Goal: Complete application form: Complete application form

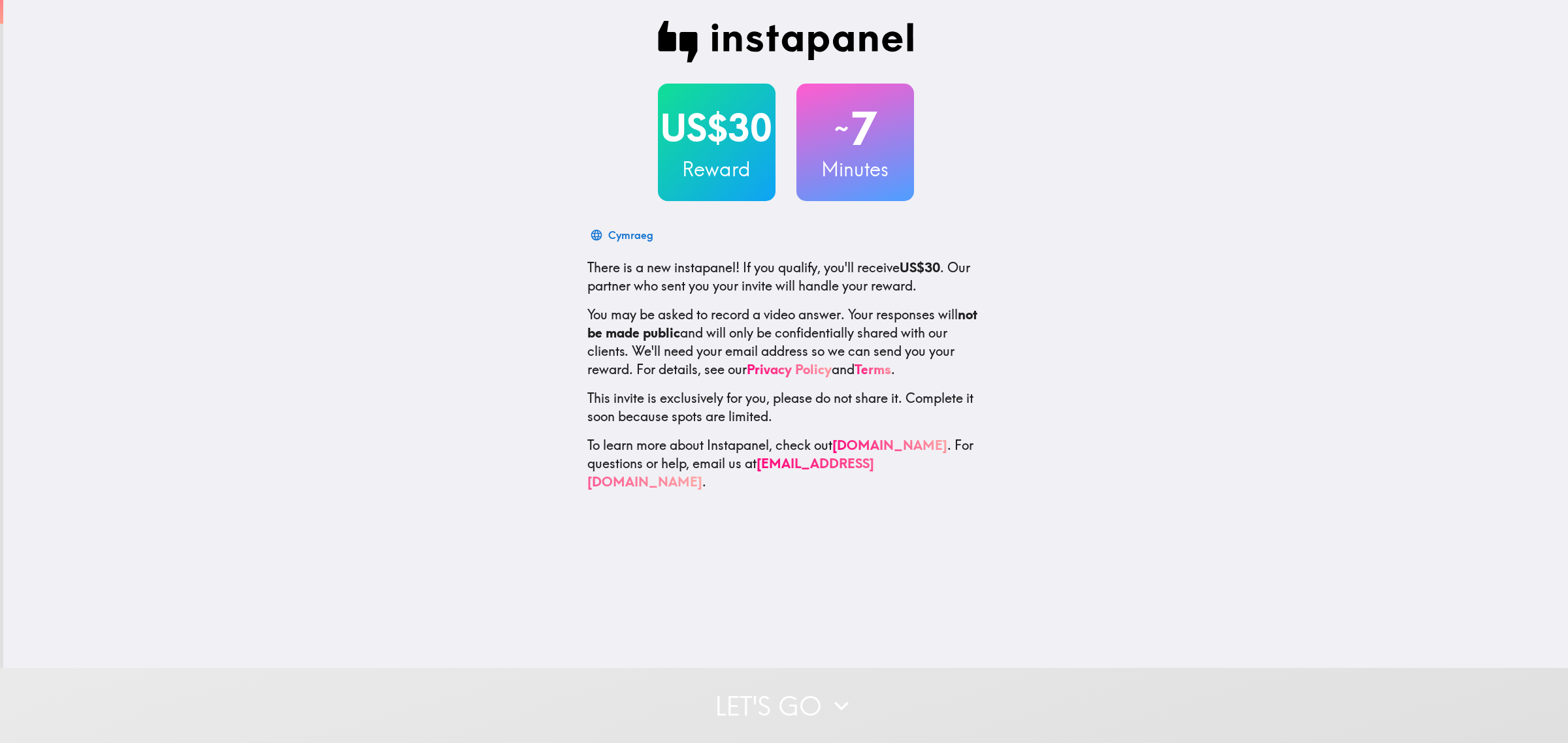
click at [779, 680] on button "Let's go" at bounding box center [784, 705] width 1568 height 75
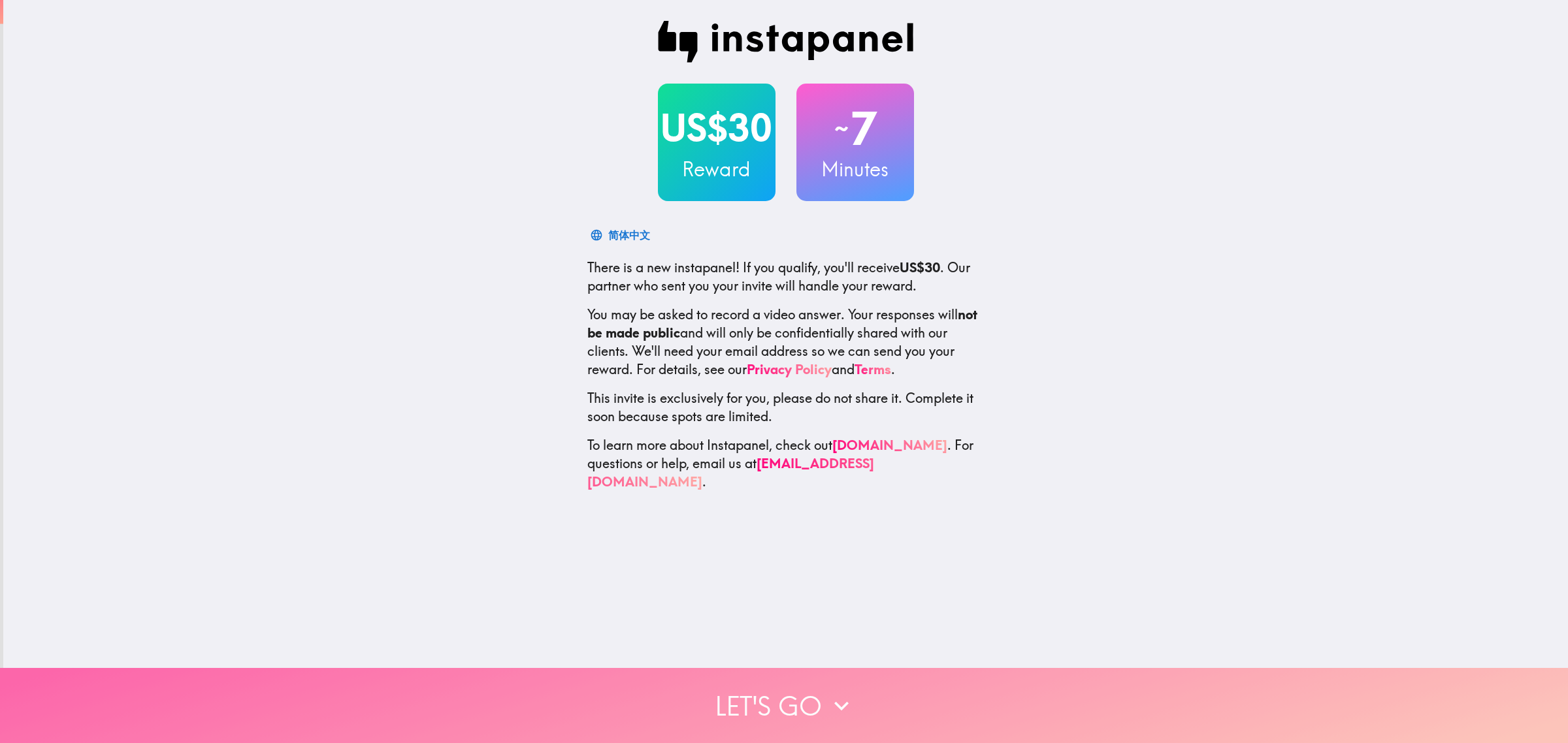
click at [796, 685] on button "Let's go" at bounding box center [784, 705] width 1568 height 75
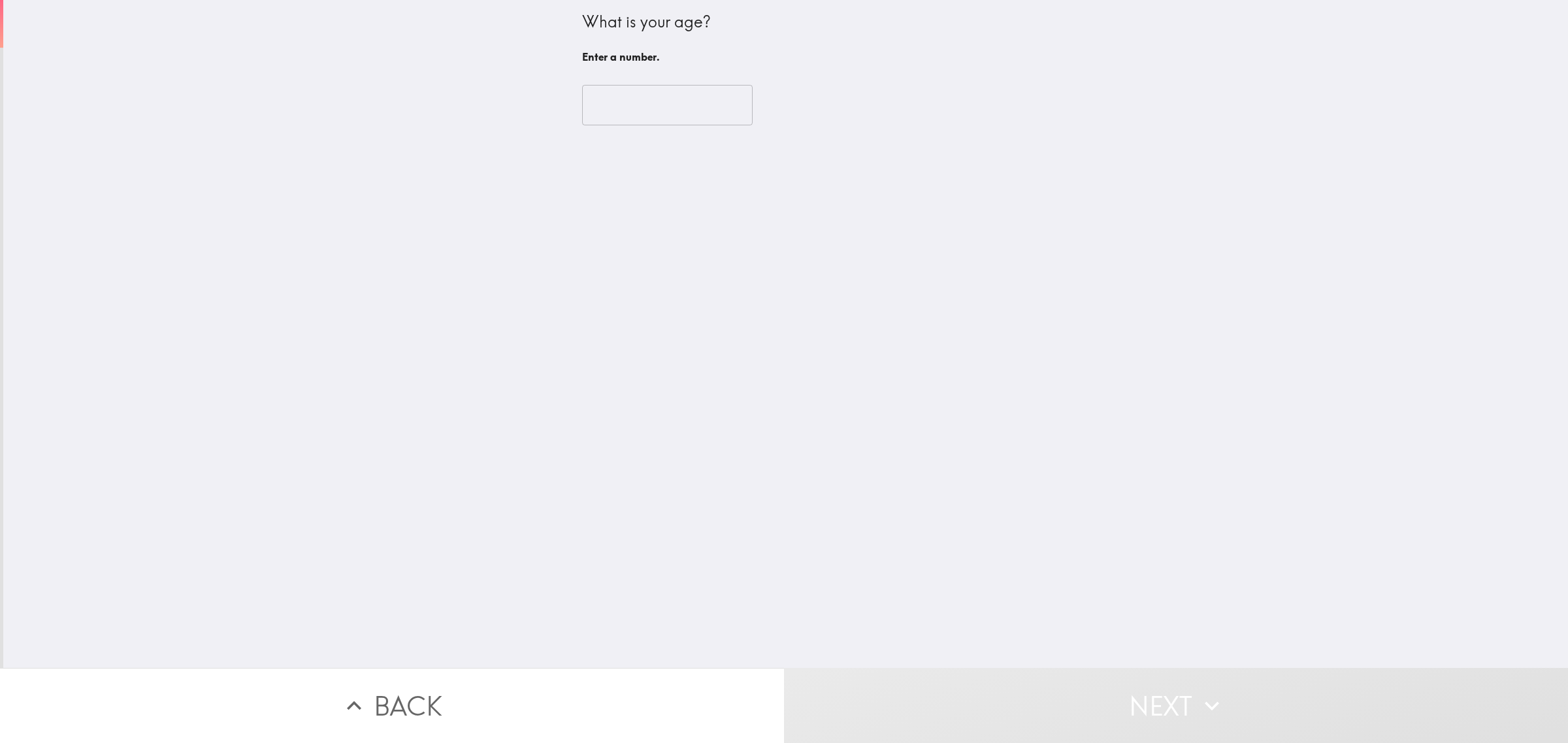
click at [595, 104] on input "number" at bounding box center [667, 105] width 170 height 41
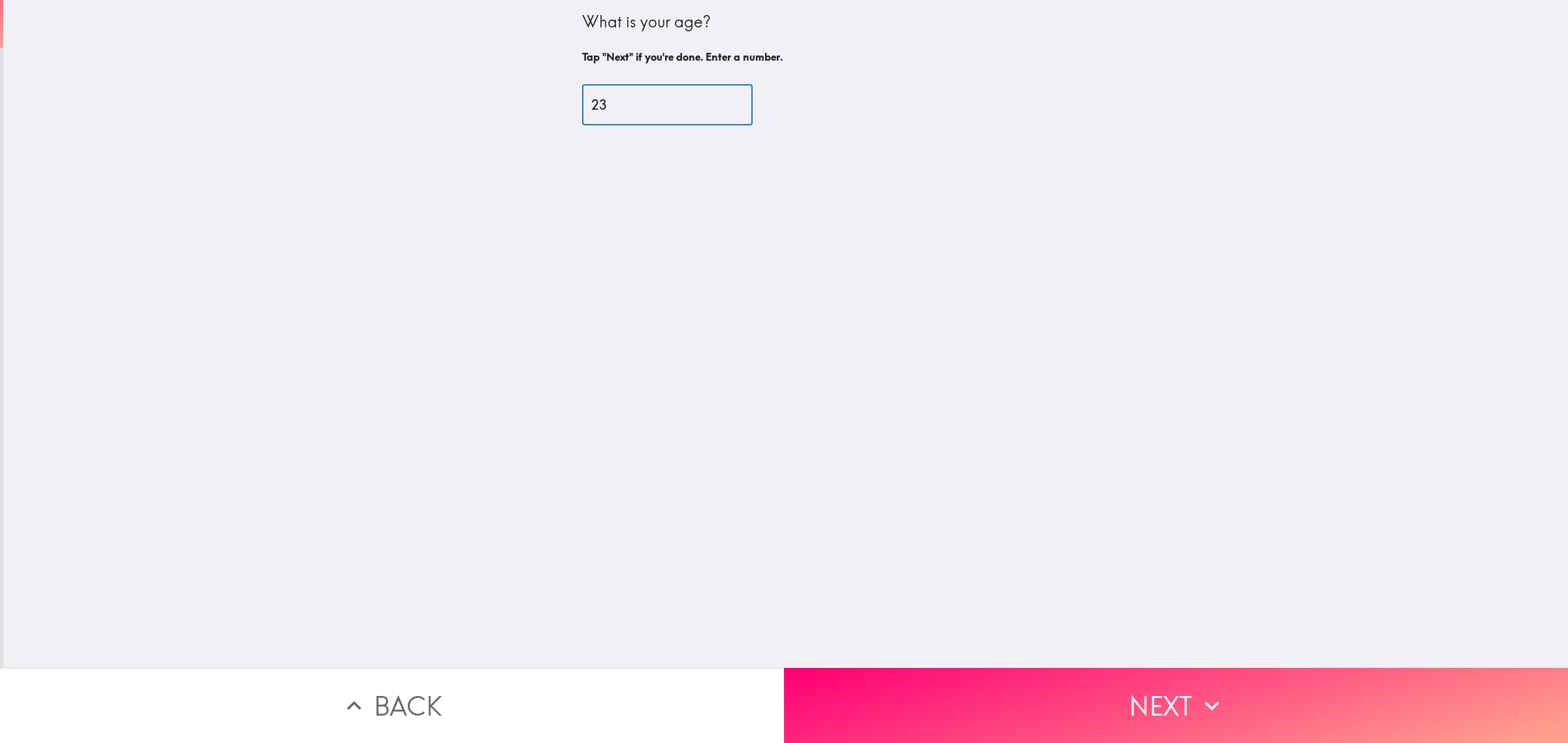
type input "23"
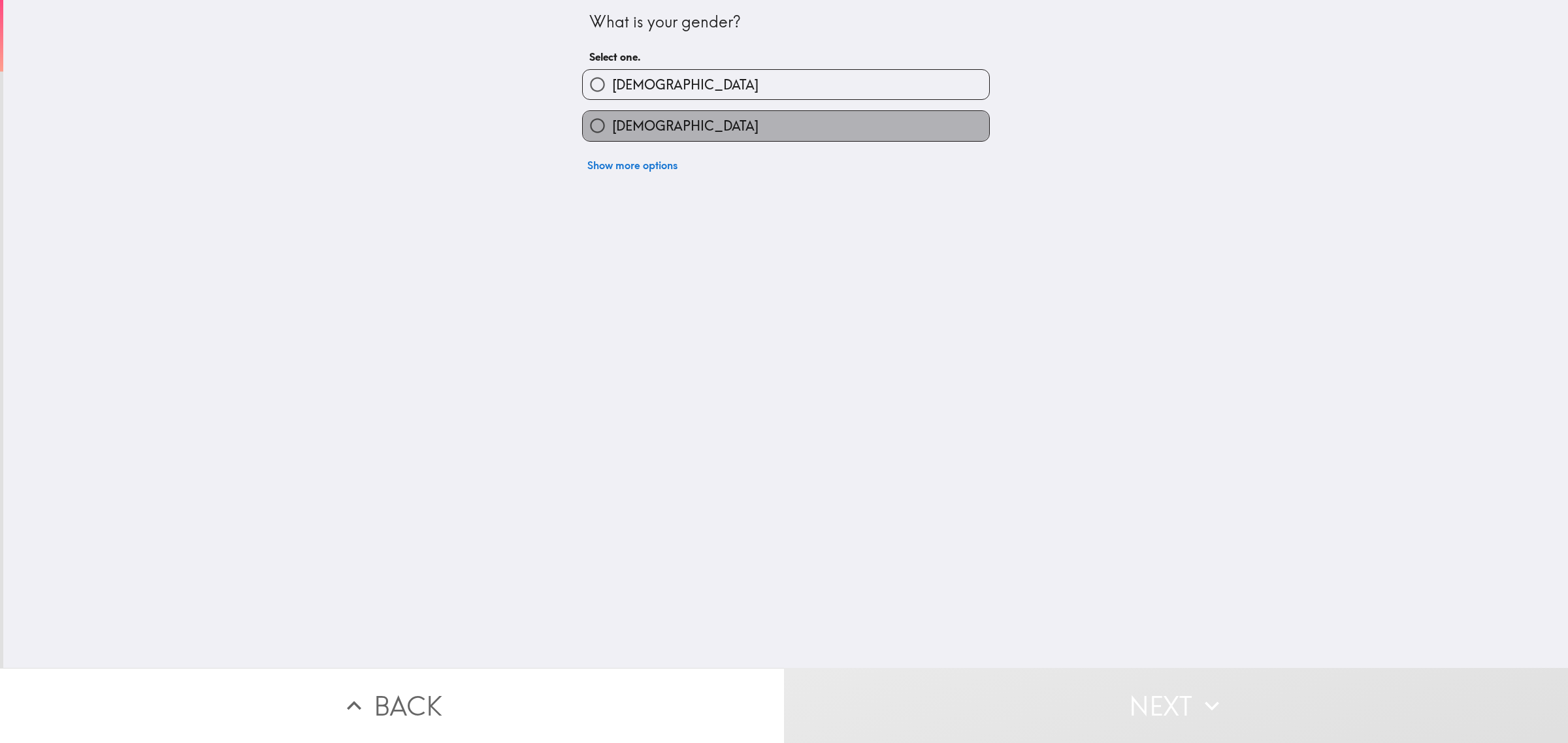
click at [622, 124] on span "[DEMOGRAPHIC_DATA]" at bounding box center [685, 126] width 146 height 18
click at [612, 124] on input "[DEMOGRAPHIC_DATA]" at bounding box center [597, 125] width 29 height 29
radio input "true"
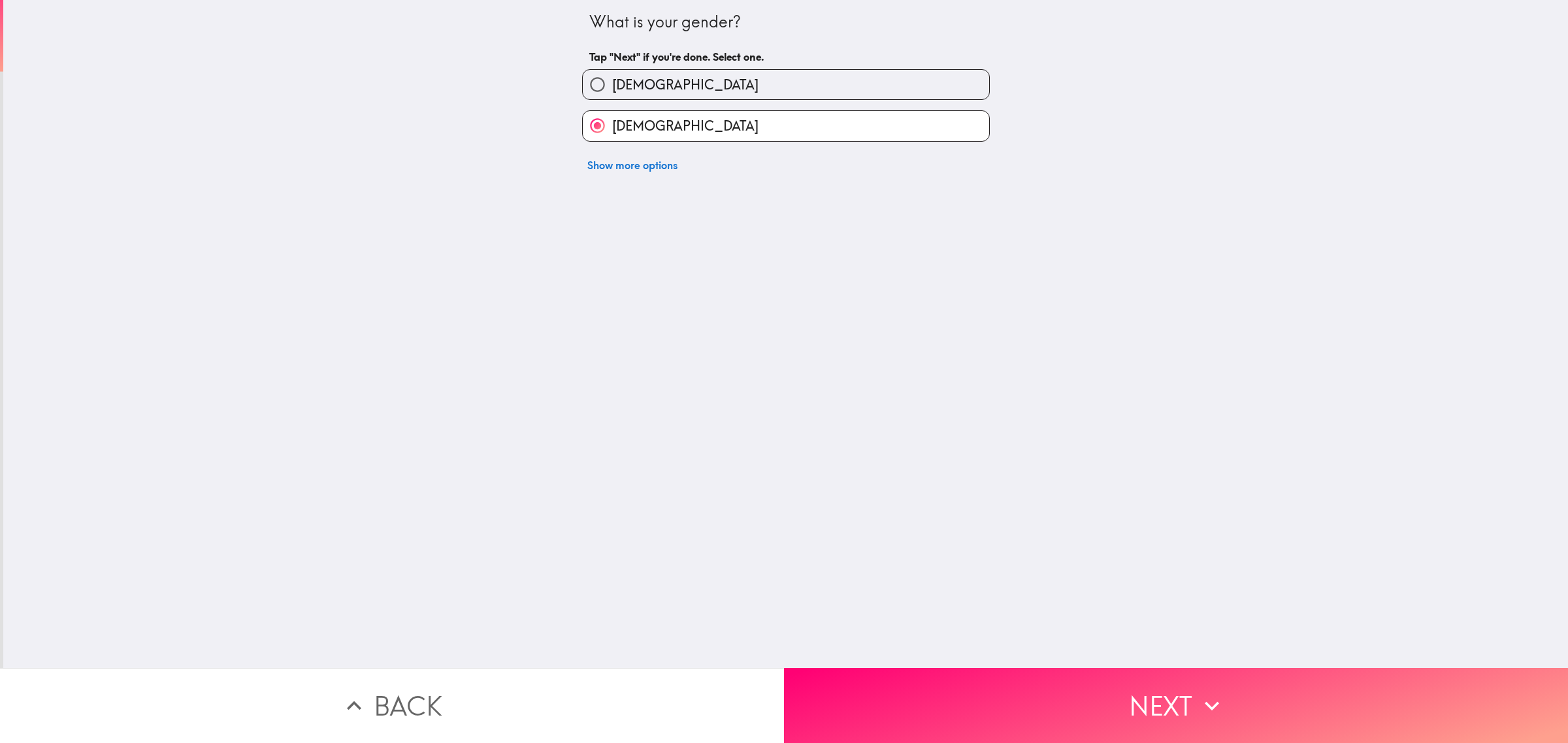
click at [1105, 677] on button "Next" at bounding box center [1176, 705] width 784 height 75
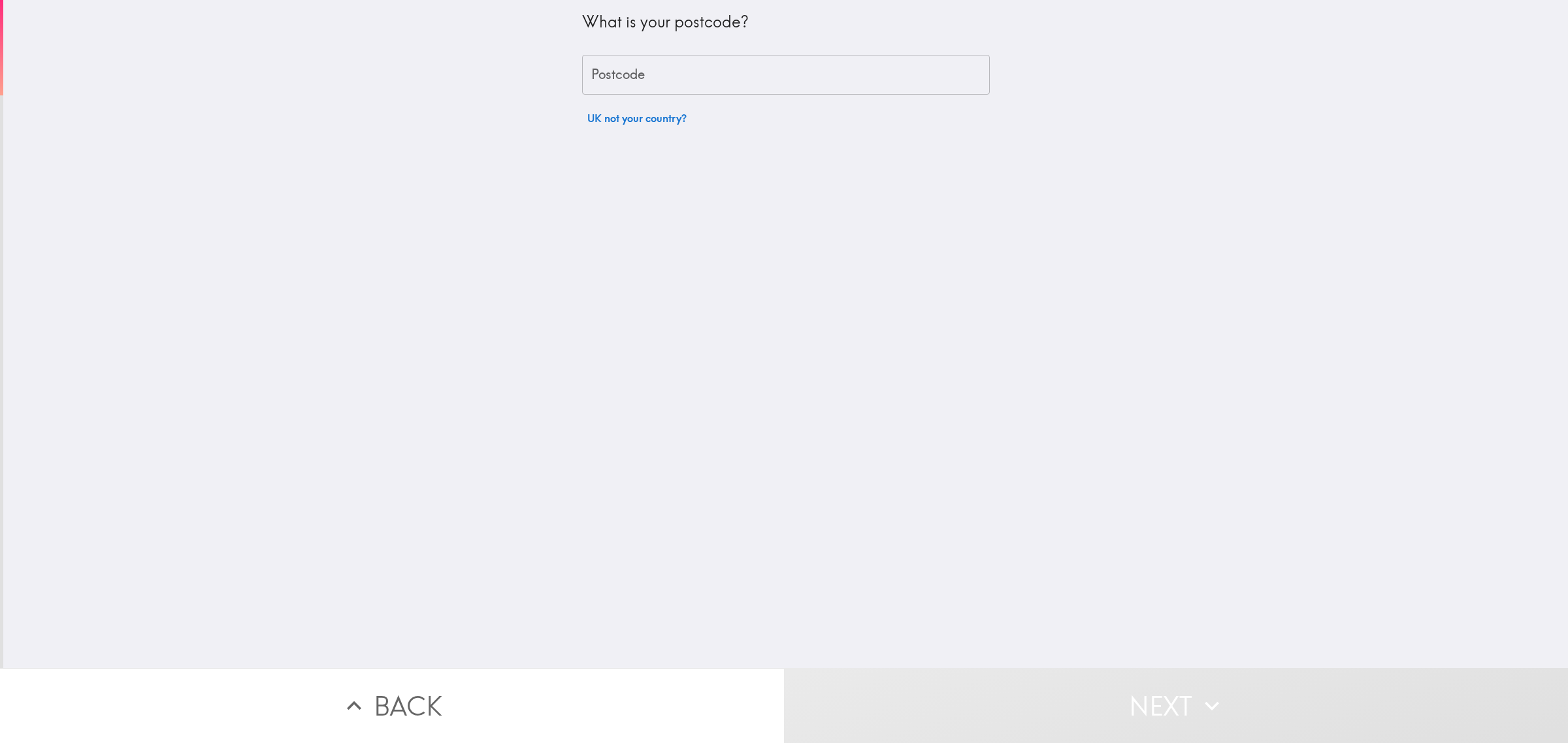
click at [671, 86] on input "Postcode" at bounding box center [786, 75] width 408 height 41
type input "rm156pr"
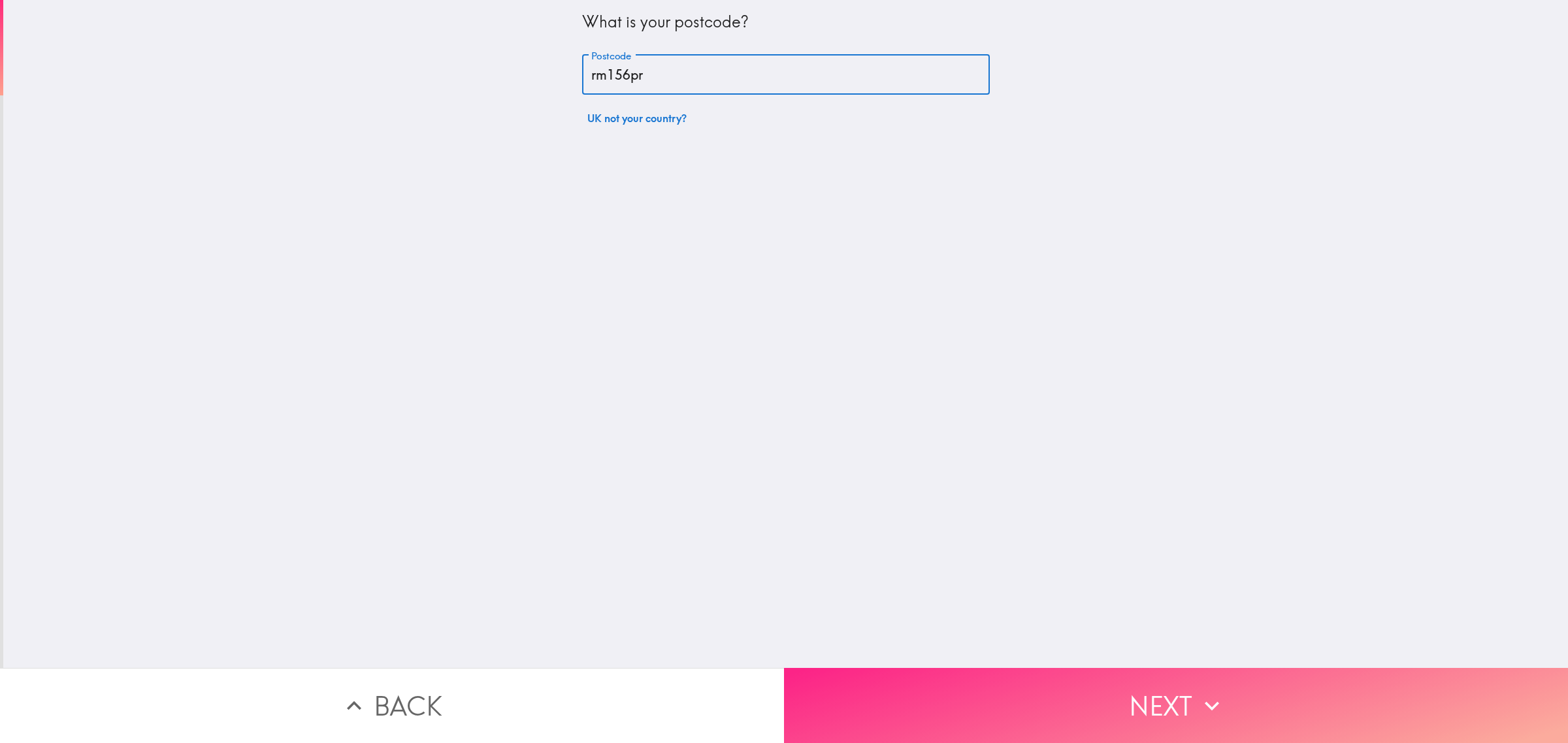
click at [1054, 690] on button "Next" at bounding box center [1176, 705] width 784 height 75
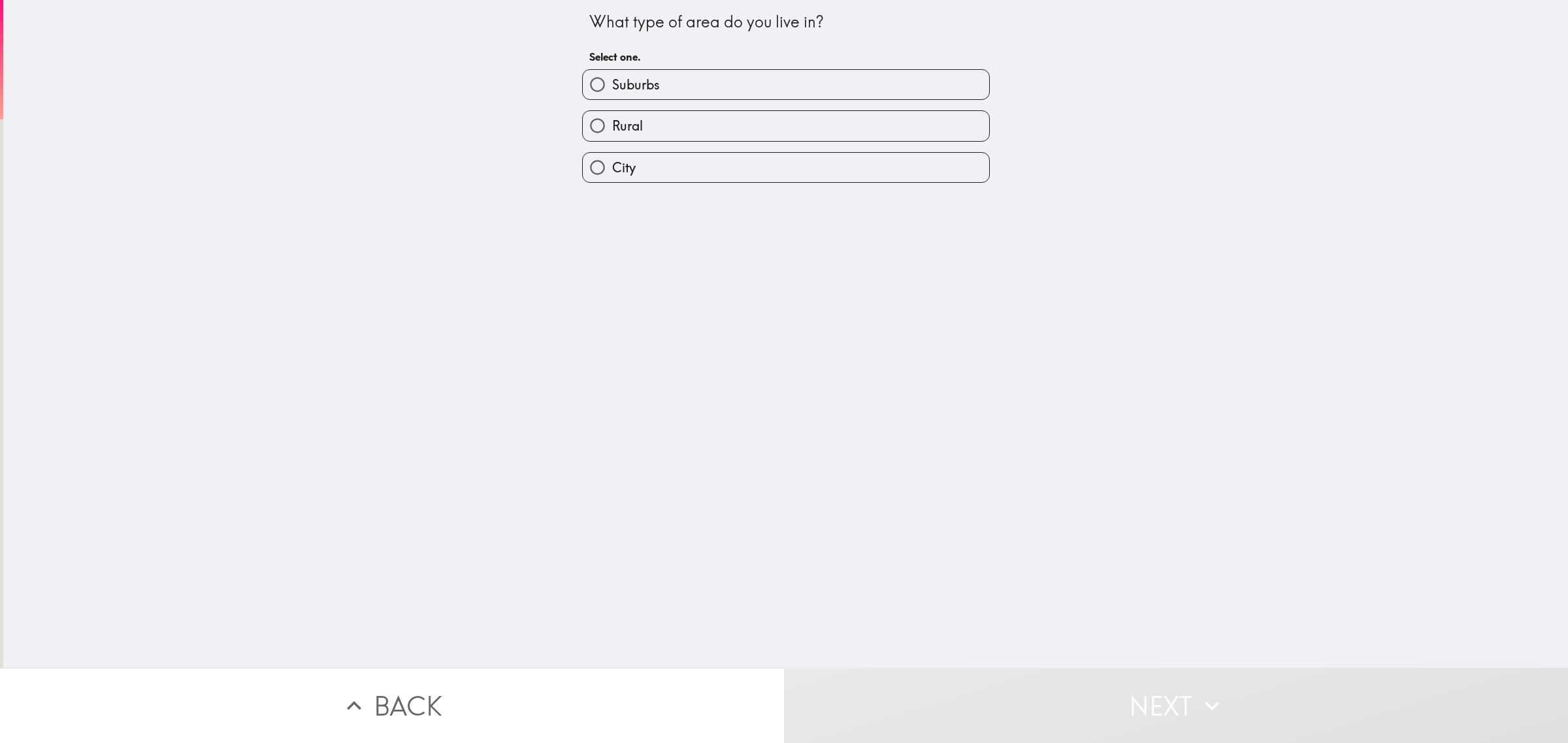
click at [647, 153] on label "City" at bounding box center [786, 167] width 407 height 29
click at [612, 153] on input "City" at bounding box center [597, 167] width 29 height 29
radio input "true"
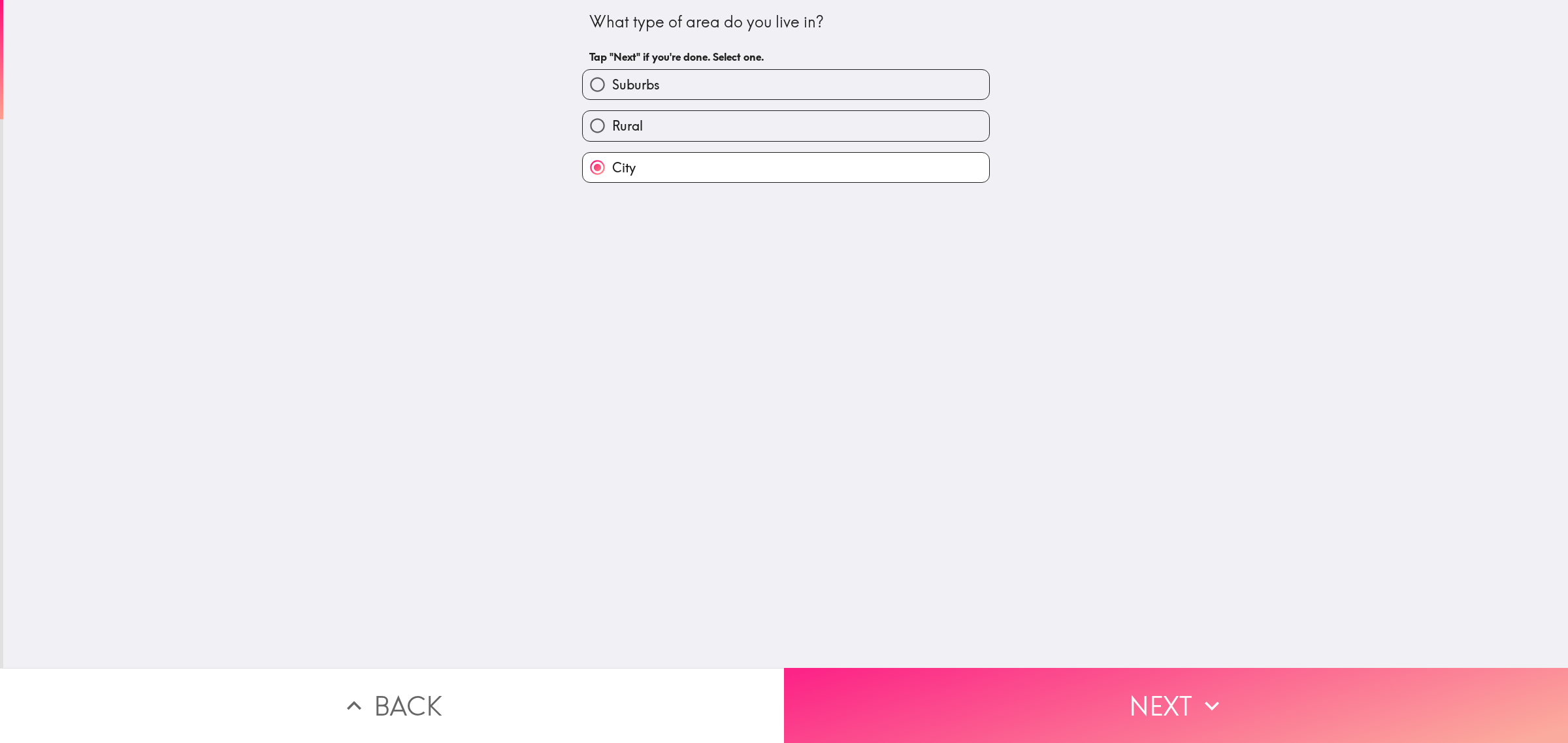
click at [1048, 675] on button "Next" at bounding box center [1176, 705] width 784 height 75
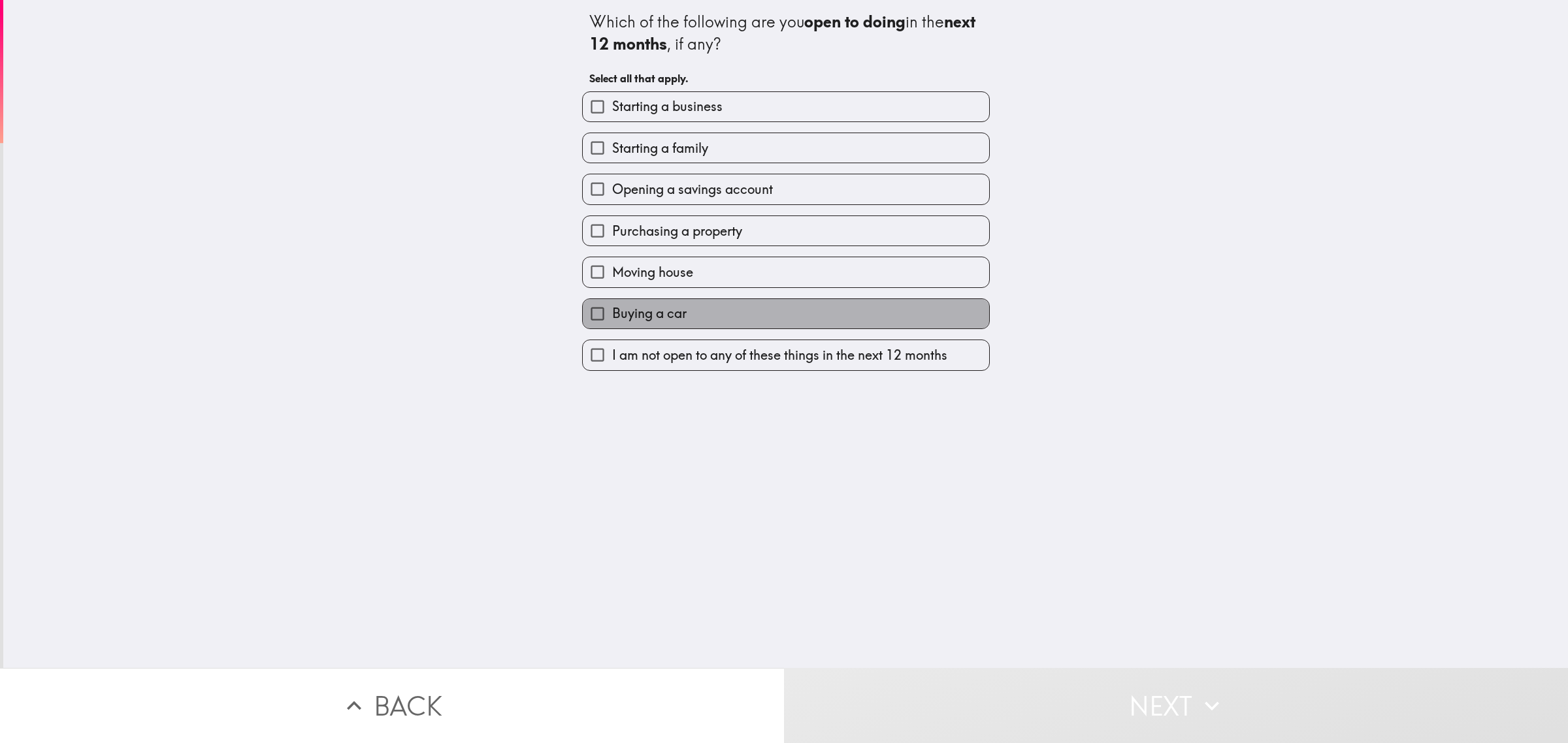
click at [683, 318] on label "Buying a car" at bounding box center [786, 313] width 407 height 29
click at [612, 318] on input "Buying a car" at bounding box center [597, 313] width 29 height 29
checkbox input "true"
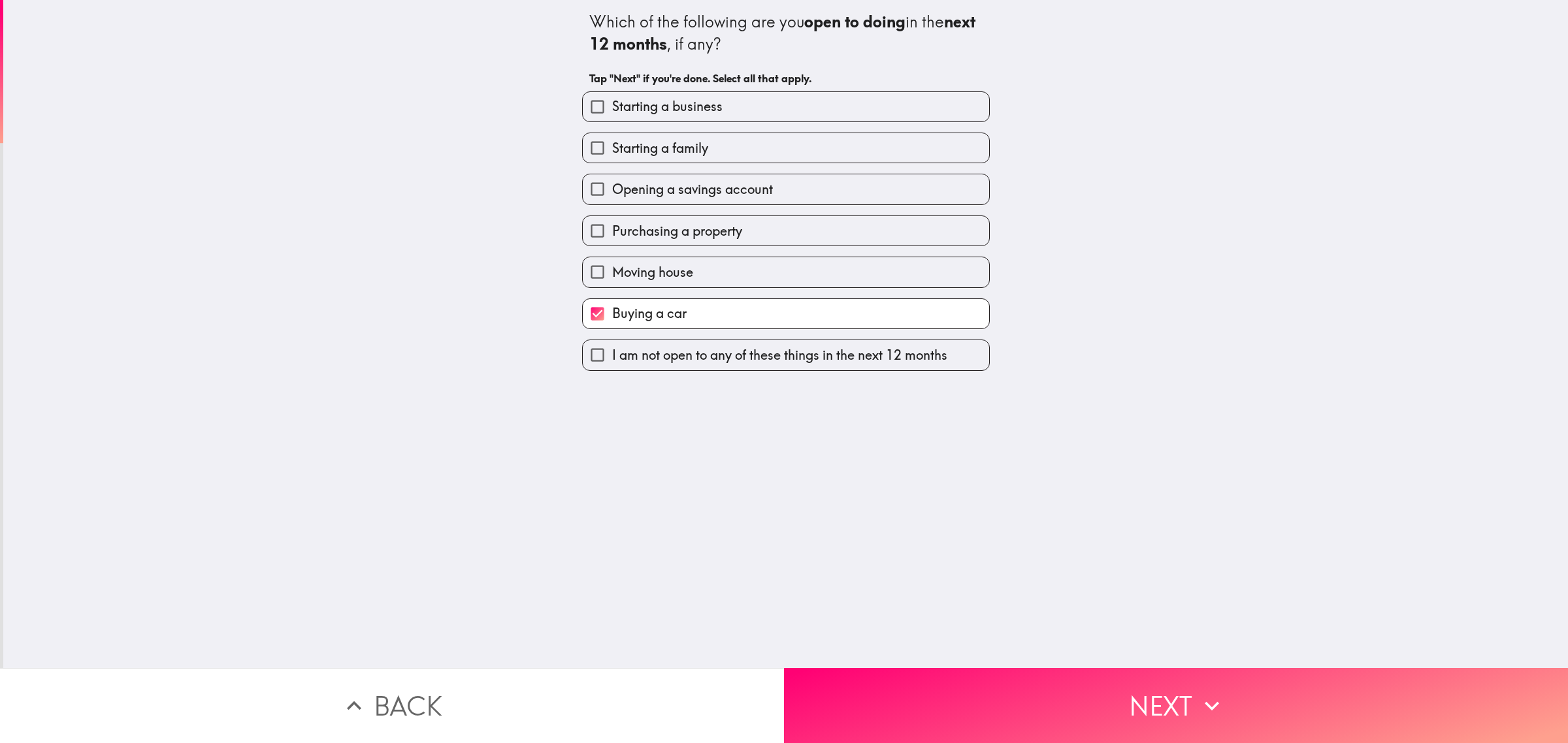
drag, startPoint x: 706, startPoint y: 220, endPoint x: 713, endPoint y: 225, distance: 8.6
click at [707, 223] on label "Purchasing a property" at bounding box center [786, 230] width 407 height 29
click at [612, 223] on input "Purchasing a property" at bounding box center [597, 230] width 29 height 29
click at [700, 236] on span "Purchasing a property" at bounding box center [677, 231] width 130 height 18
click at [612, 236] on input "Purchasing a property" at bounding box center [597, 230] width 29 height 29
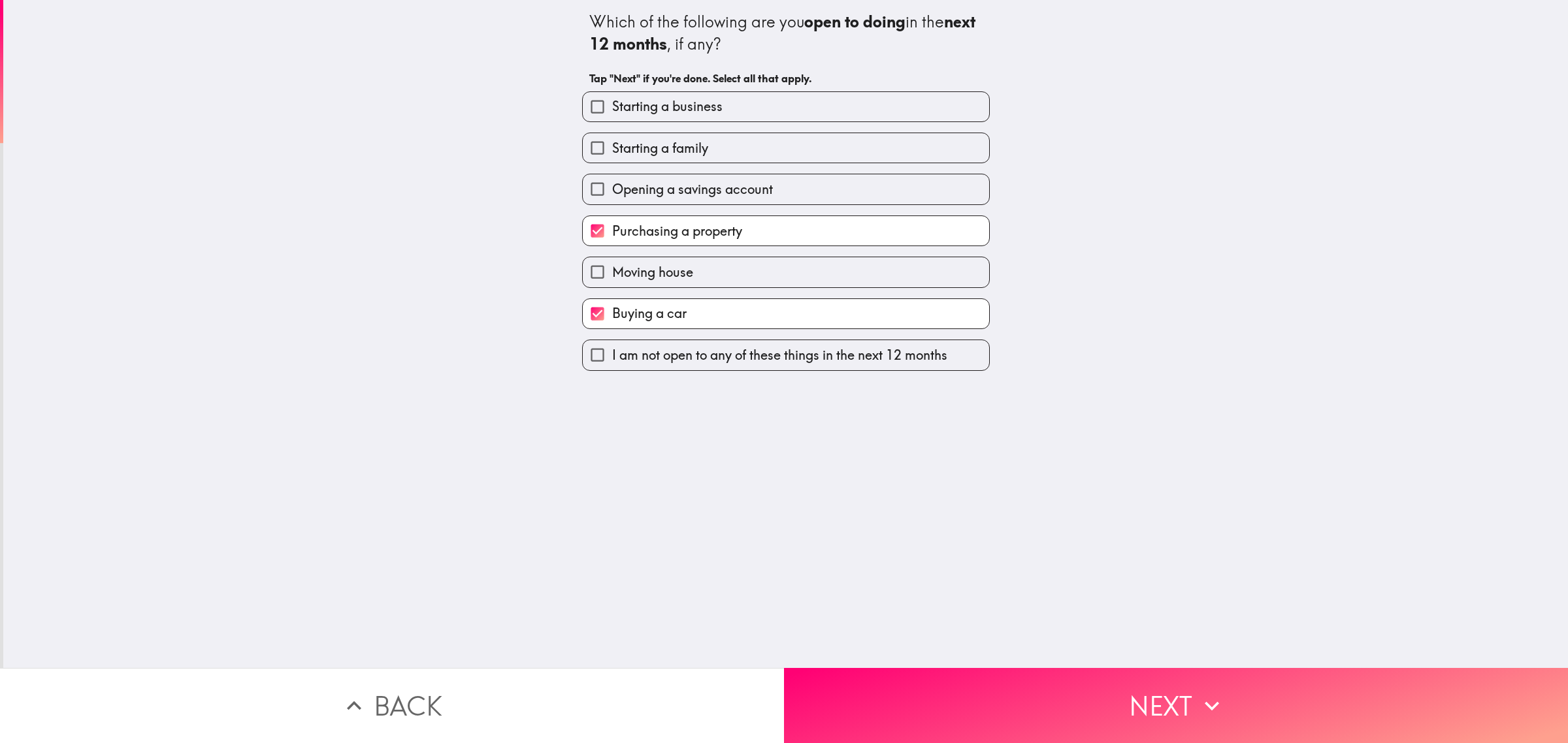
checkbox input "false"
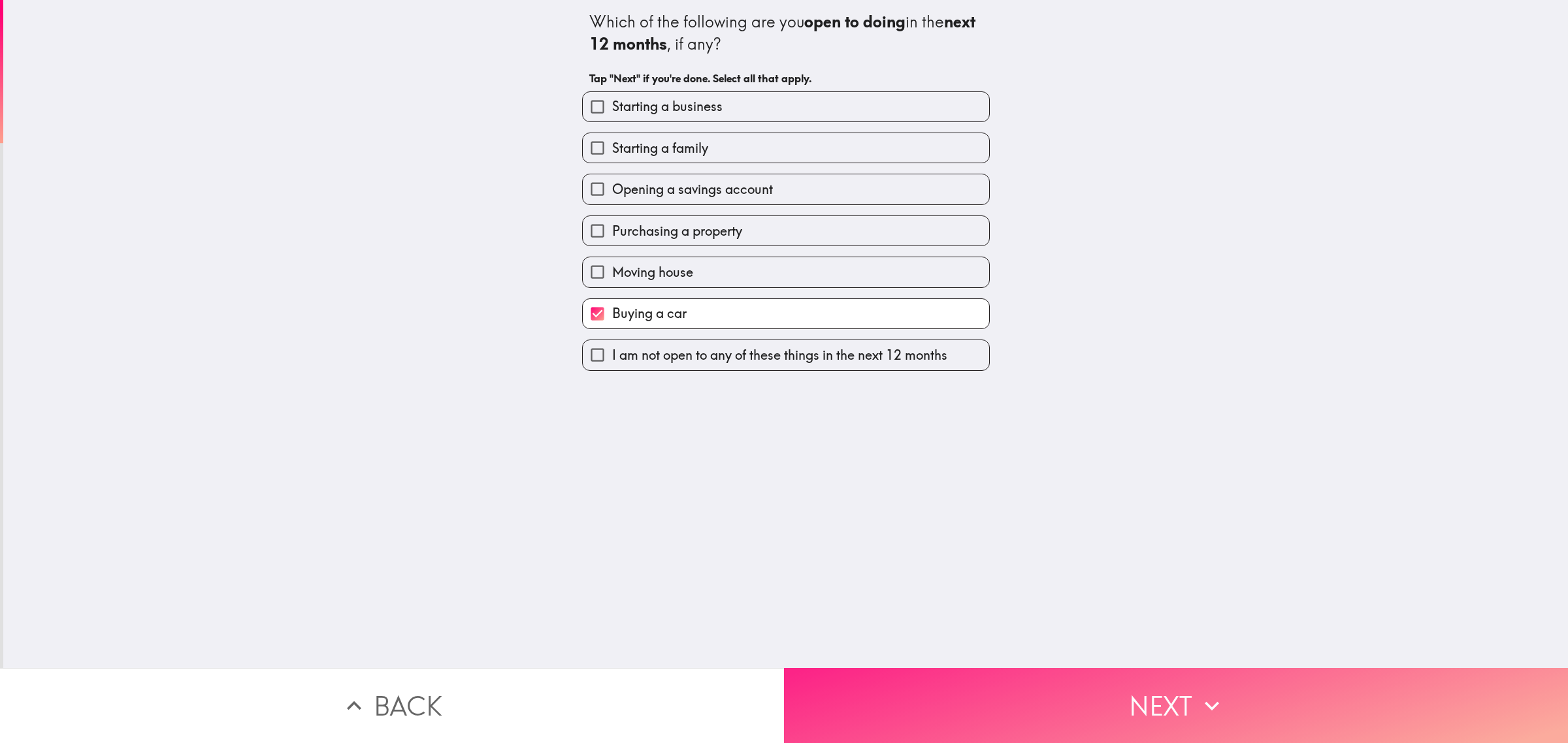
click at [1053, 712] on button "Next" at bounding box center [1176, 705] width 784 height 75
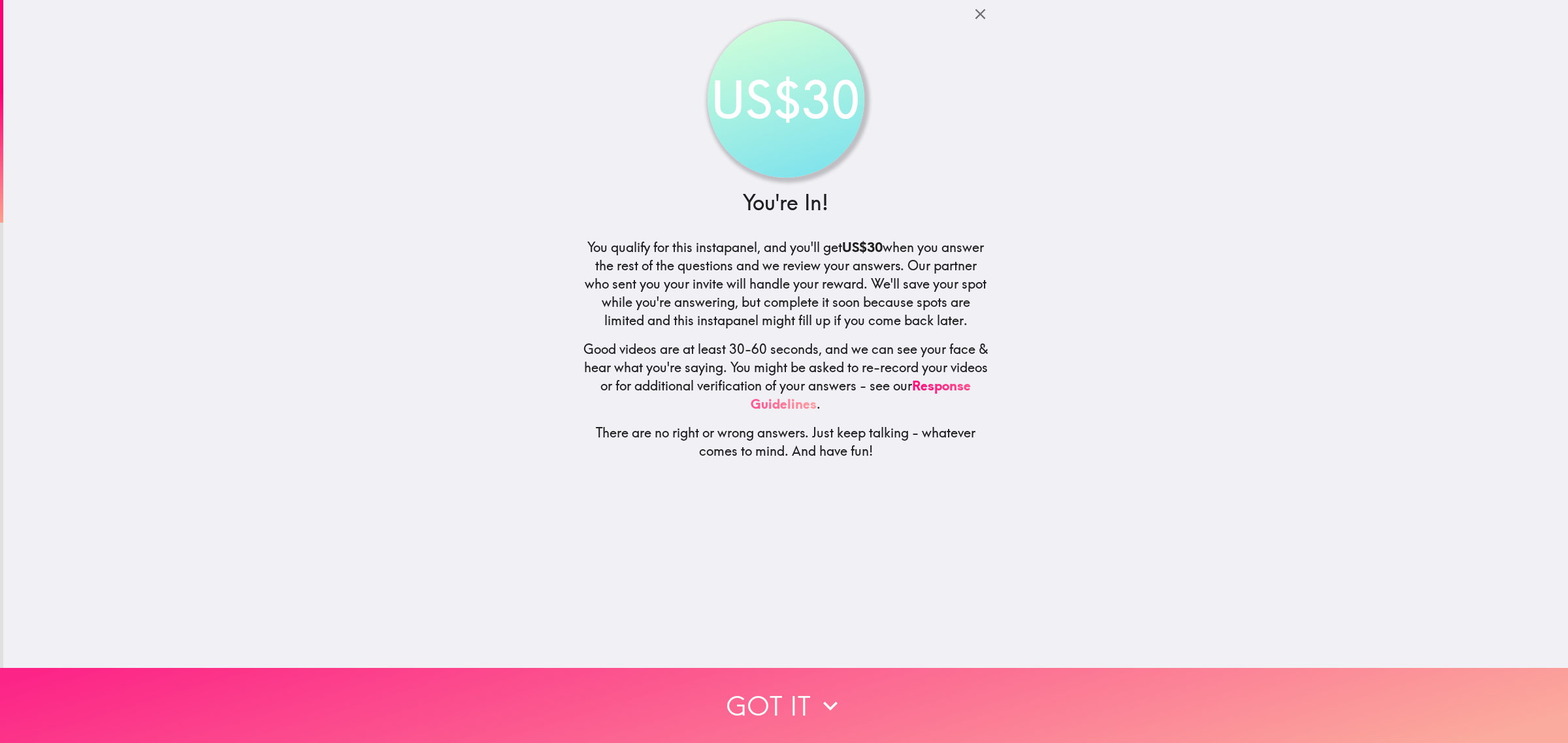
click at [799, 681] on button "Got it" at bounding box center [784, 705] width 1568 height 75
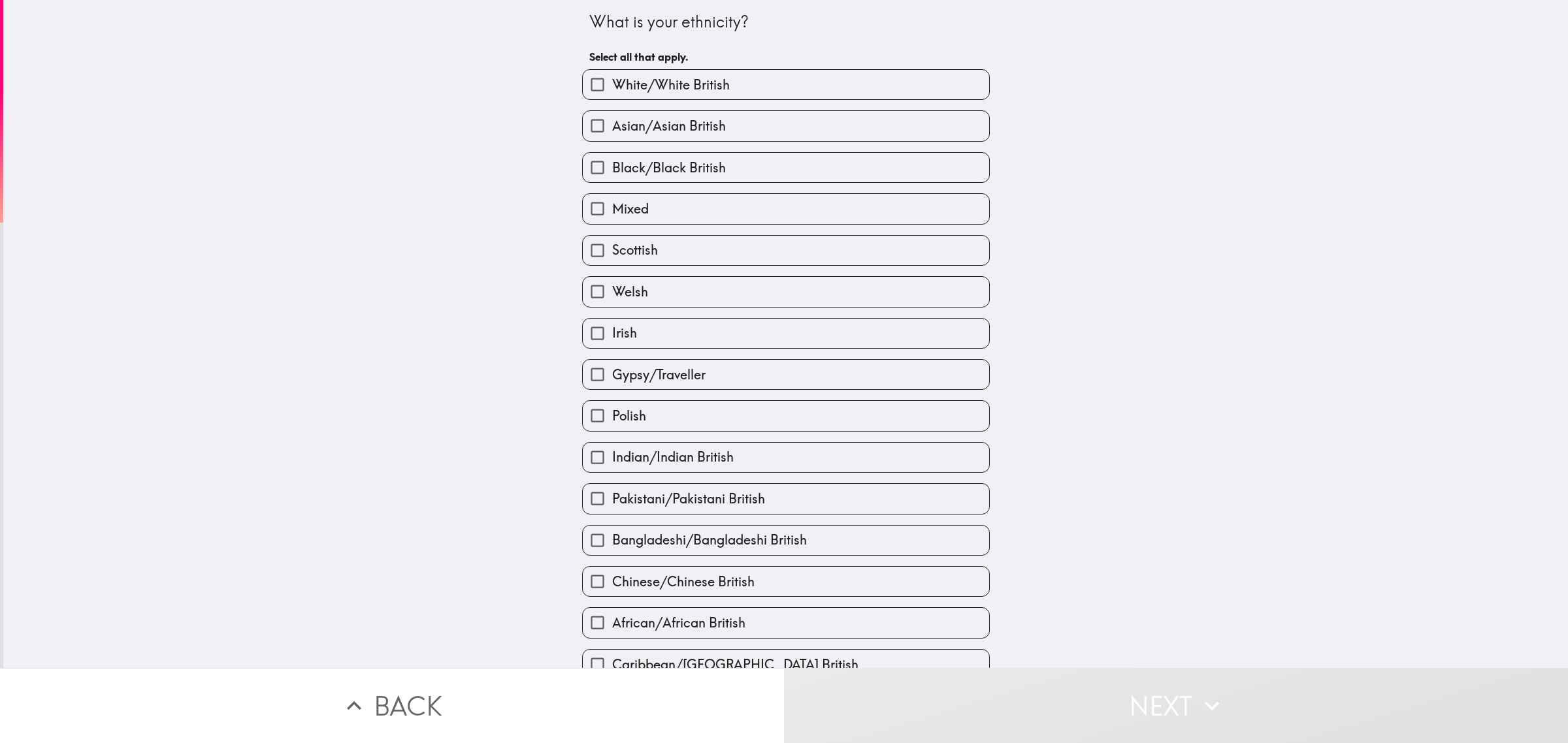
click at [660, 111] on label "Asian/Asian British" at bounding box center [786, 125] width 407 height 29
click at [612, 111] on input "Asian/Asian British" at bounding box center [597, 125] width 29 height 29
checkbox input "true"
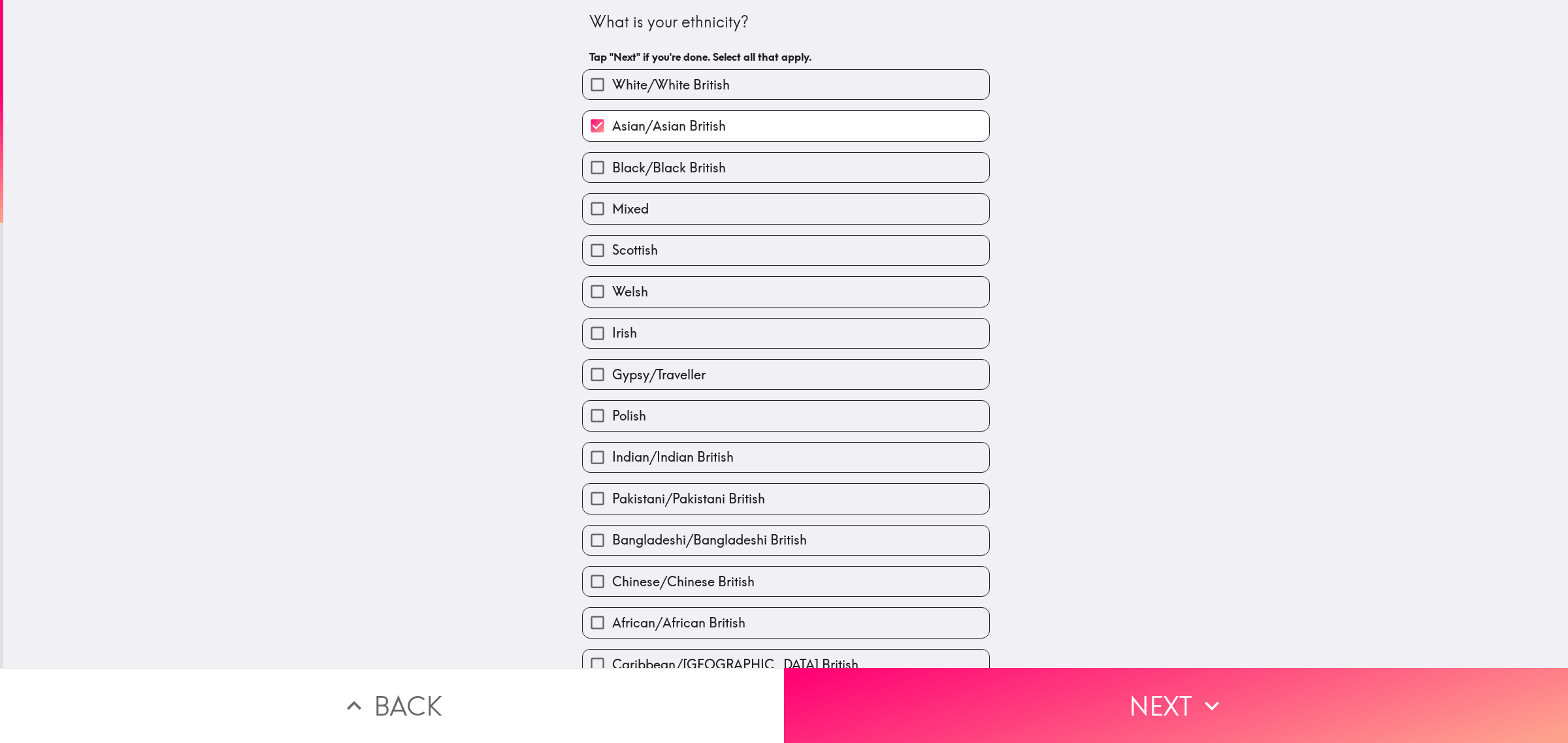
click at [696, 83] on span "White/White British" at bounding box center [671, 85] width 118 height 18
click at [612, 83] on input "White/White British" at bounding box center [597, 84] width 29 height 29
checkbox input "true"
click at [708, 119] on span "Asian/Asian British" at bounding box center [669, 126] width 114 height 18
click at [612, 119] on input "Asian/Asian British" at bounding box center [597, 125] width 29 height 29
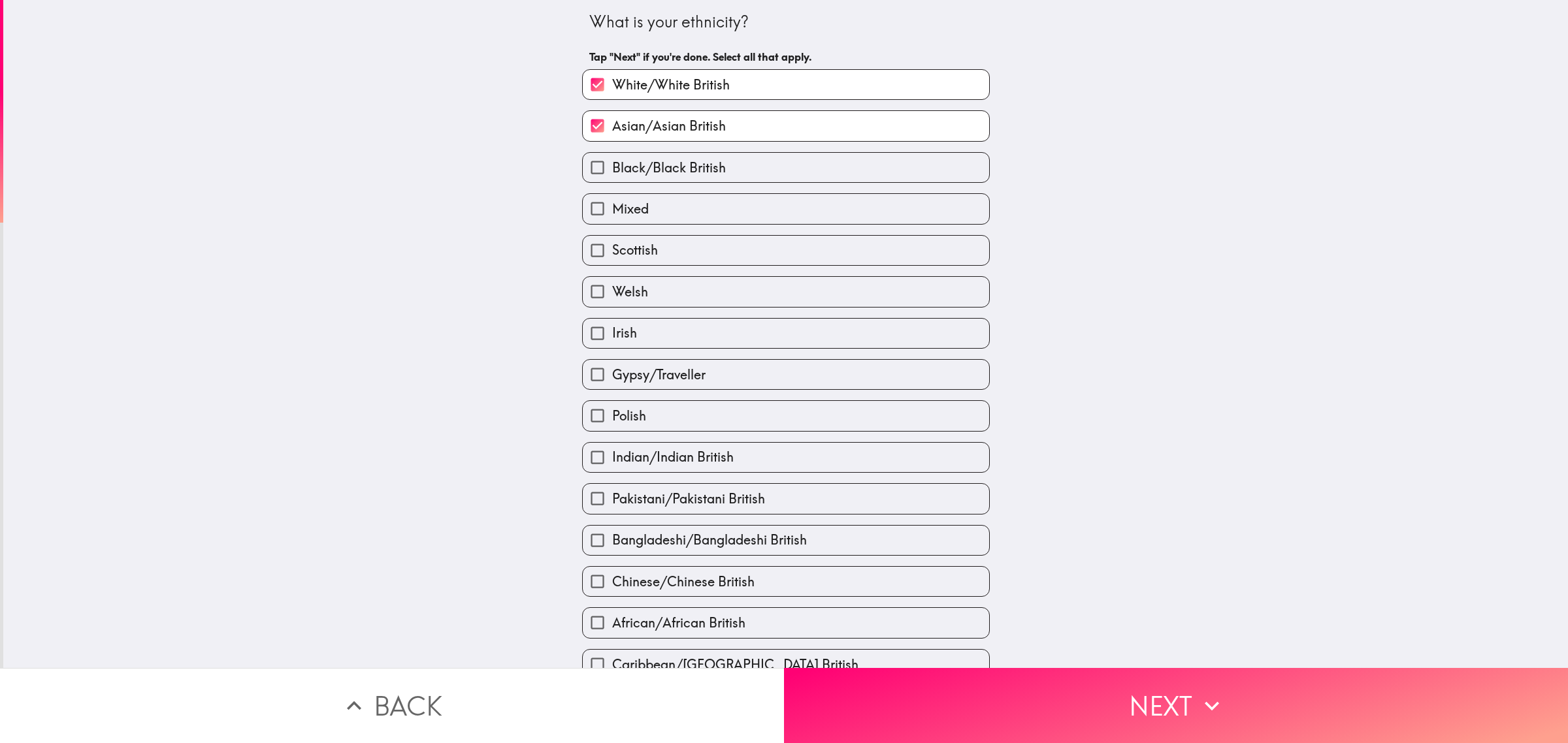
checkbox input "false"
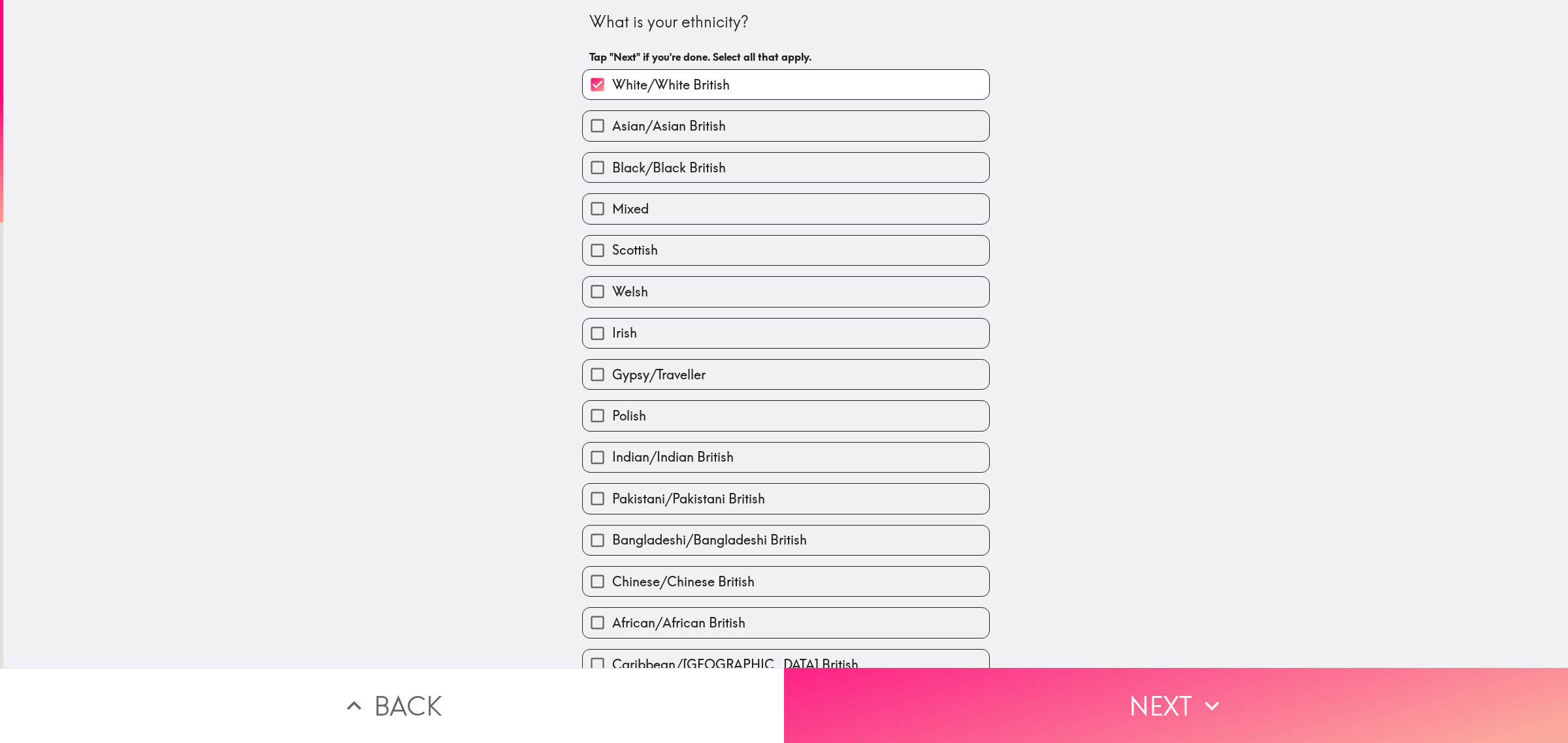
click at [1059, 693] on button "Next" at bounding box center [1176, 705] width 784 height 75
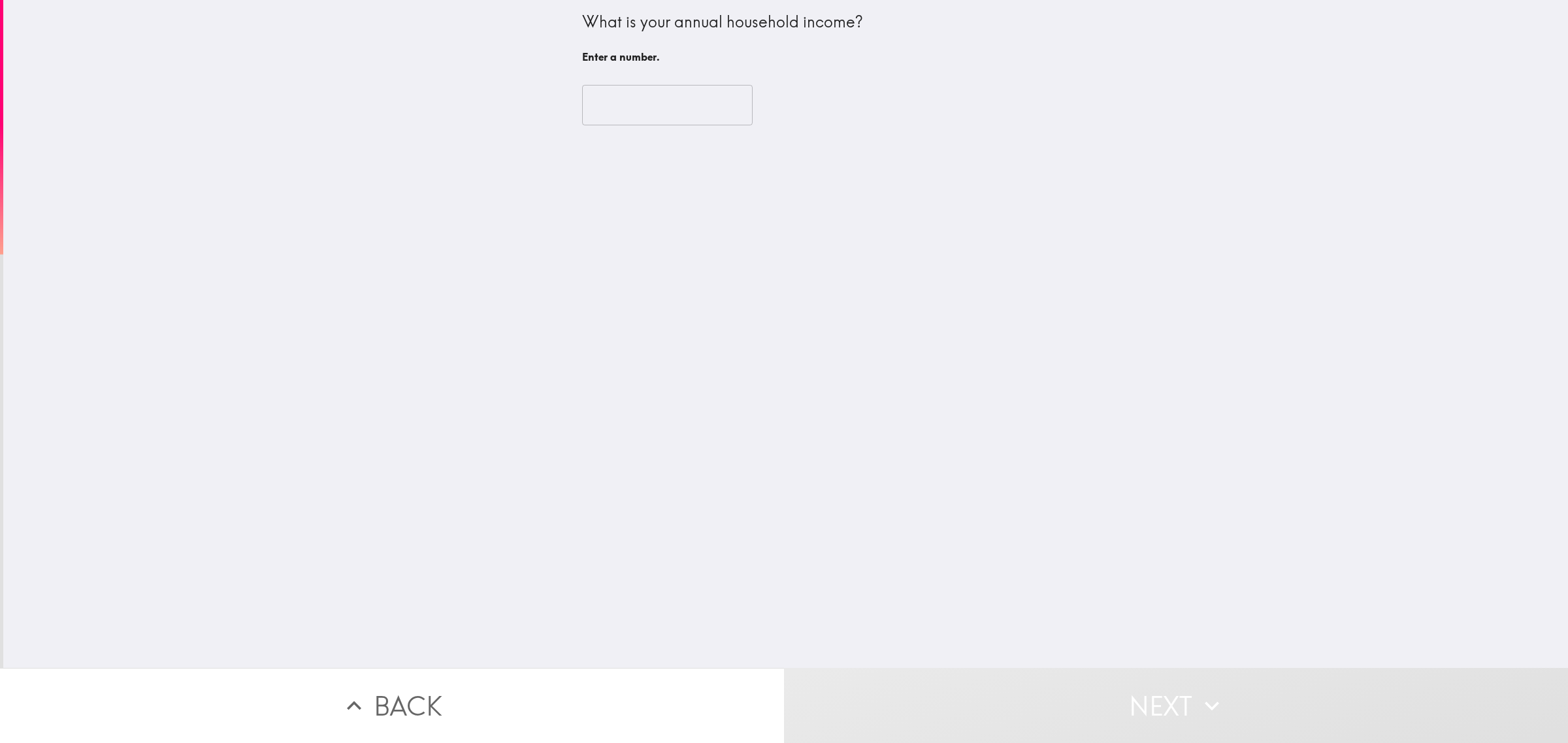
click at [634, 115] on input "number" at bounding box center [667, 105] width 170 height 41
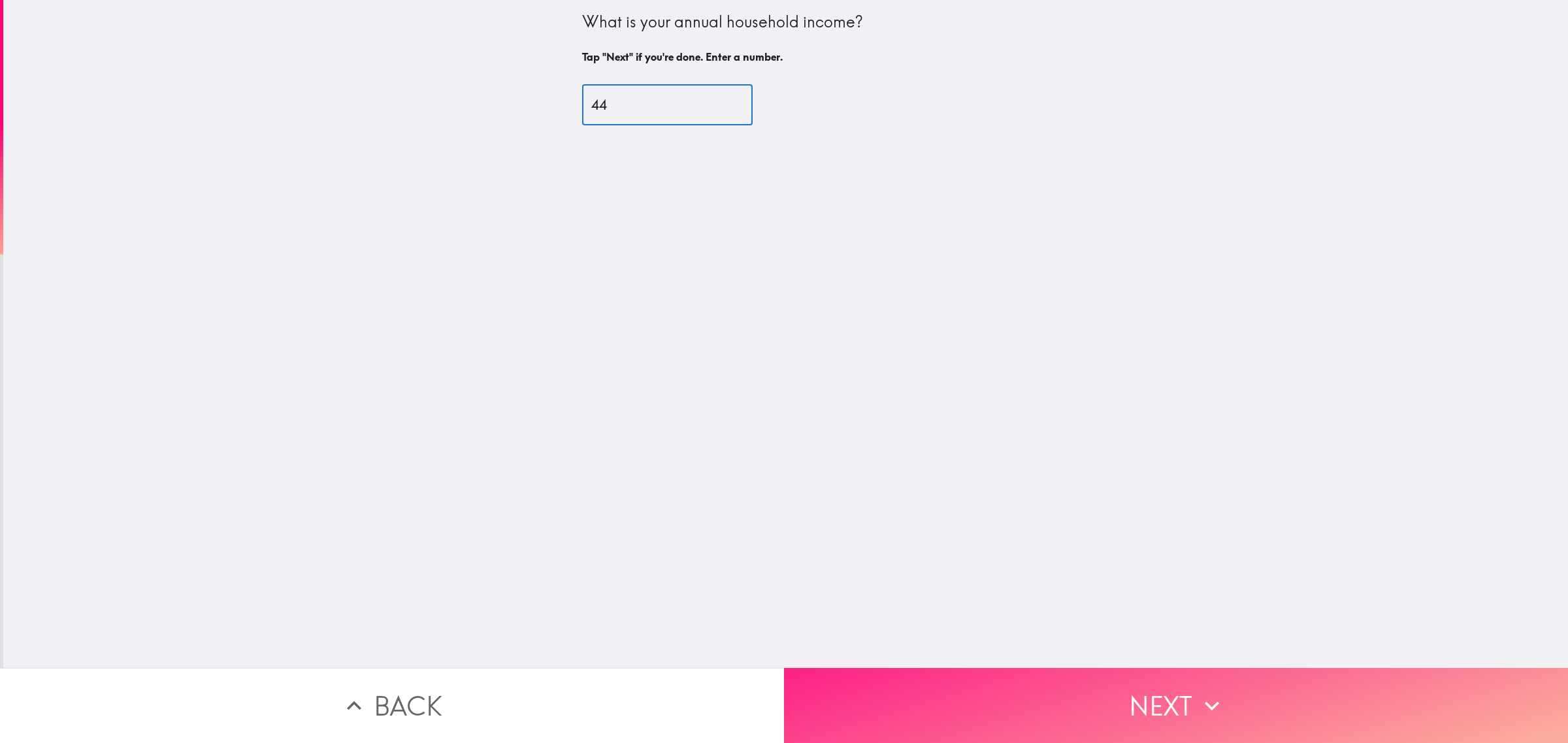
type input "44"
click at [992, 689] on button "Next" at bounding box center [1176, 705] width 784 height 75
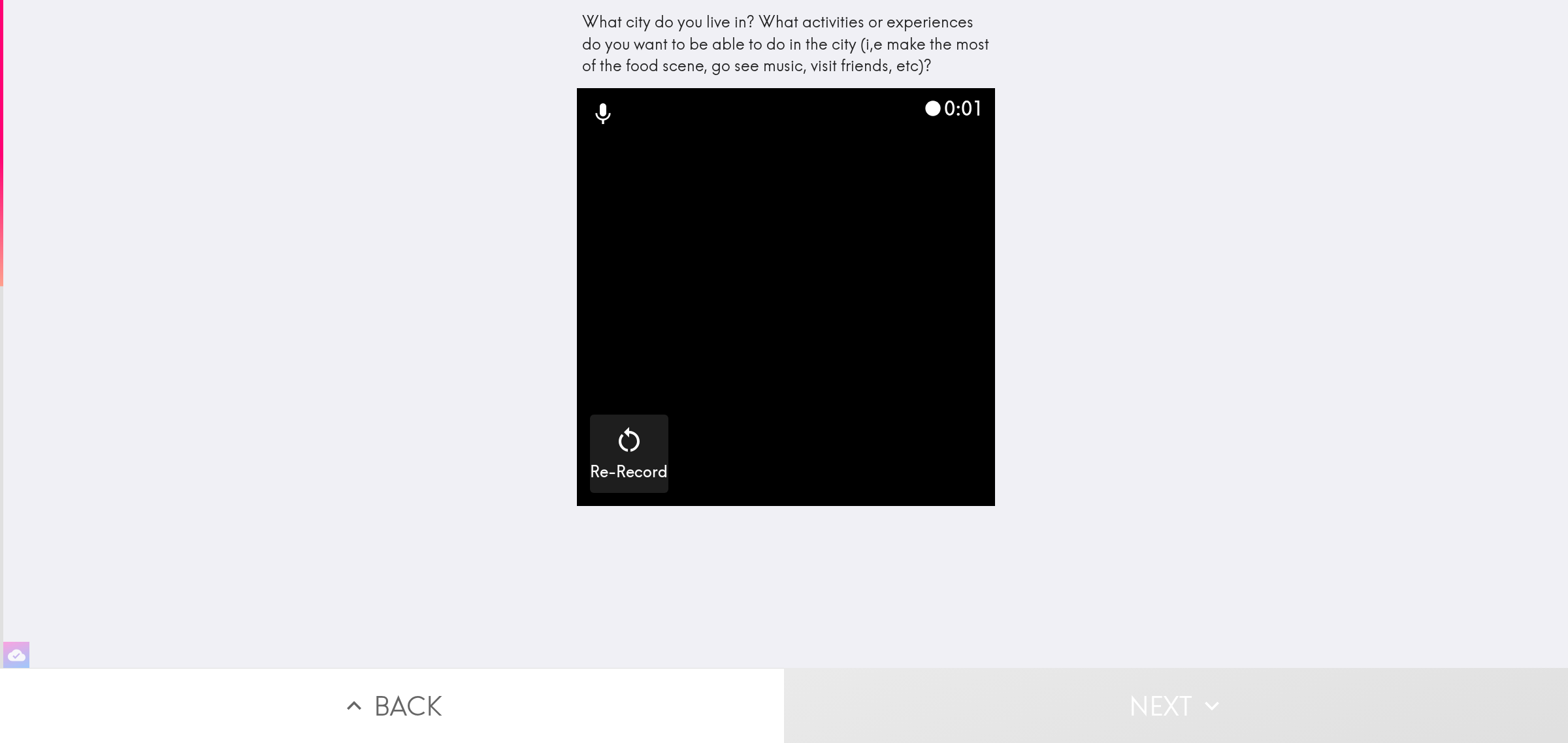
click at [1082, 700] on button "Next" at bounding box center [1176, 705] width 784 height 75
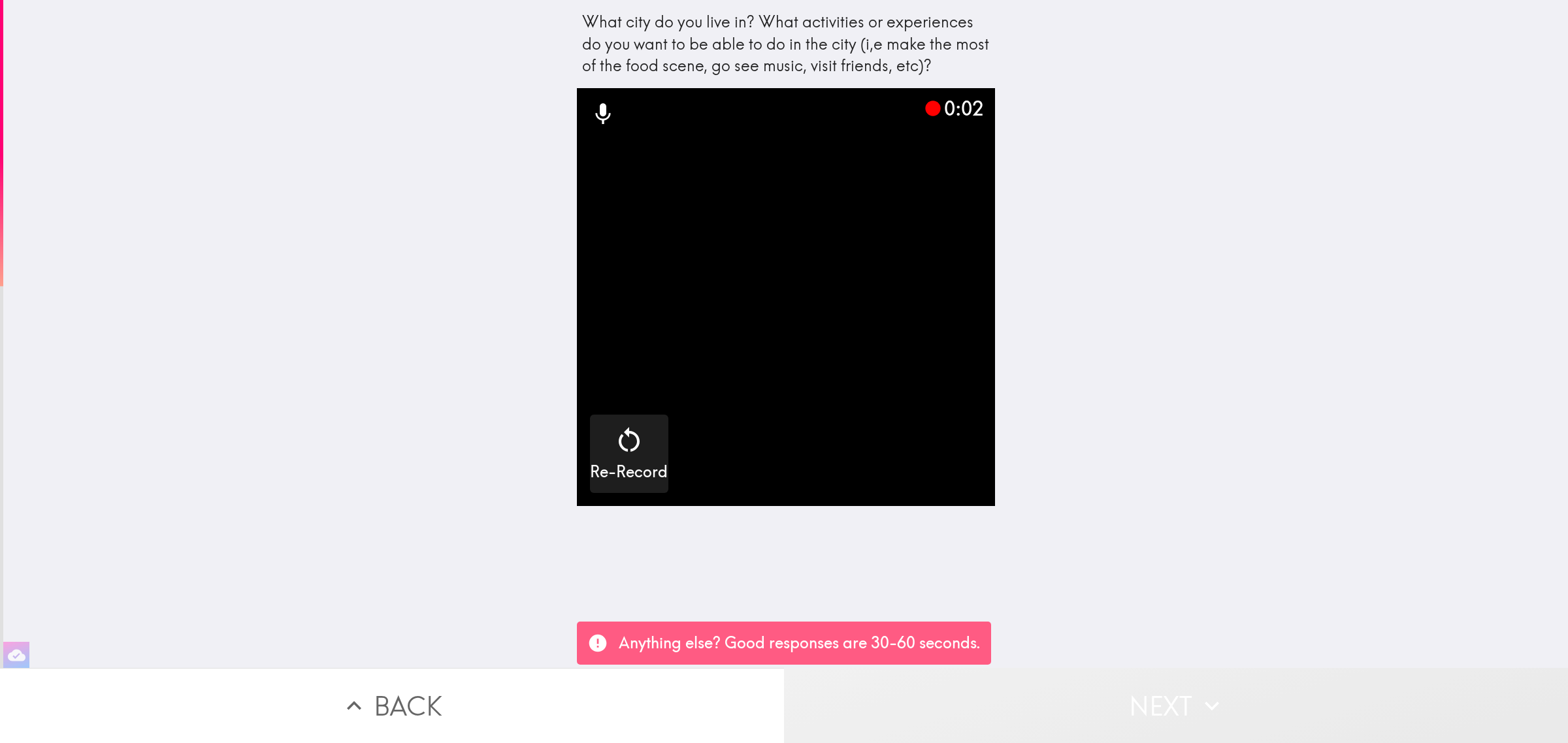
click at [1082, 700] on button "Next" at bounding box center [1176, 705] width 784 height 75
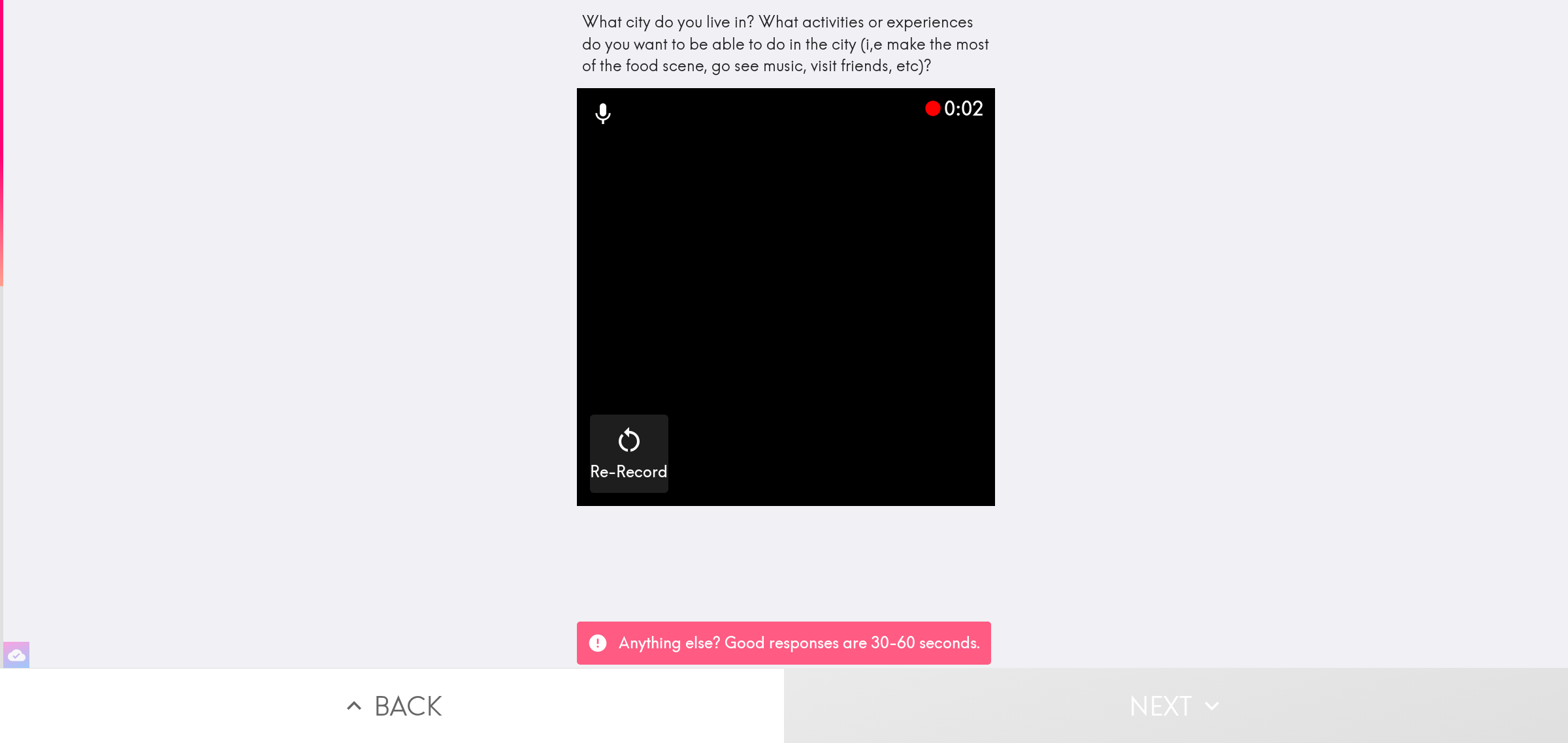
click at [1082, 700] on button "Next" at bounding box center [1176, 705] width 784 height 75
click at [1128, 706] on button "Next" at bounding box center [1176, 705] width 784 height 75
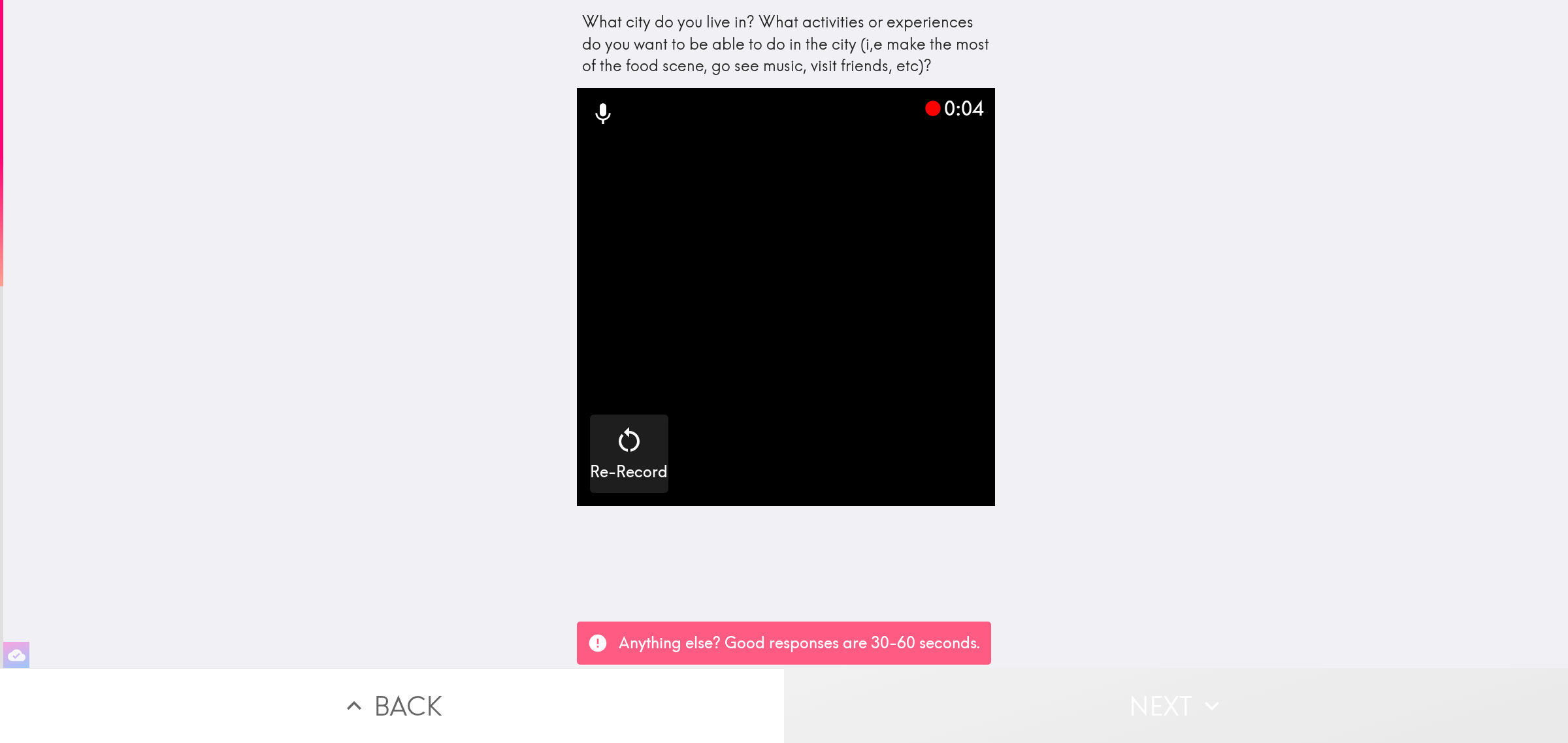
click at [1128, 706] on button "Next" at bounding box center [1176, 705] width 784 height 75
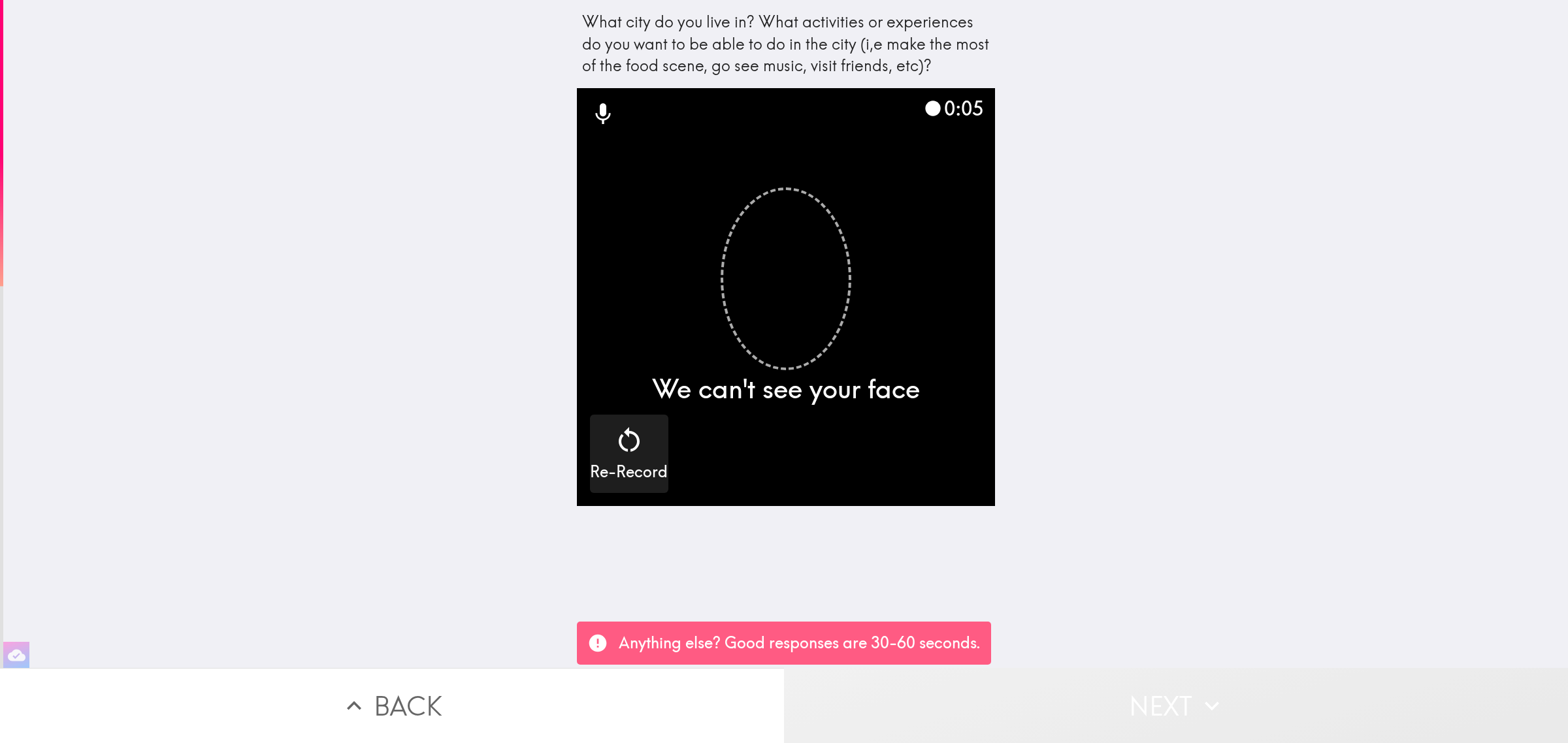
click at [1128, 706] on button "Next" at bounding box center [1176, 705] width 784 height 75
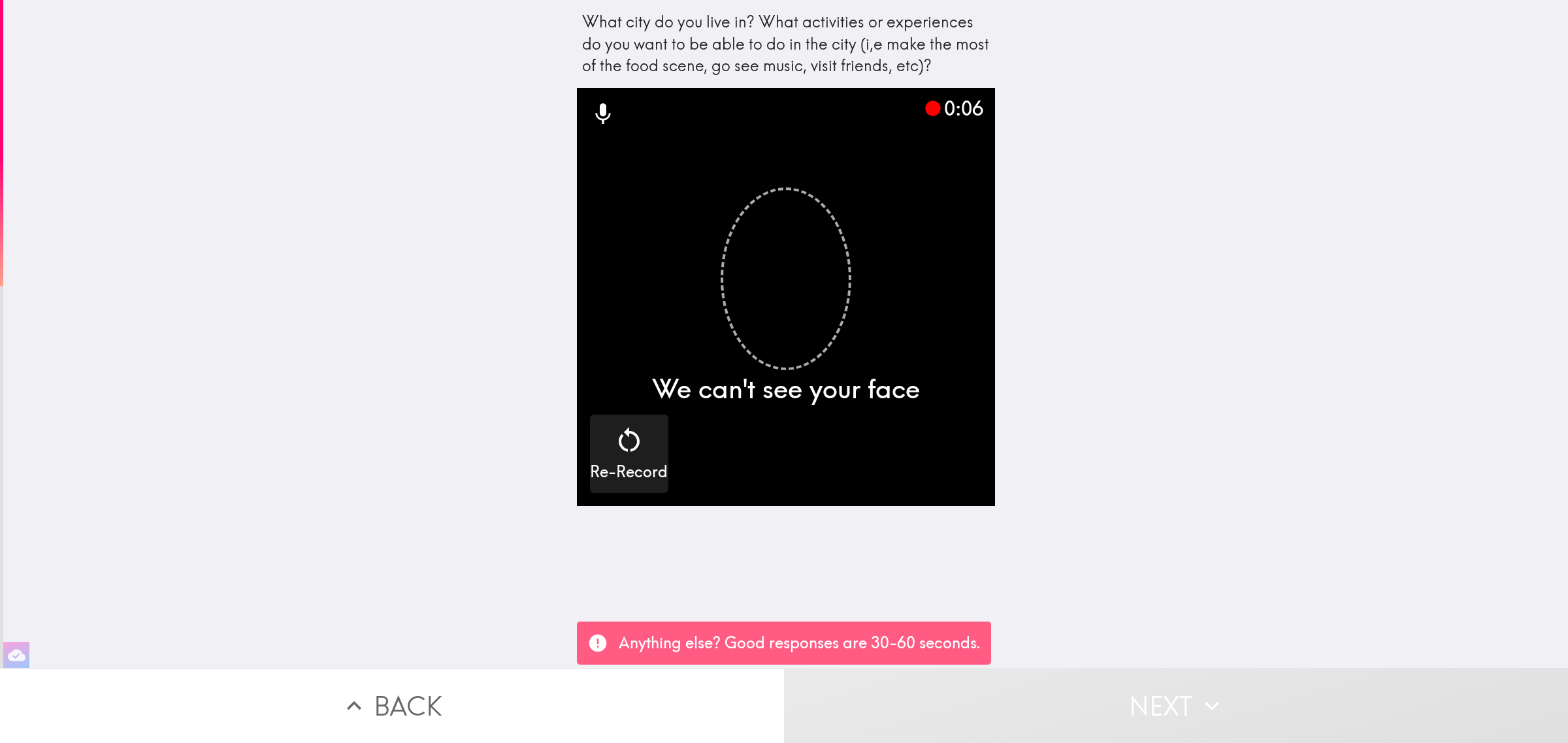
click at [1128, 706] on button "Next" at bounding box center [1176, 705] width 784 height 75
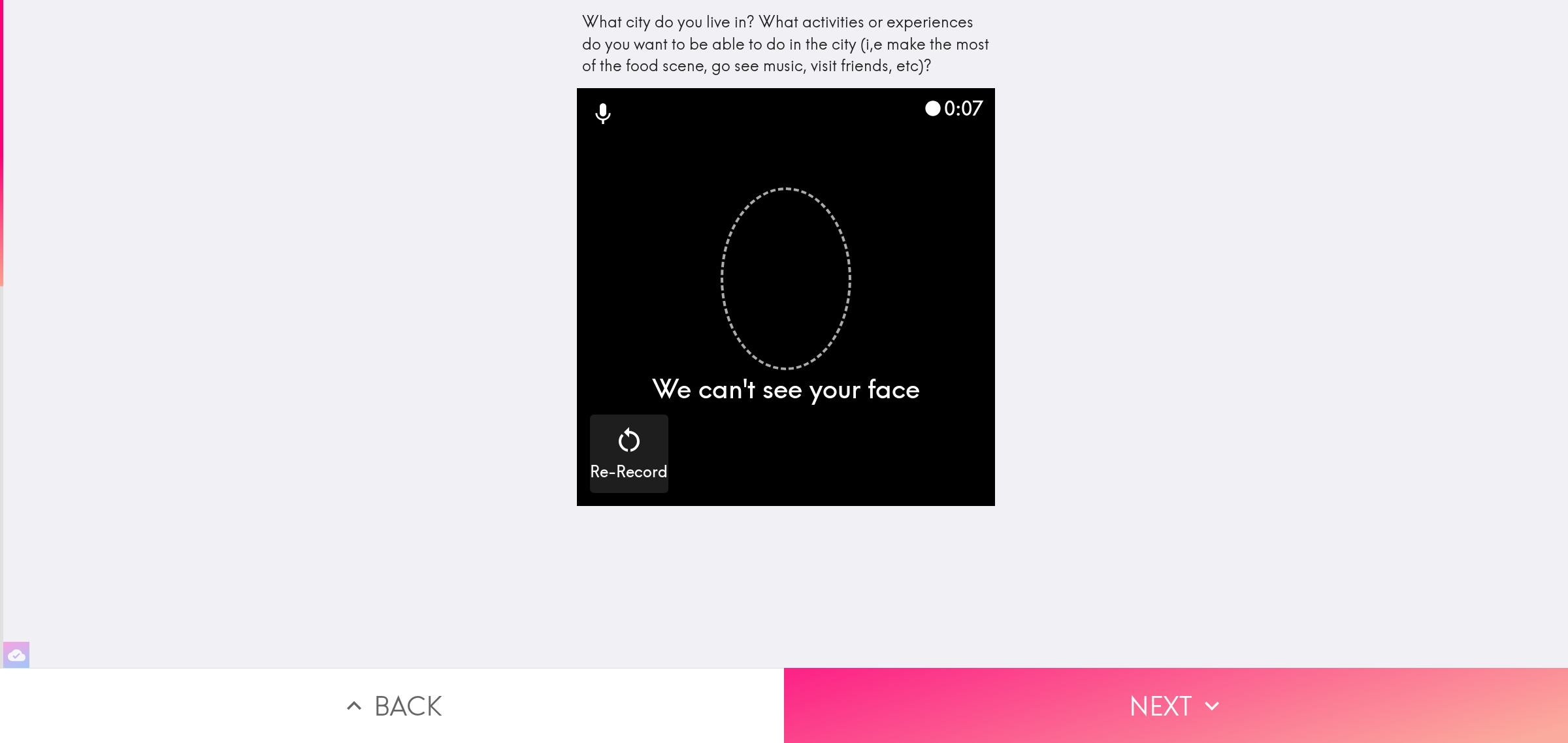
click at [1128, 706] on button "Next" at bounding box center [1176, 705] width 784 height 75
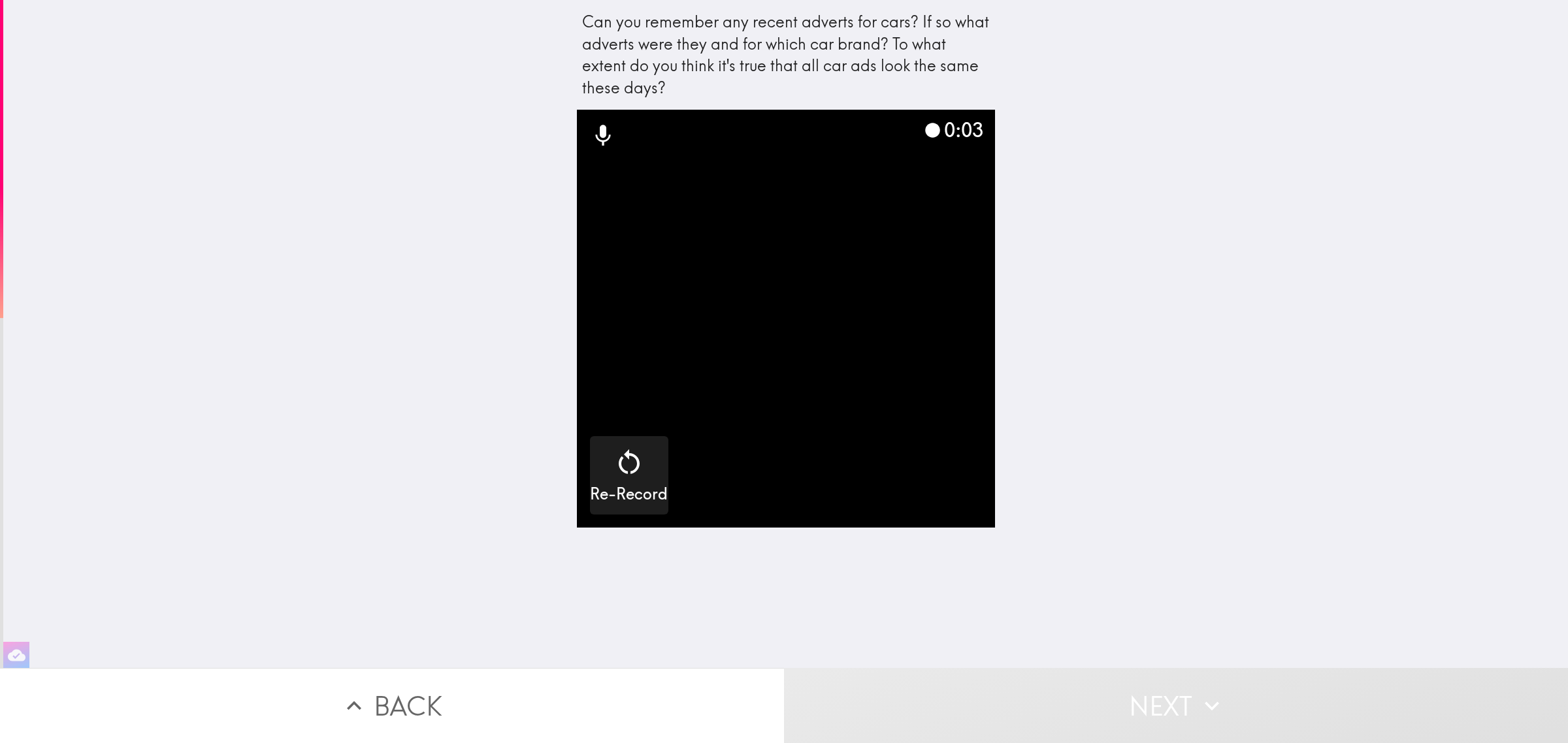
click at [1128, 706] on button "Next" at bounding box center [1176, 705] width 784 height 75
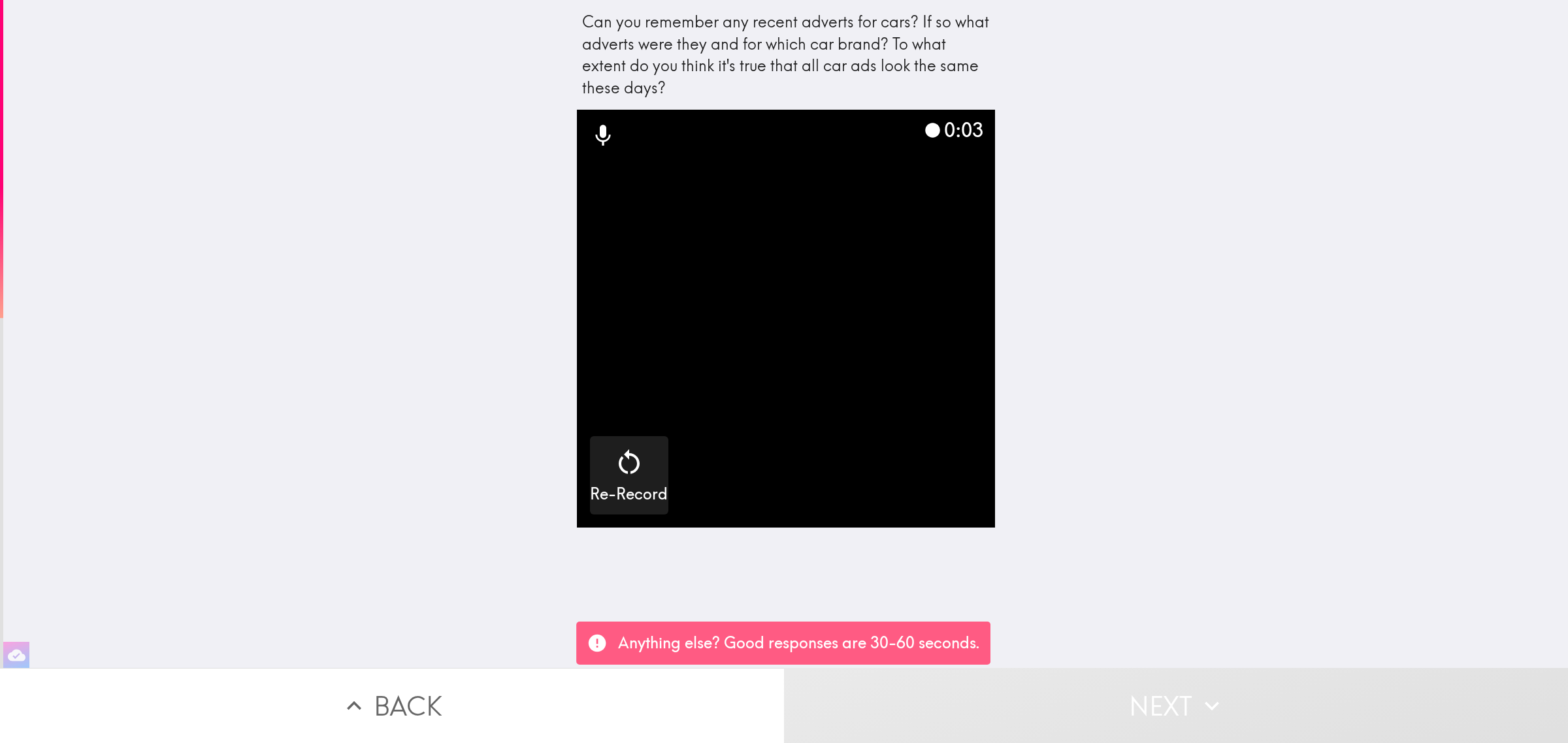
click at [1128, 706] on button "Next" at bounding box center [1176, 705] width 784 height 75
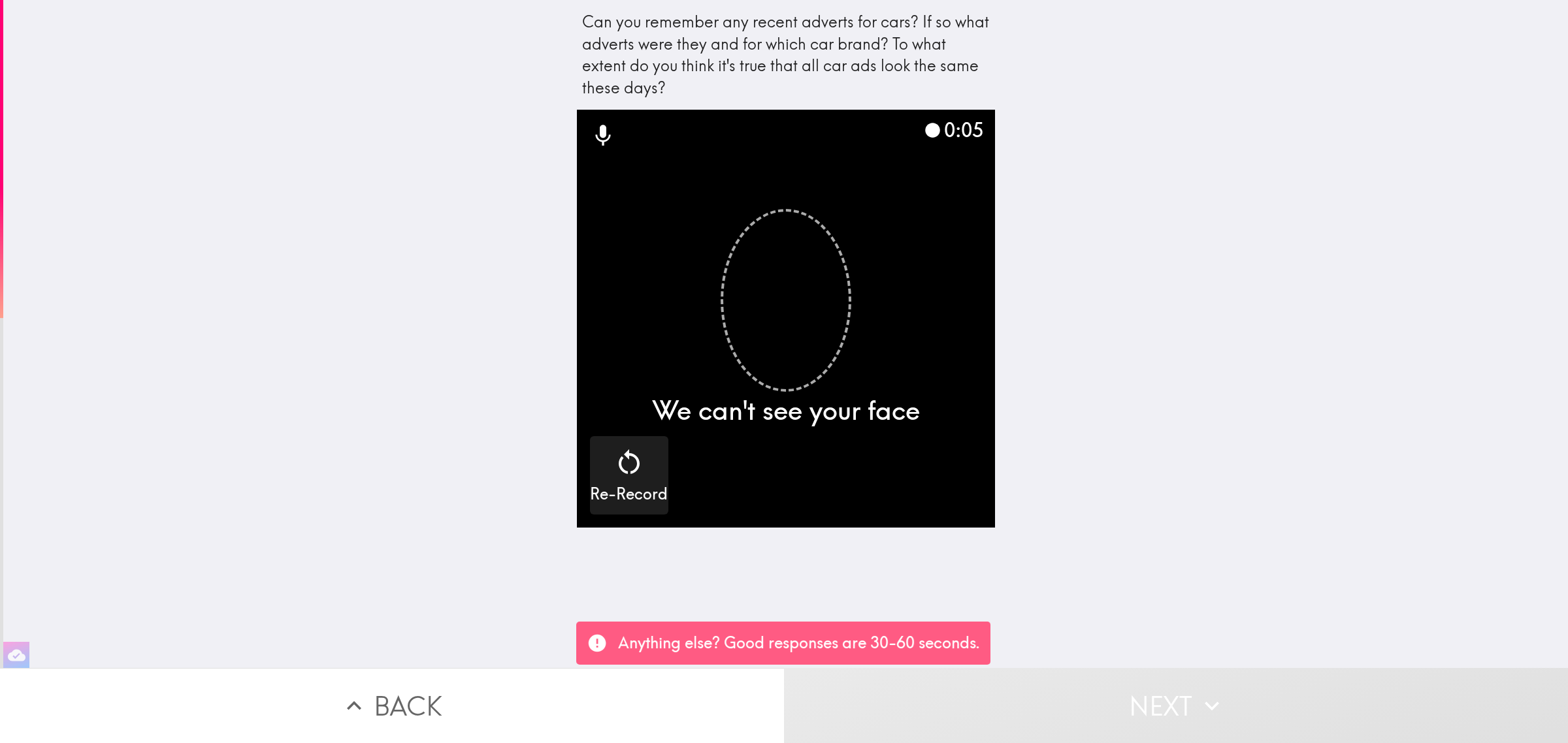
click at [1128, 706] on button "Next" at bounding box center [1176, 705] width 784 height 75
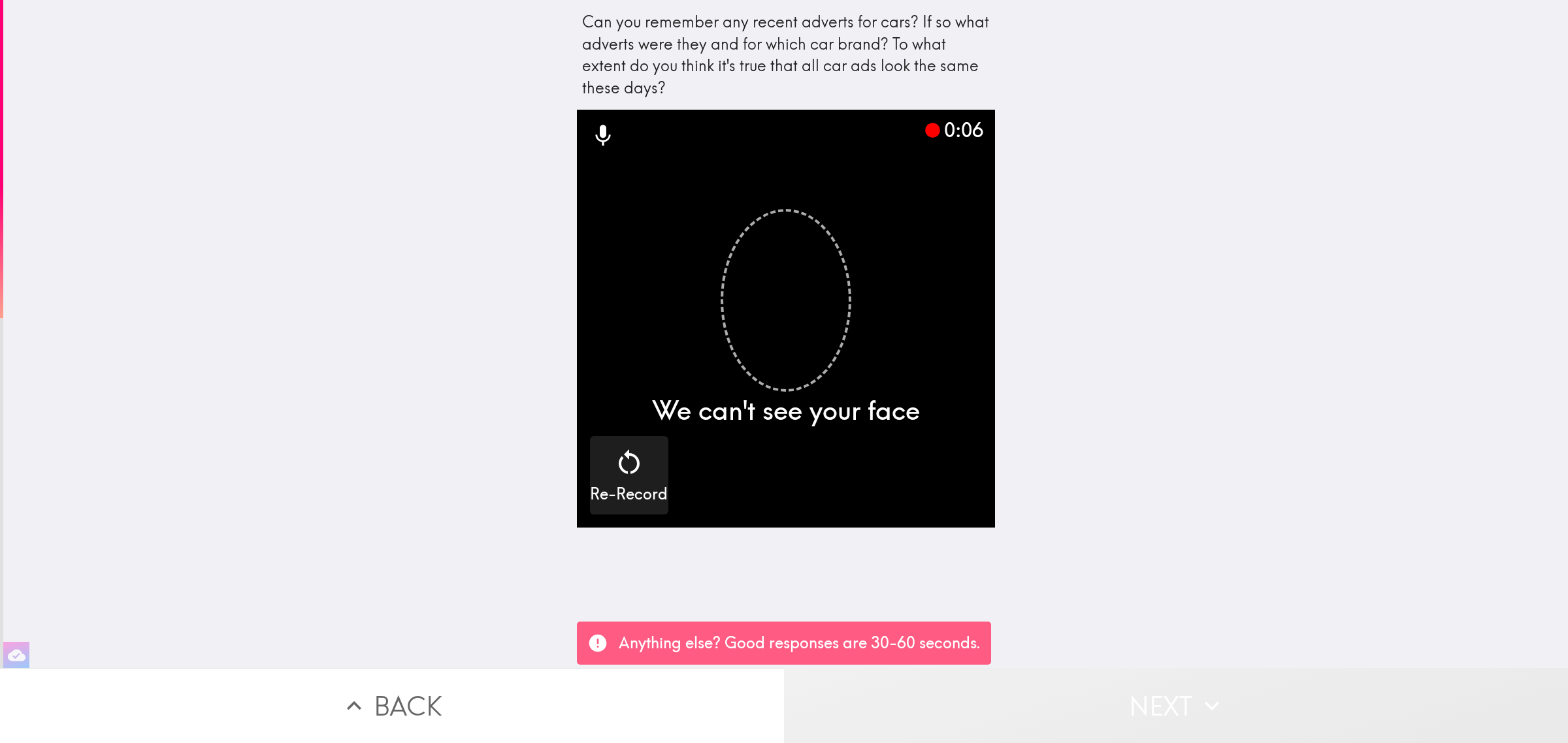
click at [1128, 706] on button "Next" at bounding box center [1176, 705] width 784 height 75
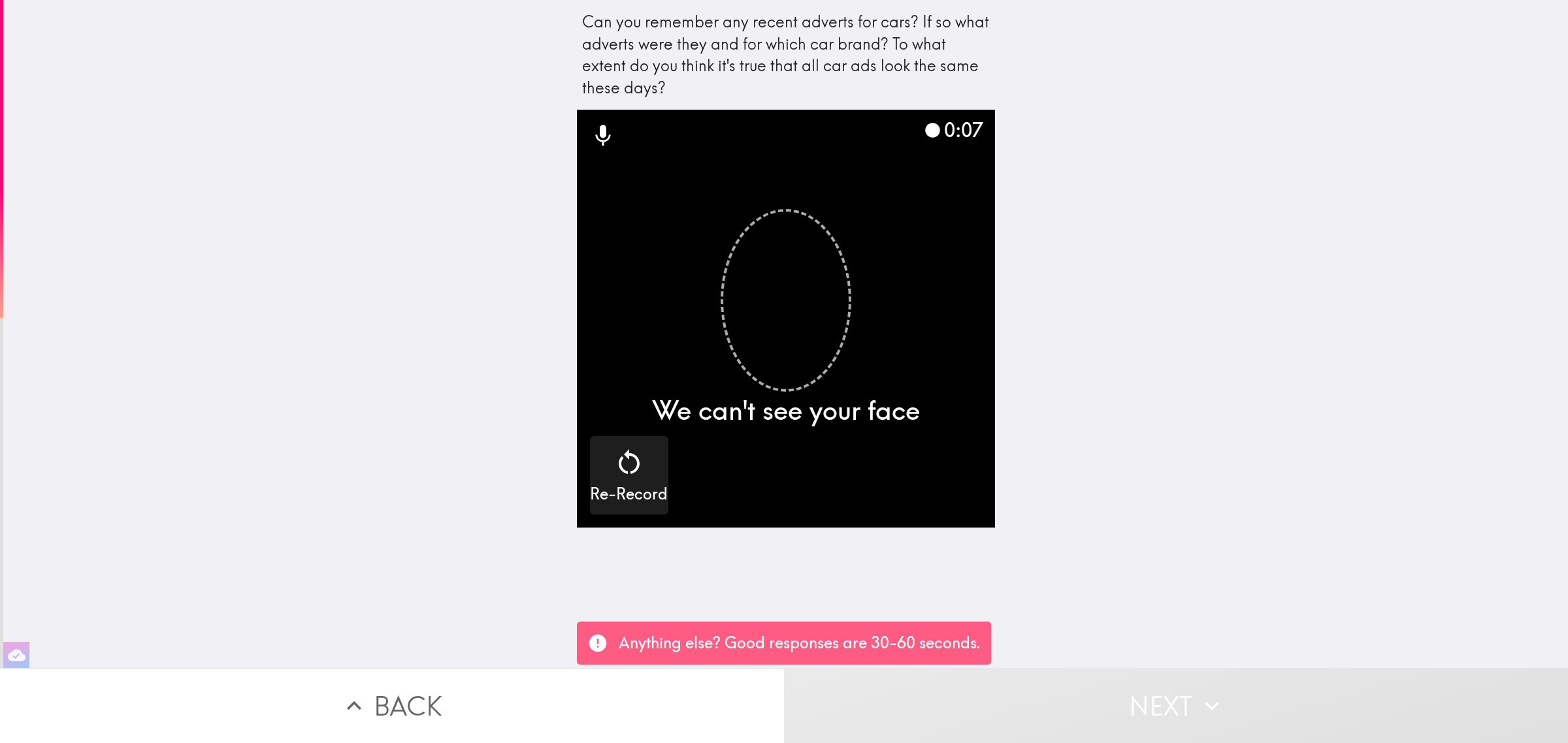
click at [1128, 706] on button "Next" at bounding box center [1176, 705] width 784 height 75
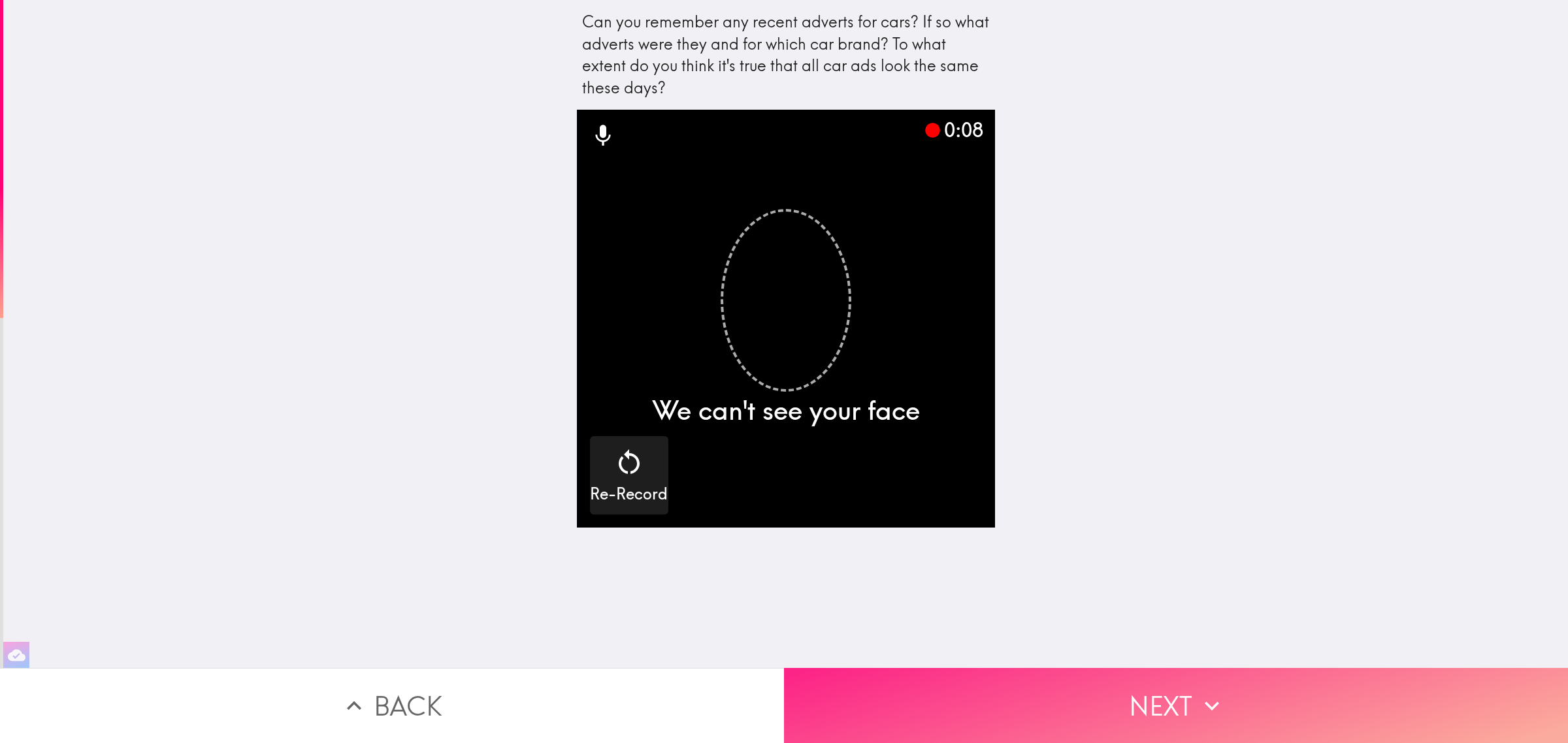
click at [1128, 706] on button "Next" at bounding box center [1176, 705] width 784 height 75
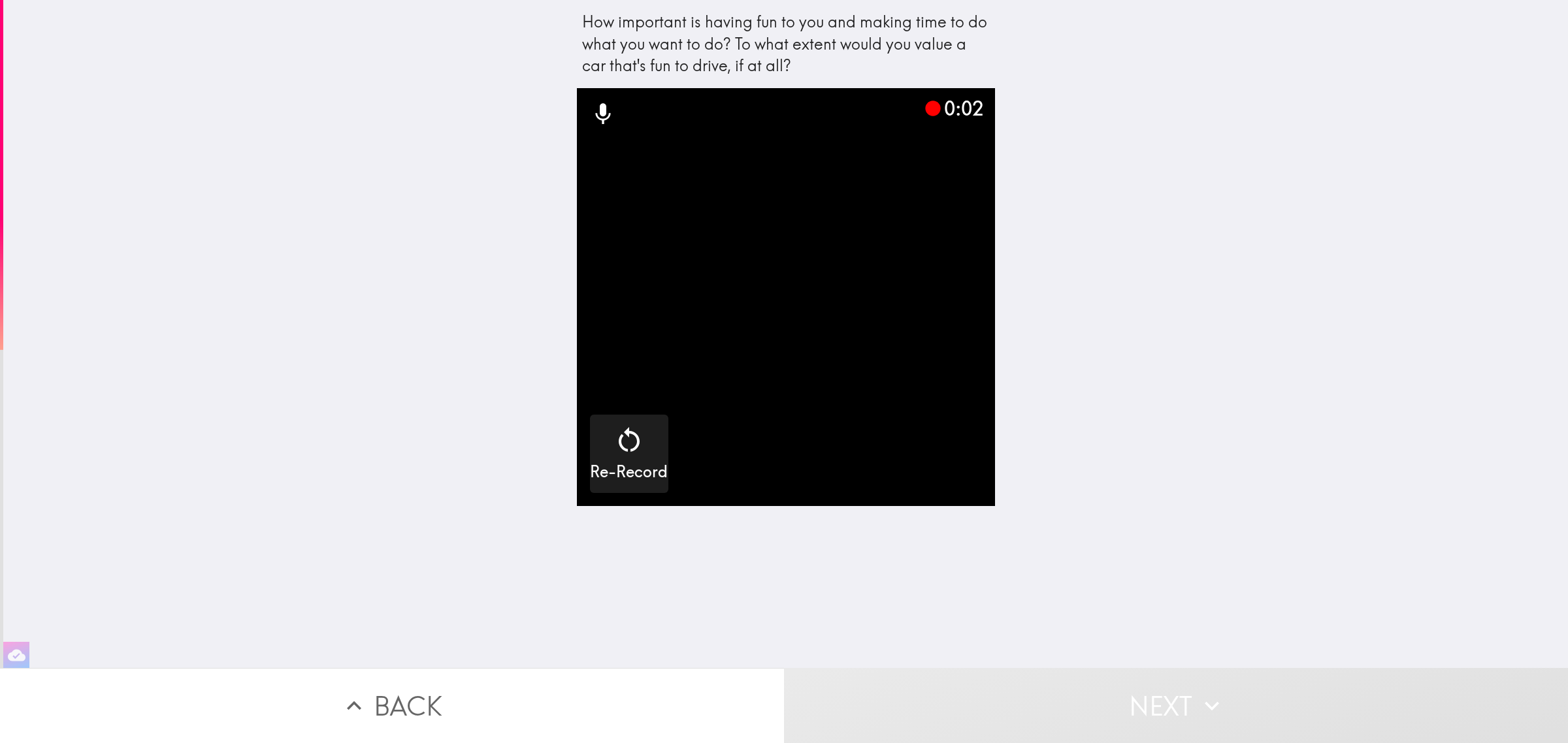
click at [1128, 706] on button "Next" at bounding box center [1176, 705] width 784 height 75
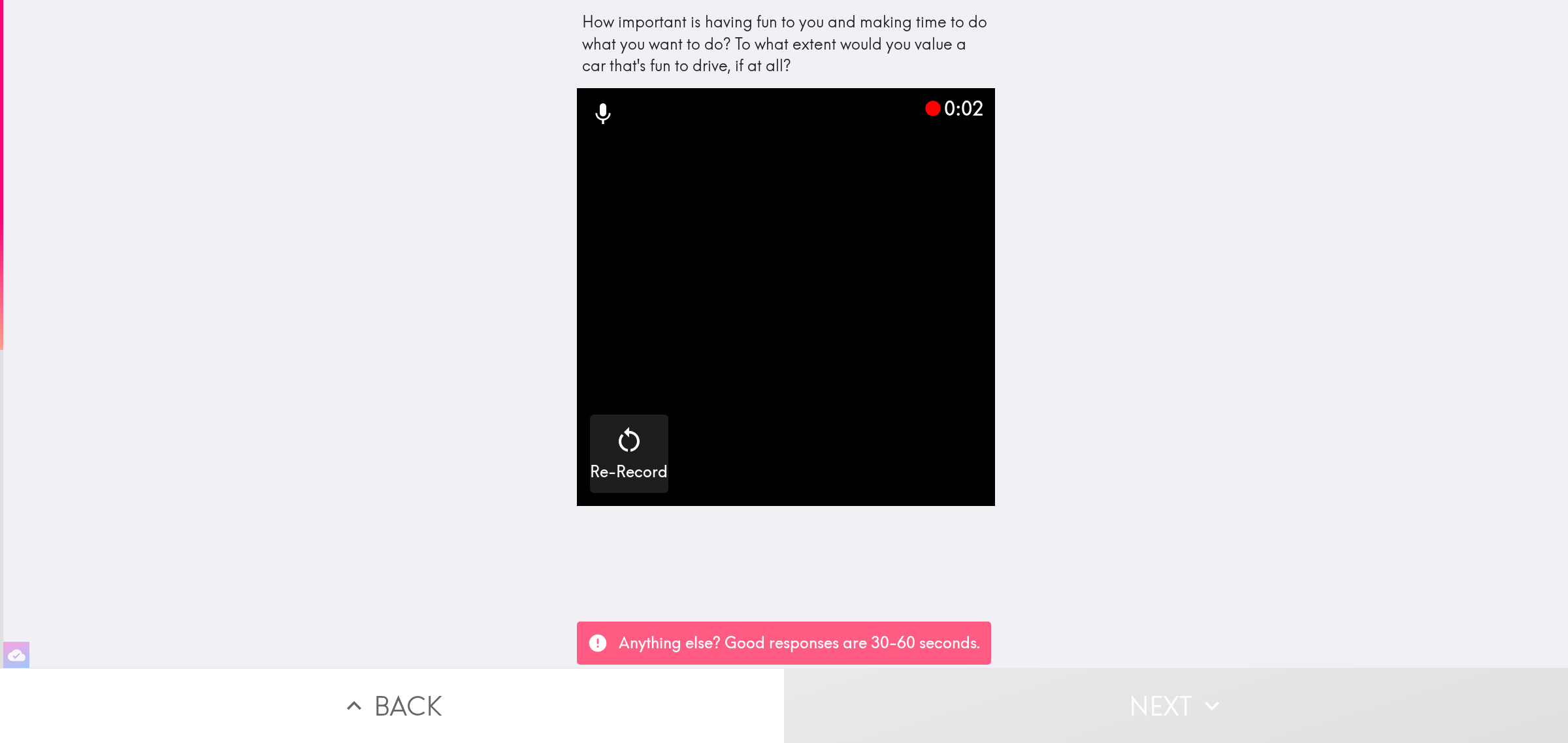
click at [1128, 706] on button "Next" at bounding box center [1176, 705] width 784 height 75
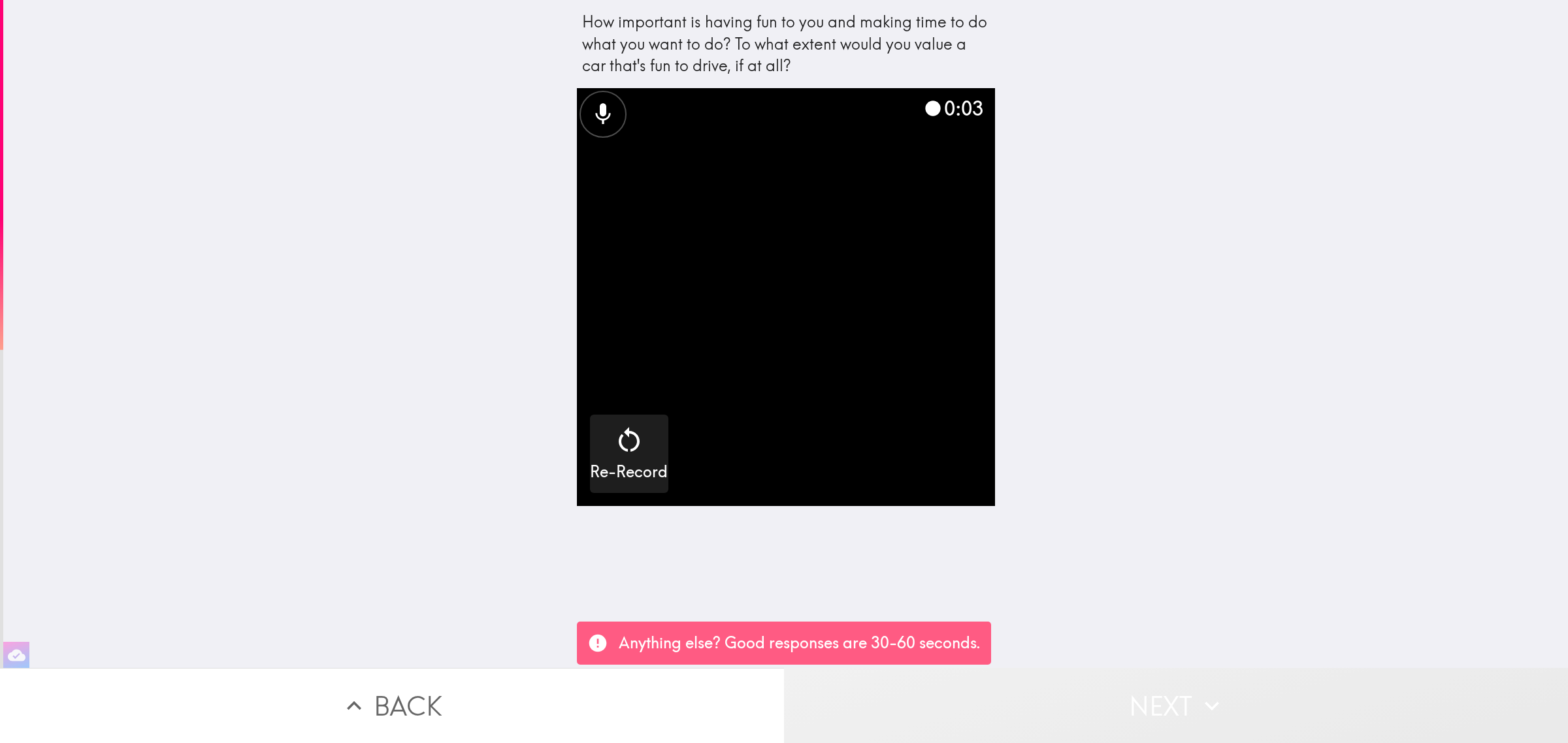
click at [1128, 706] on button "Next" at bounding box center [1176, 705] width 784 height 75
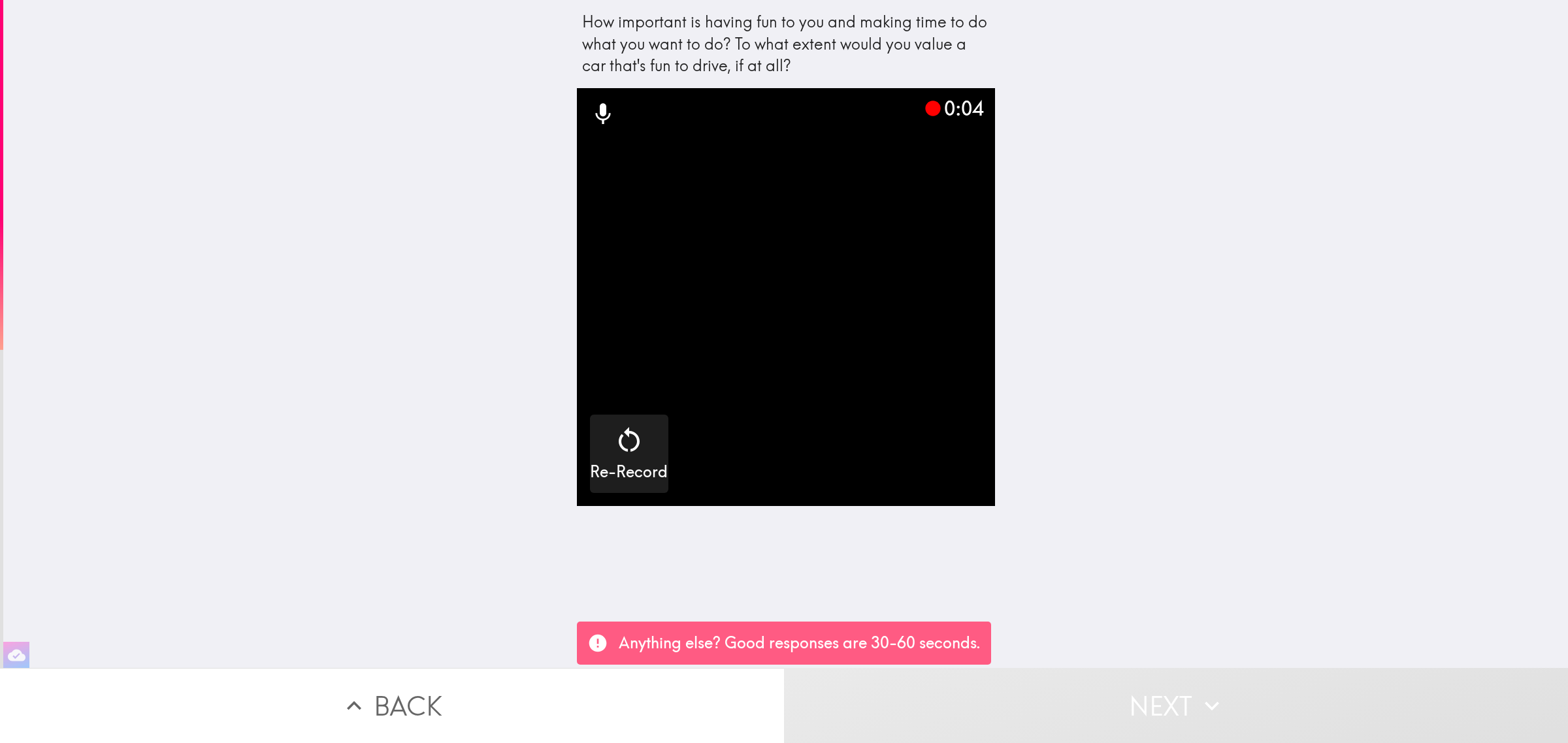
click at [1128, 706] on button "Next" at bounding box center [1176, 705] width 784 height 75
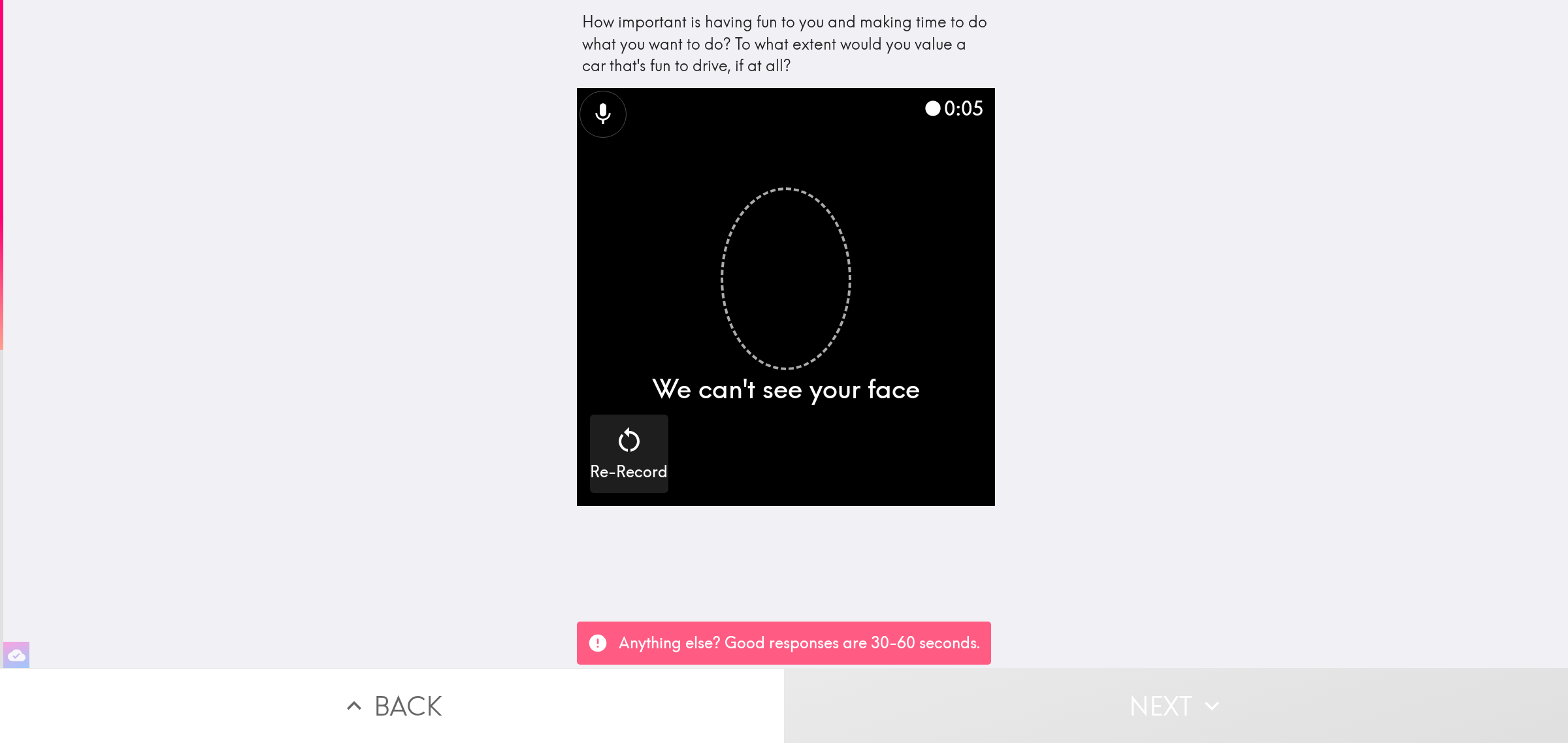
click at [1128, 706] on button "Next" at bounding box center [1176, 705] width 784 height 75
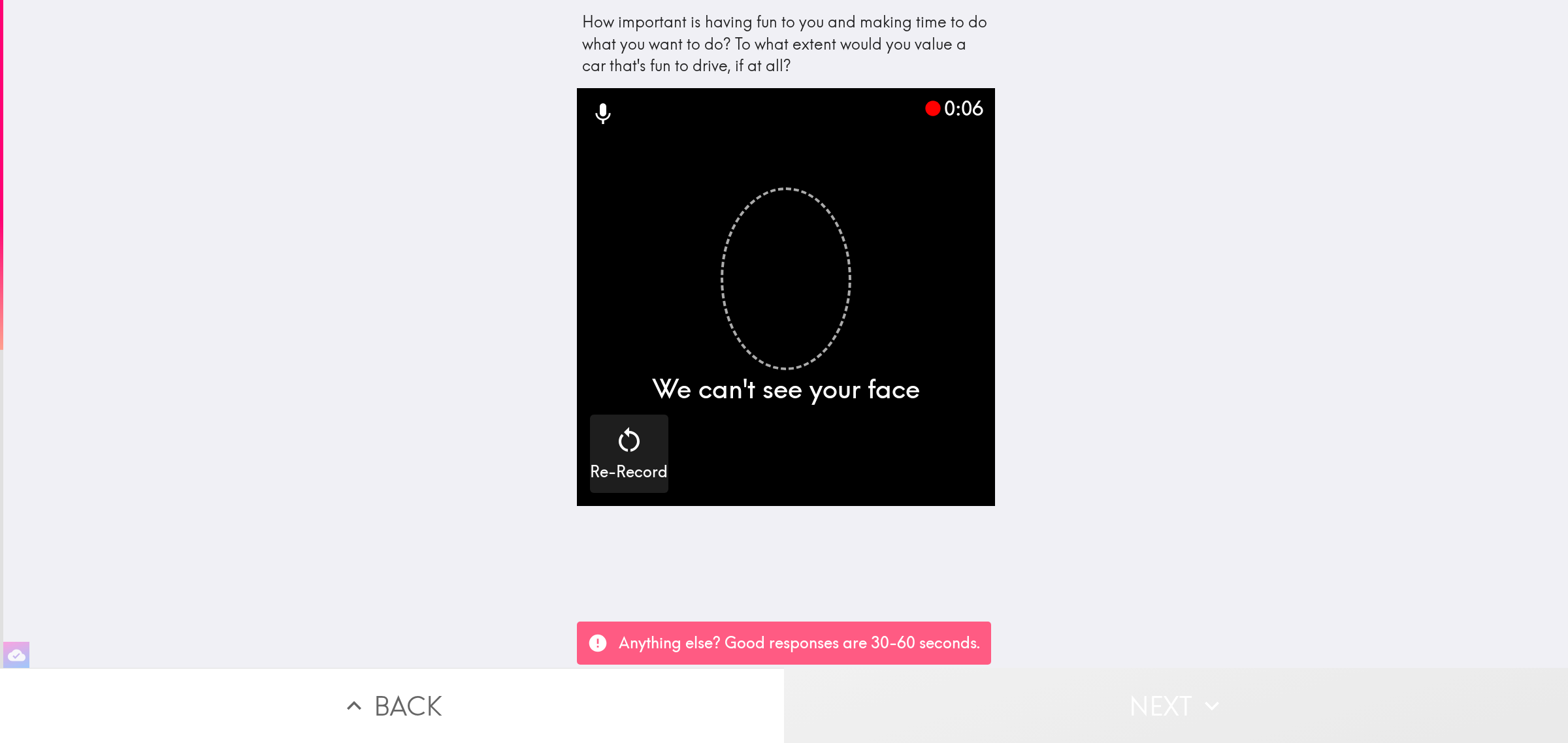
click at [1128, 706] on button "Next" at bounding box center [1176, 705] width 784 height 75
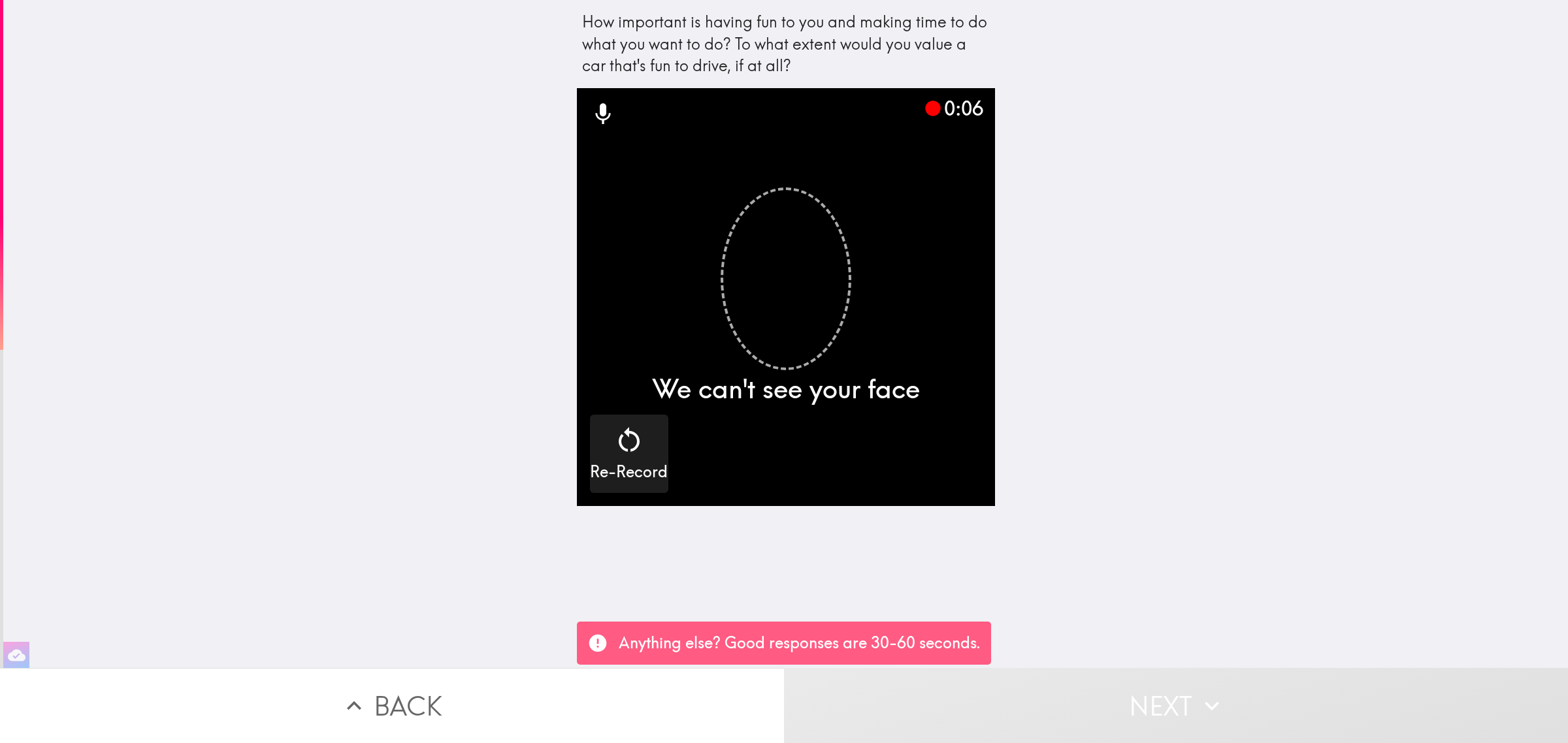
click at [1128, 706] on button "Next" at bounding box center [1176, 705] width 784 height 75
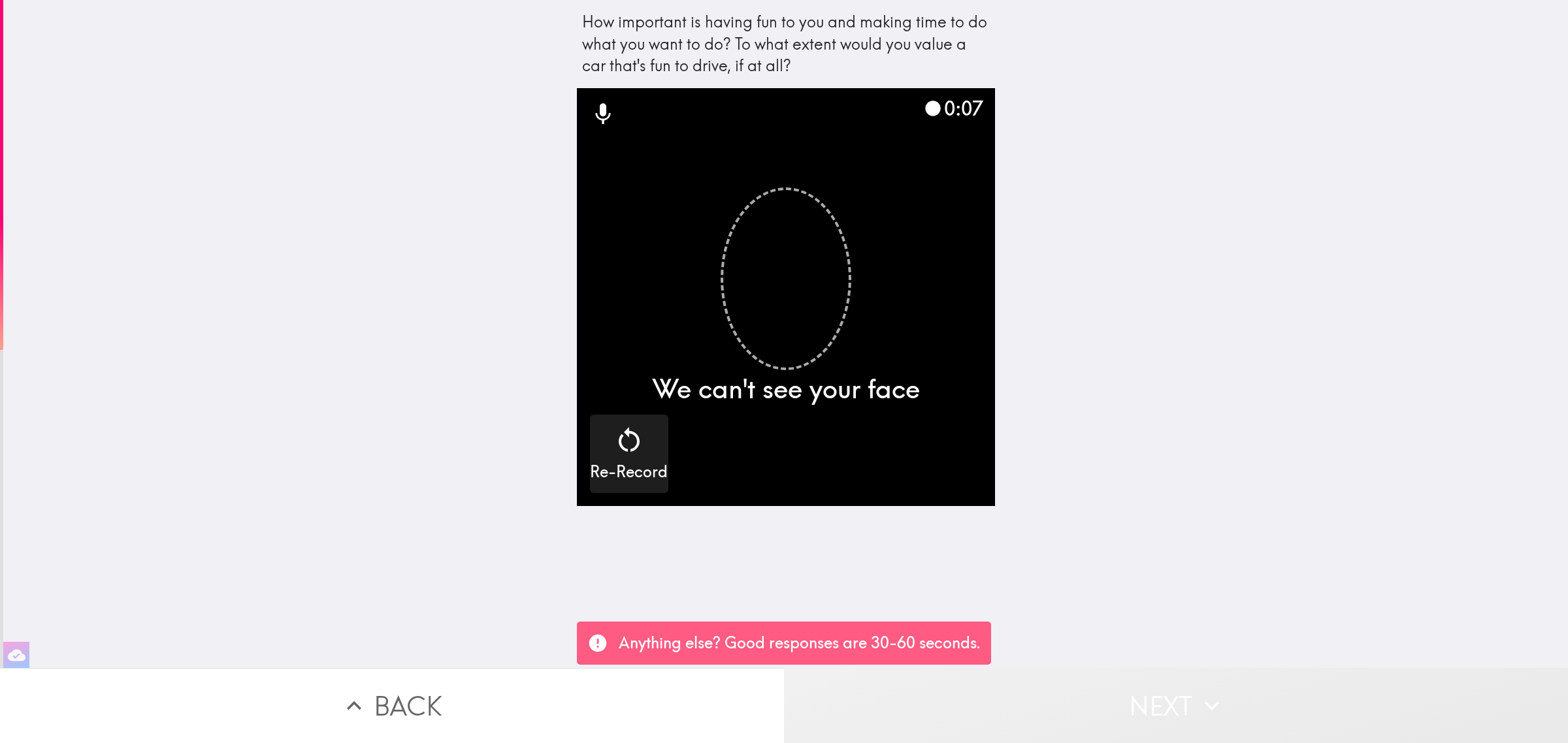
click at [1128, 706] on button "Next" at bounding box center [1176, 705] width 784 height 75
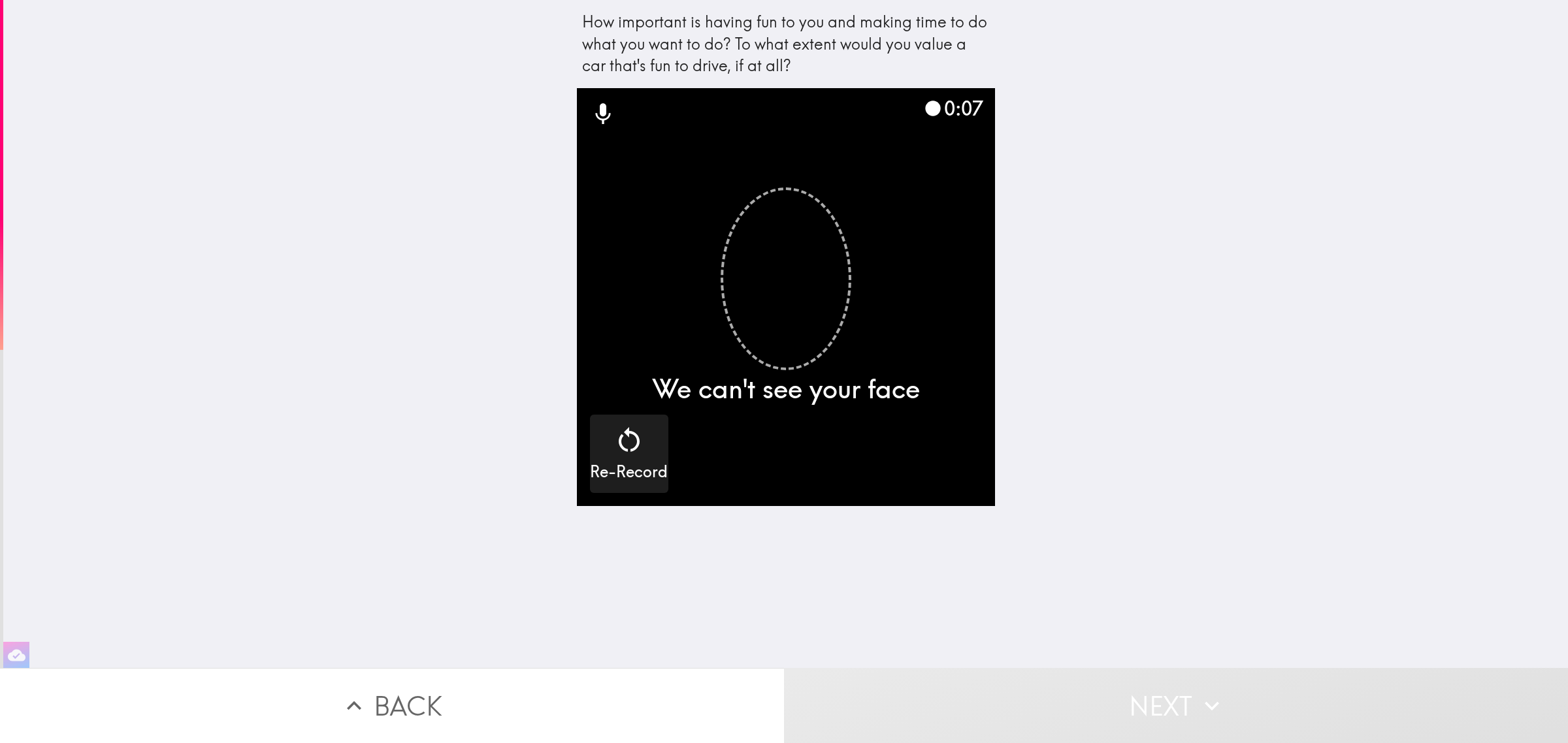
click at [1128, 706] on button "Next" at bounding box center [1176, 705] width 784 height 75
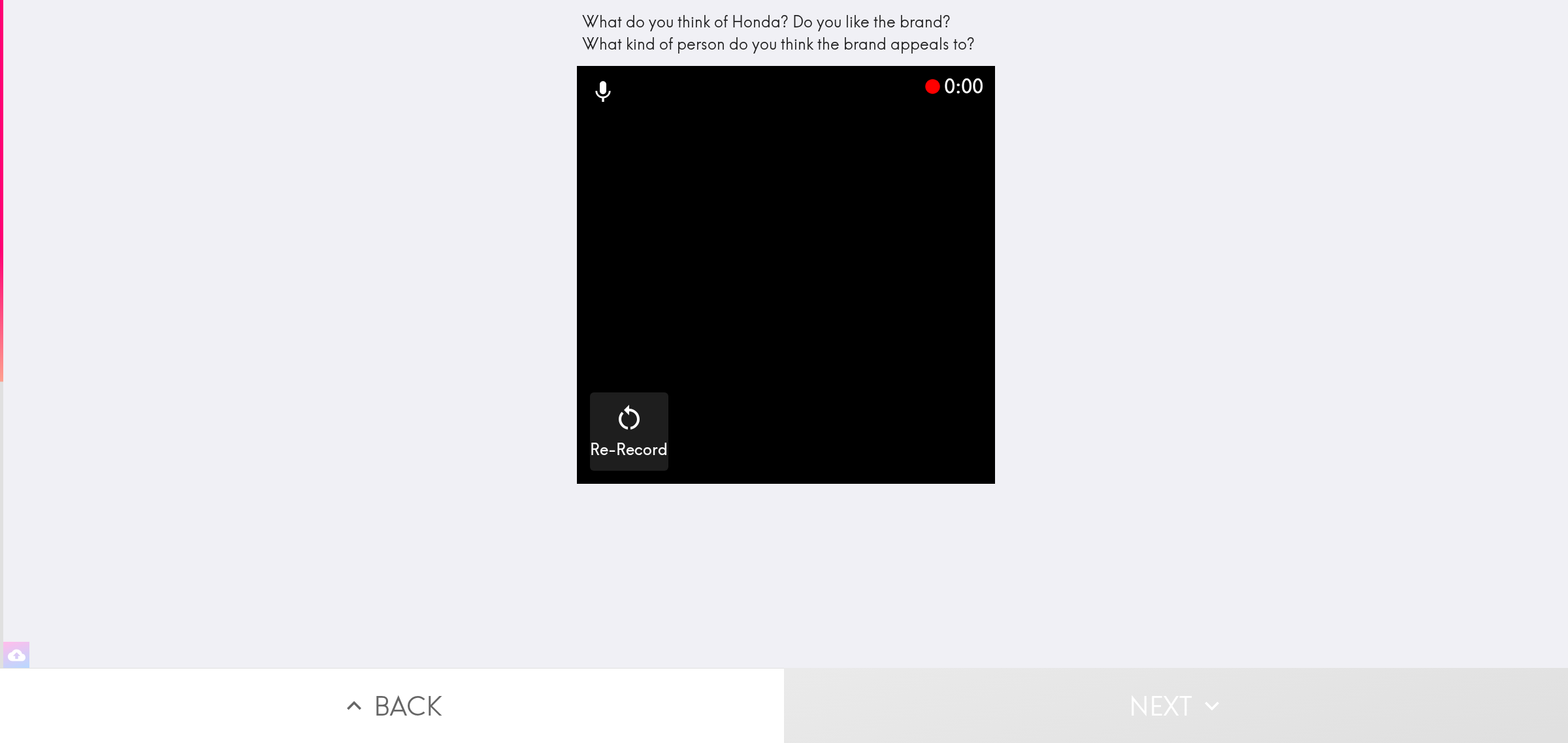
click at [1128, 706] on button "Next" at bounding box center [1176, 705] width 784 height 75
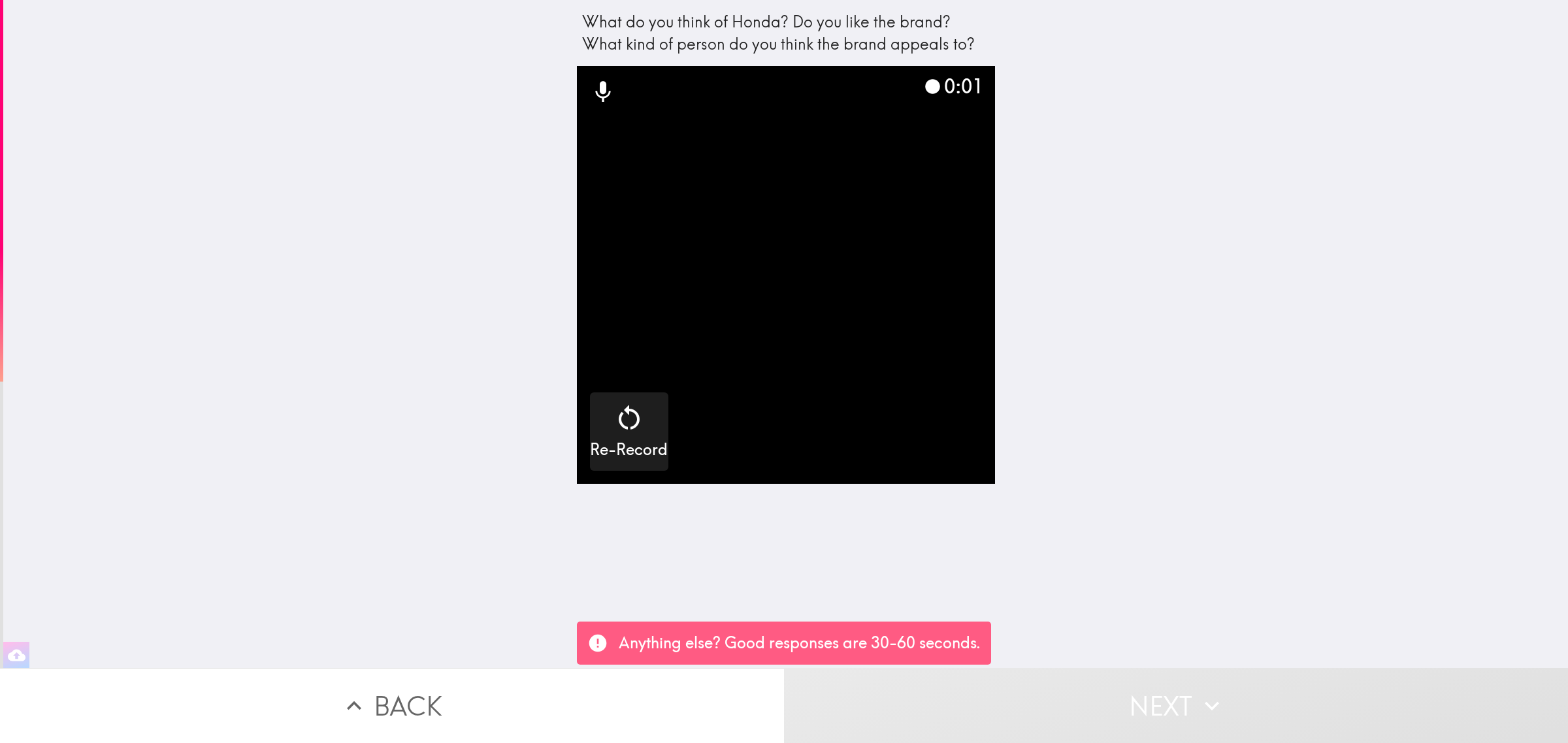
click at [1128, 706] on button "Next" at bounding box center [1176, 705] width 784 height 75
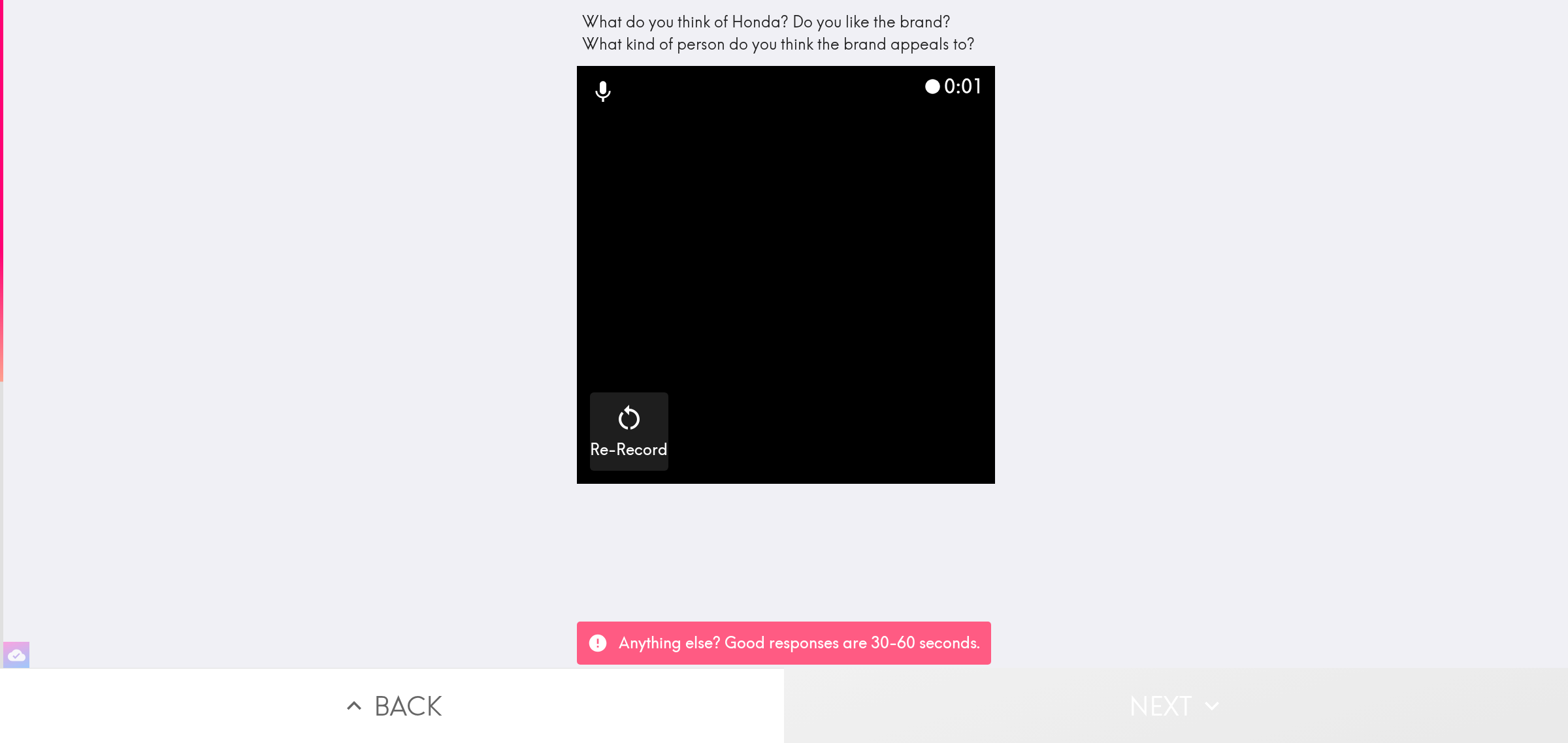
click at [1128, 706] on button "Next" at bounding box center [1176, 705] width 784 height 75
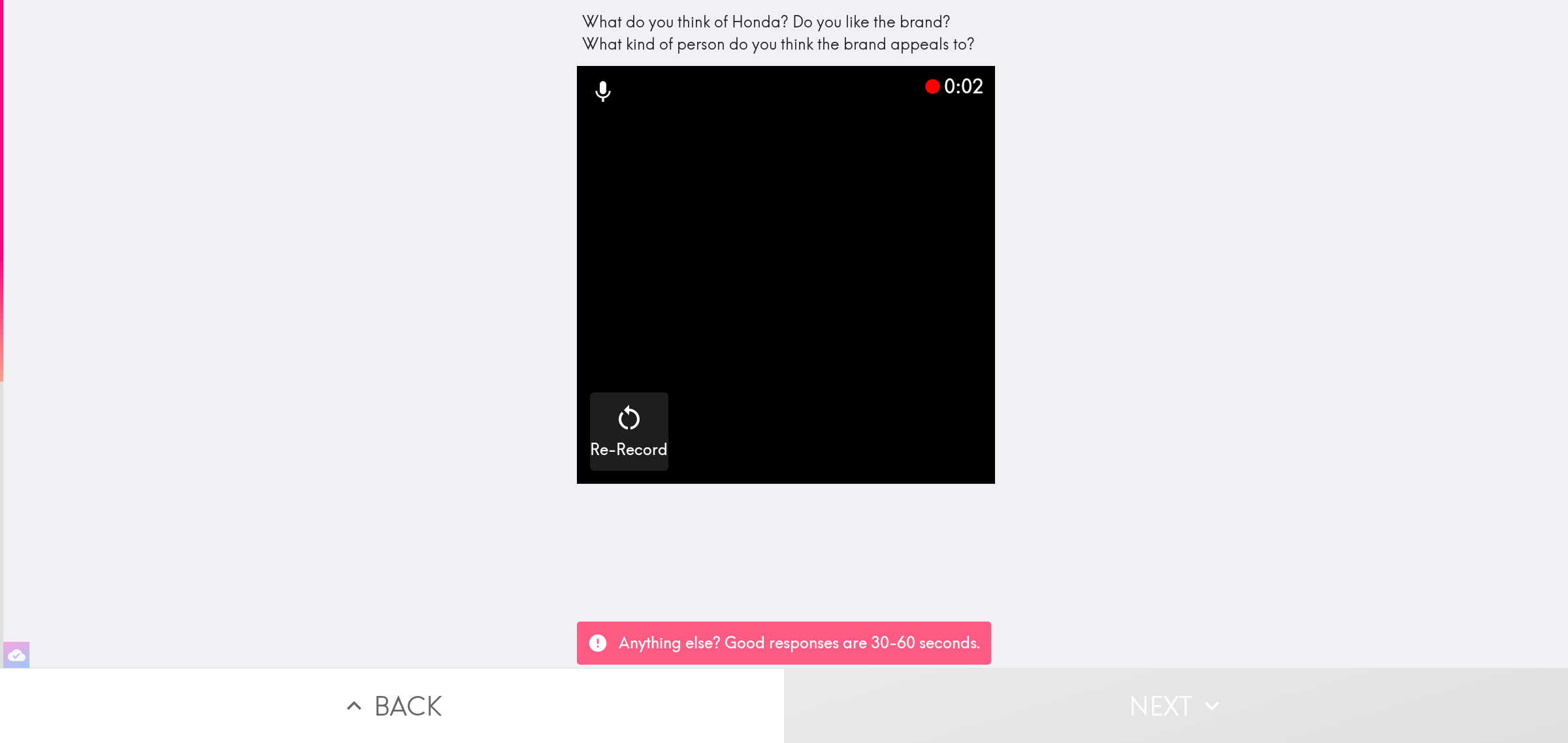
click at [1128, 706] on button "Next" at bounding box center [1176, 705] width 784 height 75
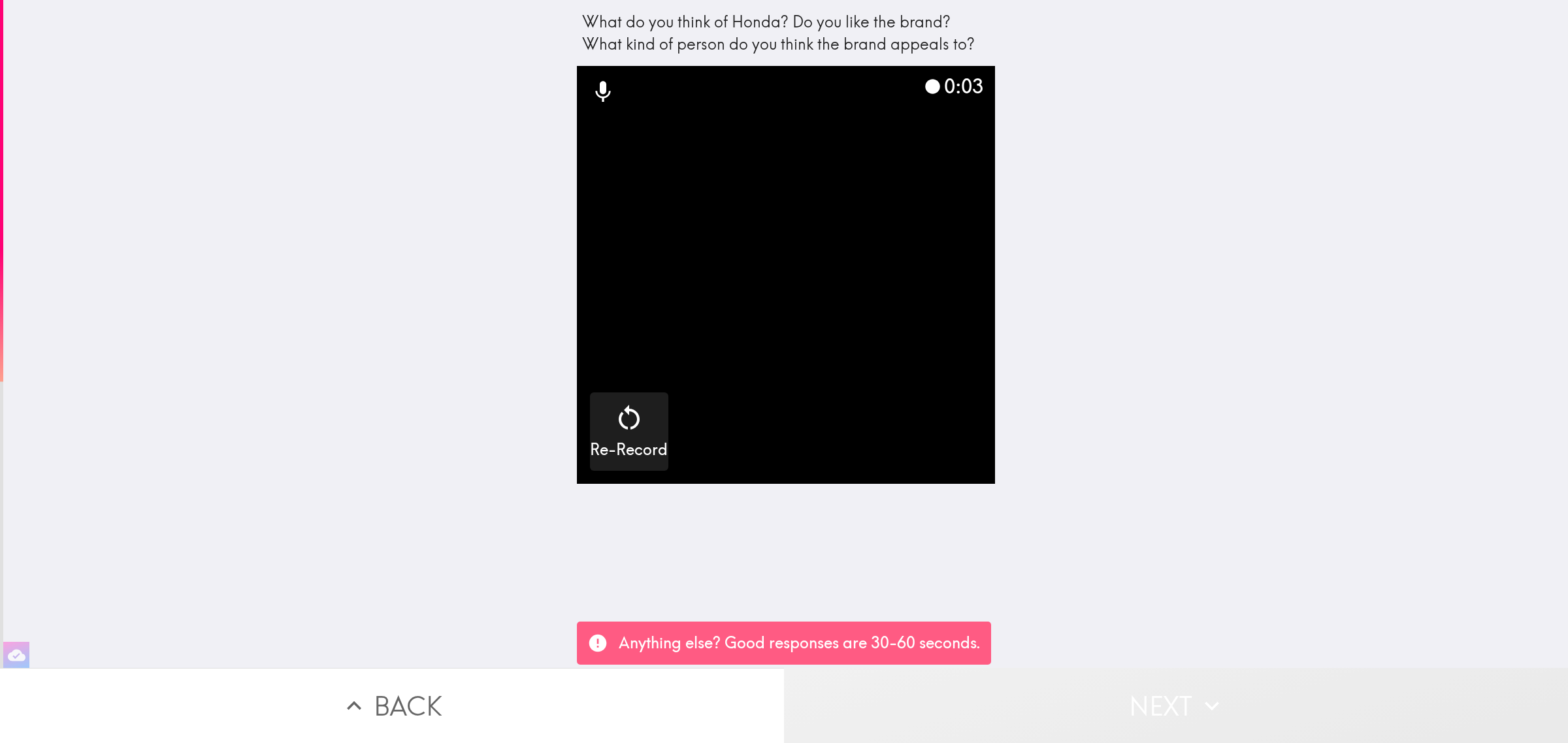
click at [1128, 706] on button "Next" at bounding box center [1176, 705] width 784 height 75
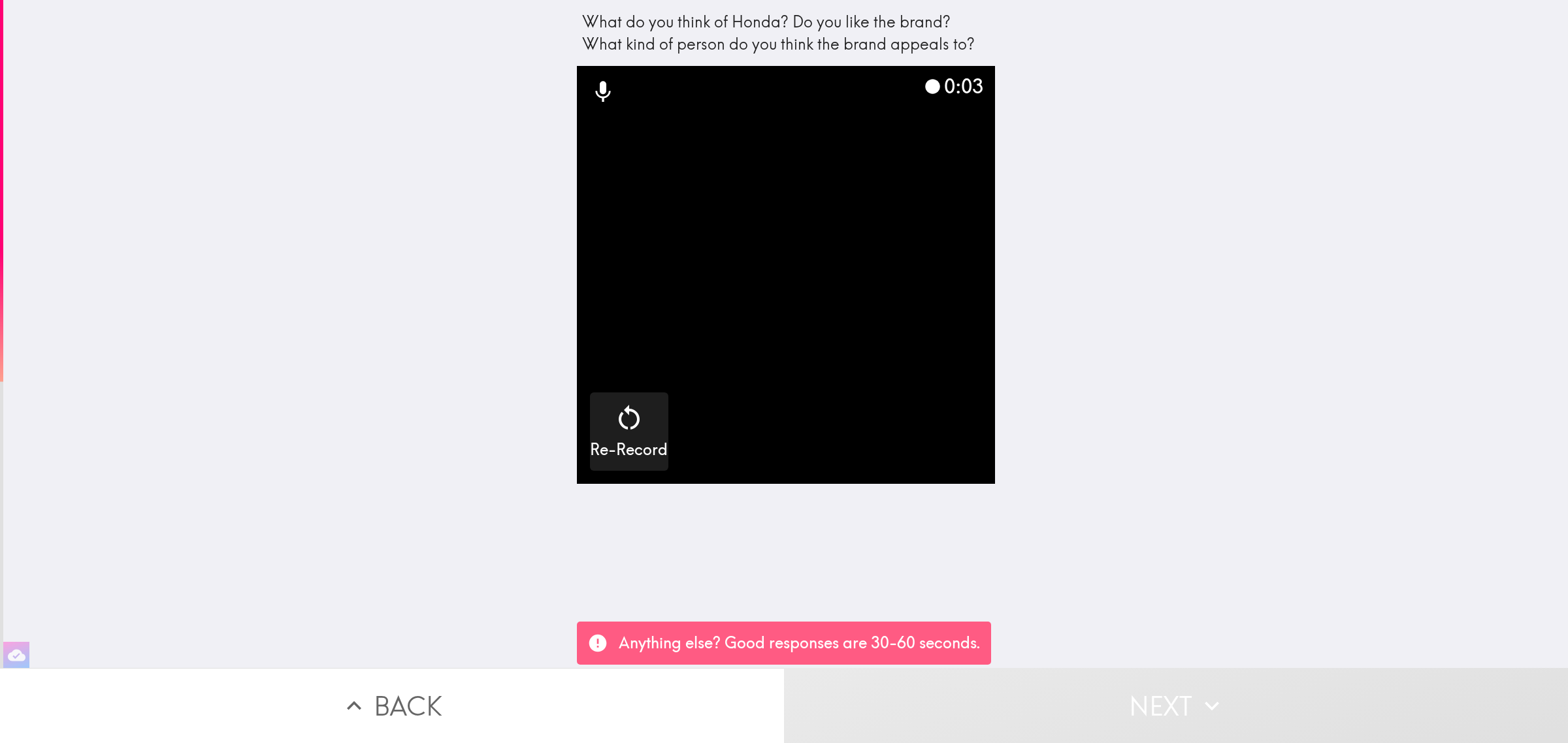
click at [1128, 706] on button "Next" at bounding box center [1176, 705] width 784 height 75
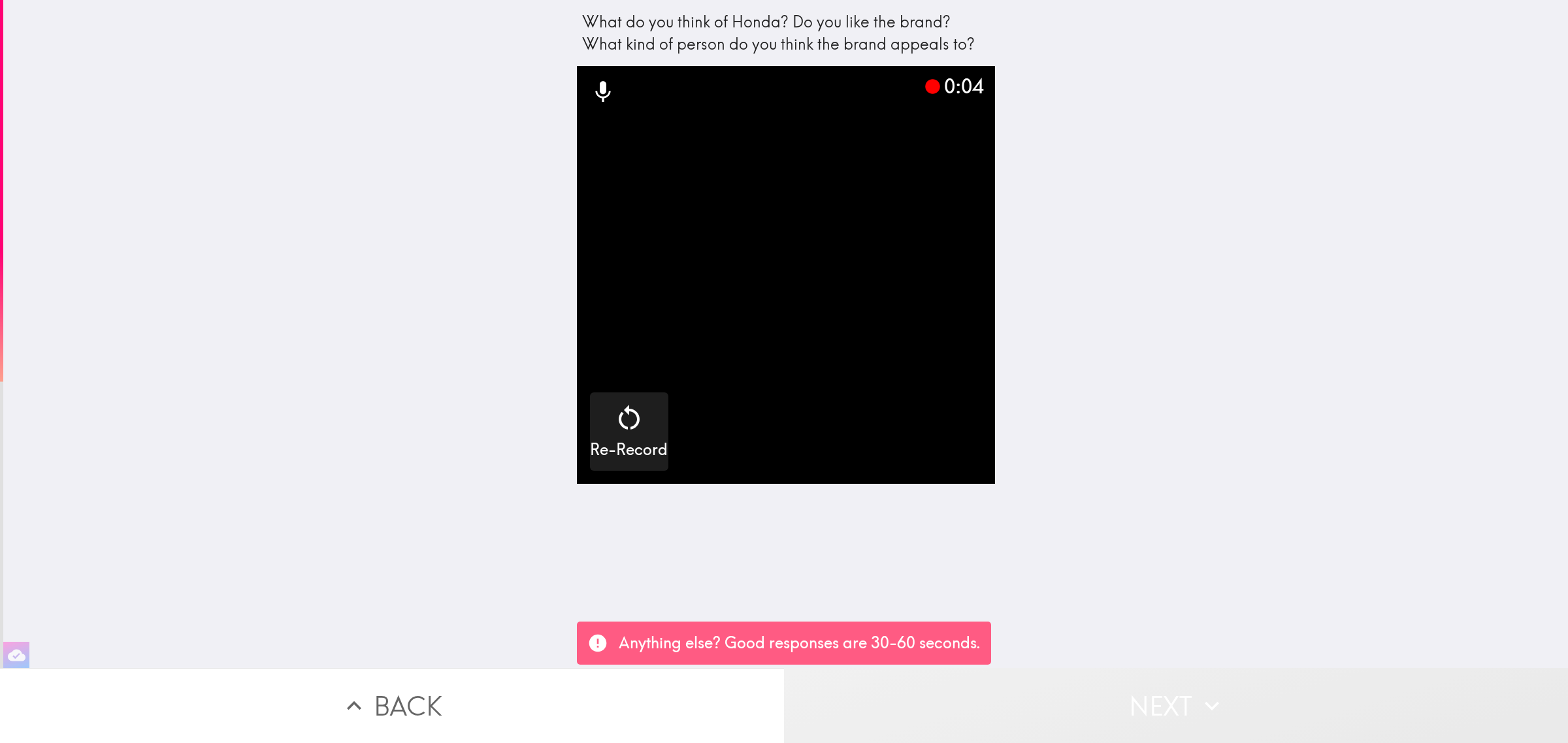
click at [1128, 706] on button "Next" at bounding box center [1176, 705] width 784 height 75
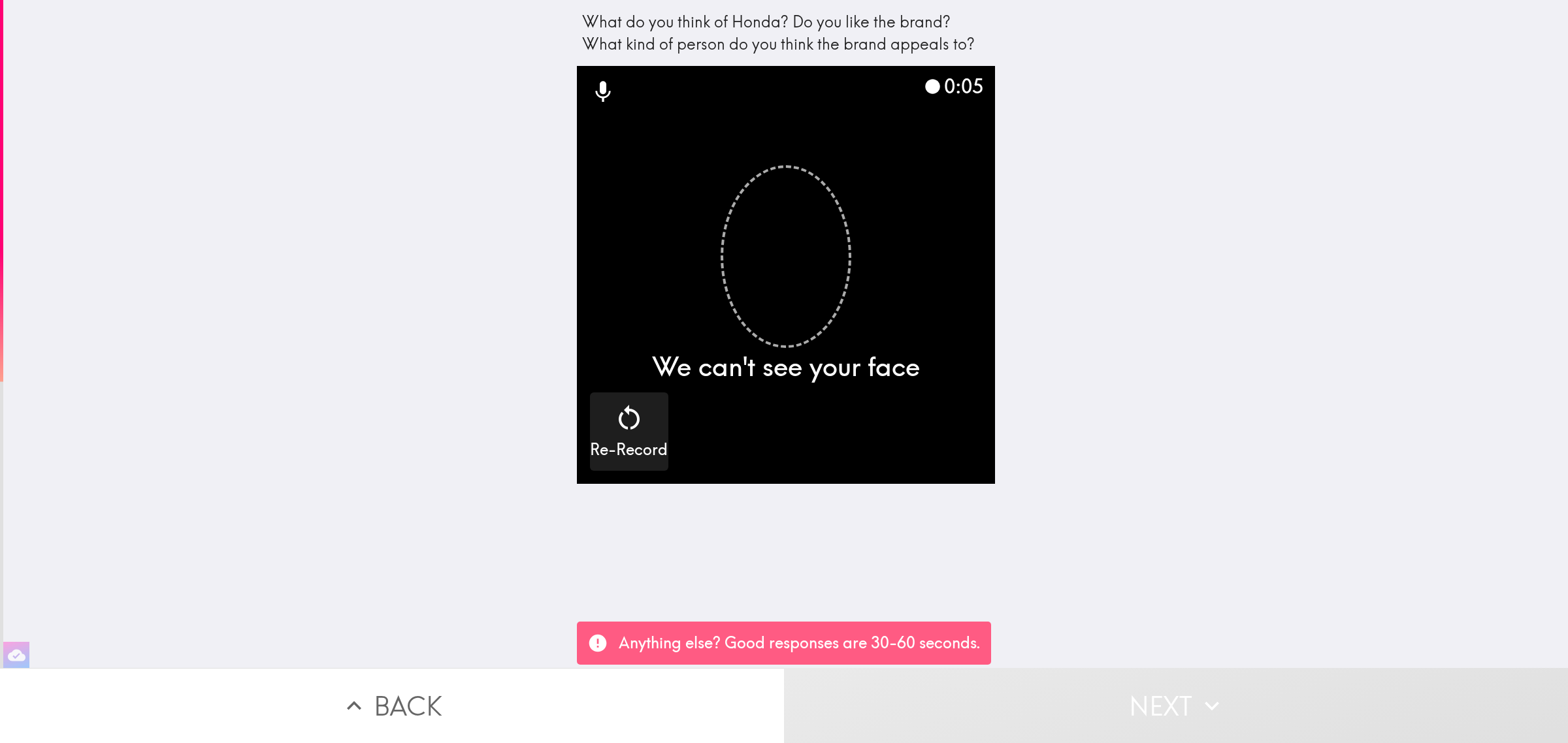
click at [1128, 706] on button "Next" at bounding box center [1176, 705] width 784 height 75
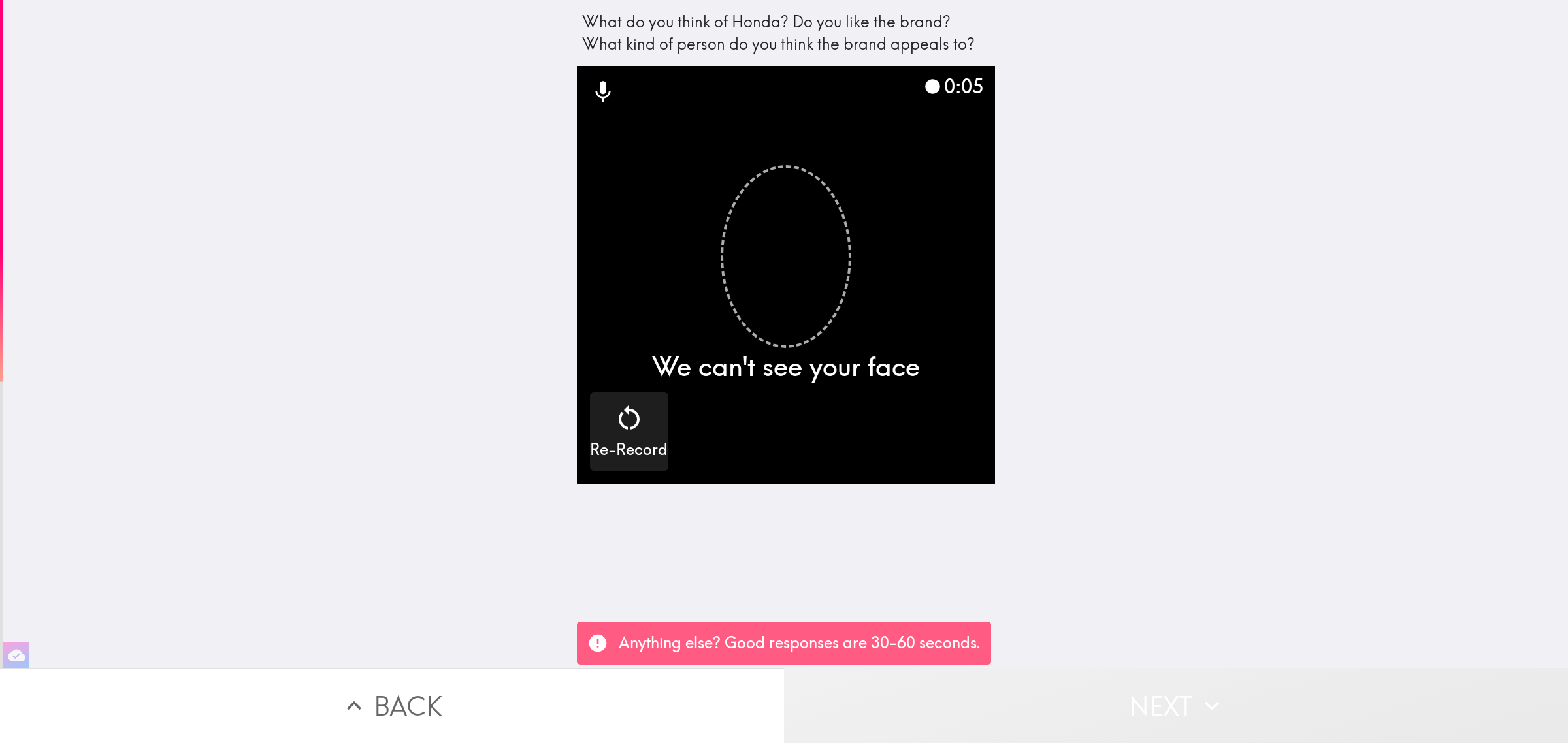
click at [1128, 706] on button "Next" at bounding box center [1176, 705] width 784 height 75
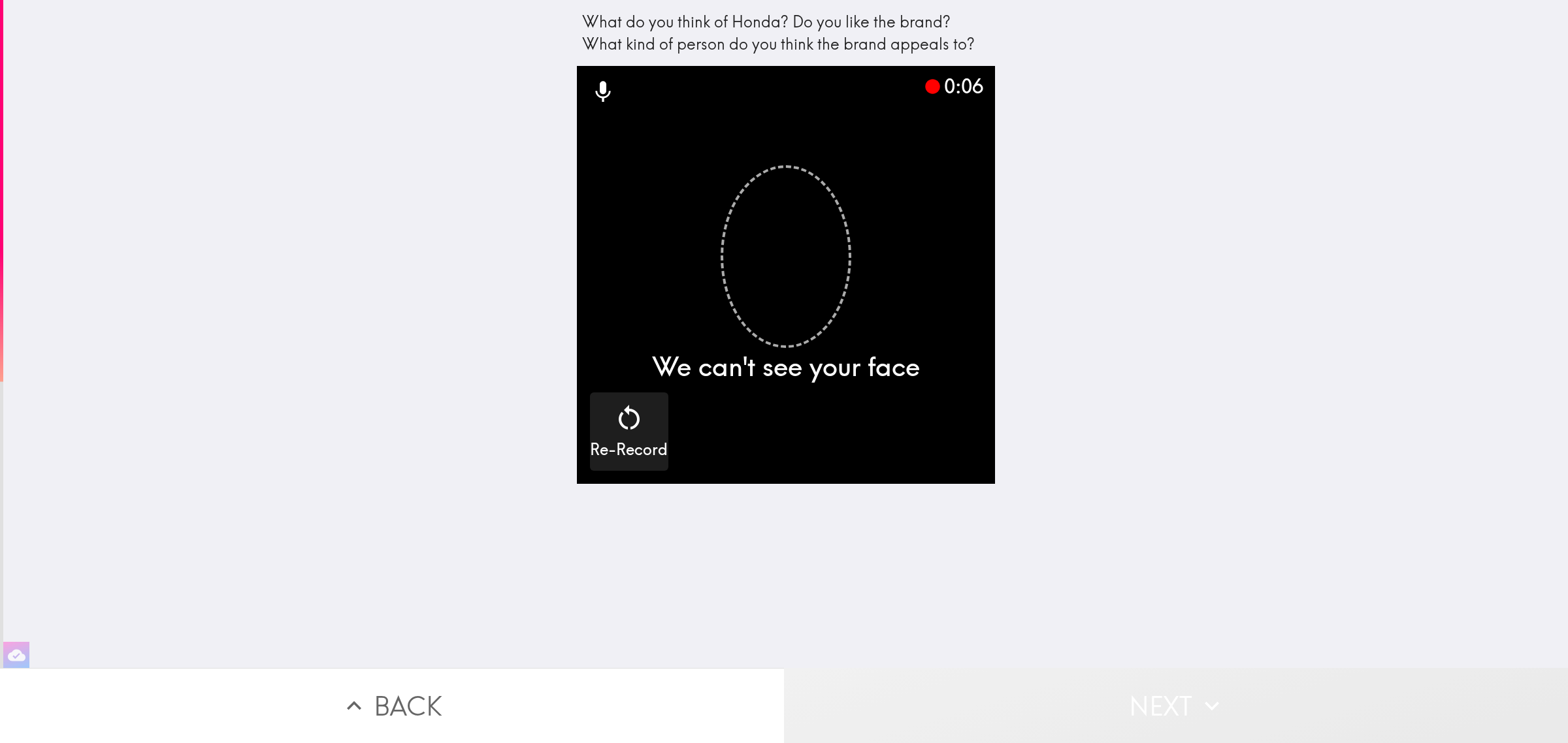
click at [1128, 706] on button "Next" at bounding box center [1176, 705] width 784 height 75
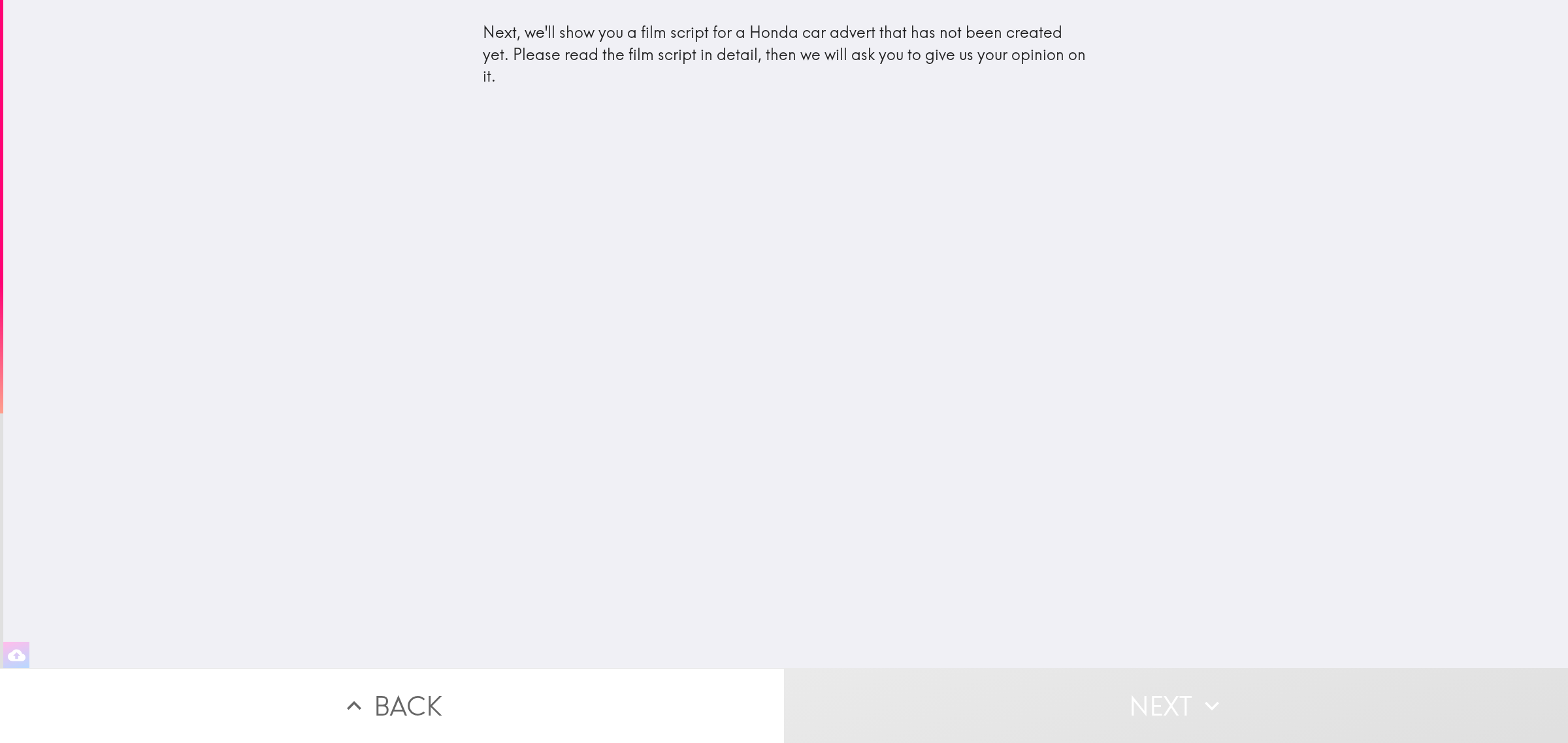
click at [1128, 706] on button "Next" at bounding box center [1176, 705] width 784 height 75
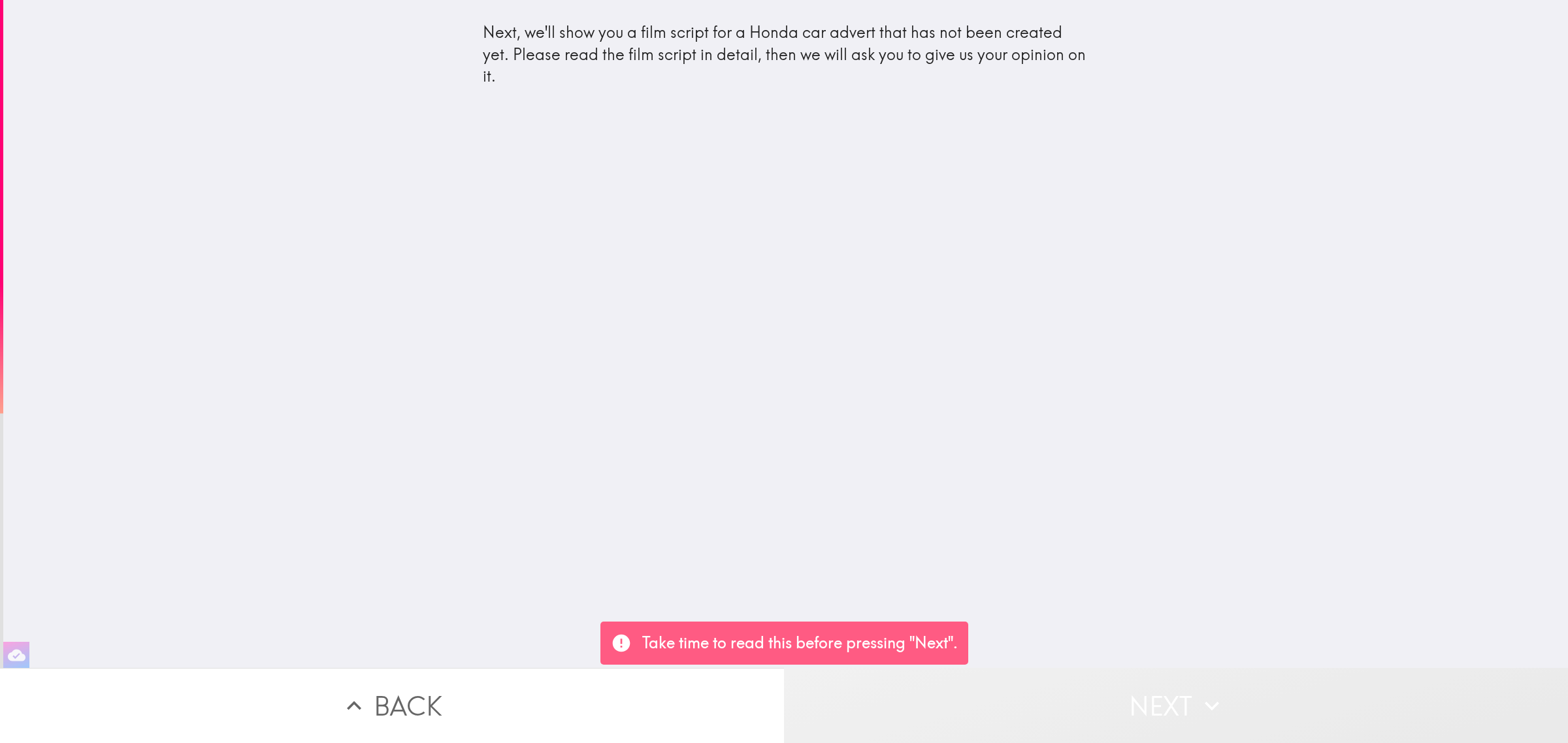
click at [1128, 706] on button "Next" at bounding box center [1176, 705] width 784 height 75
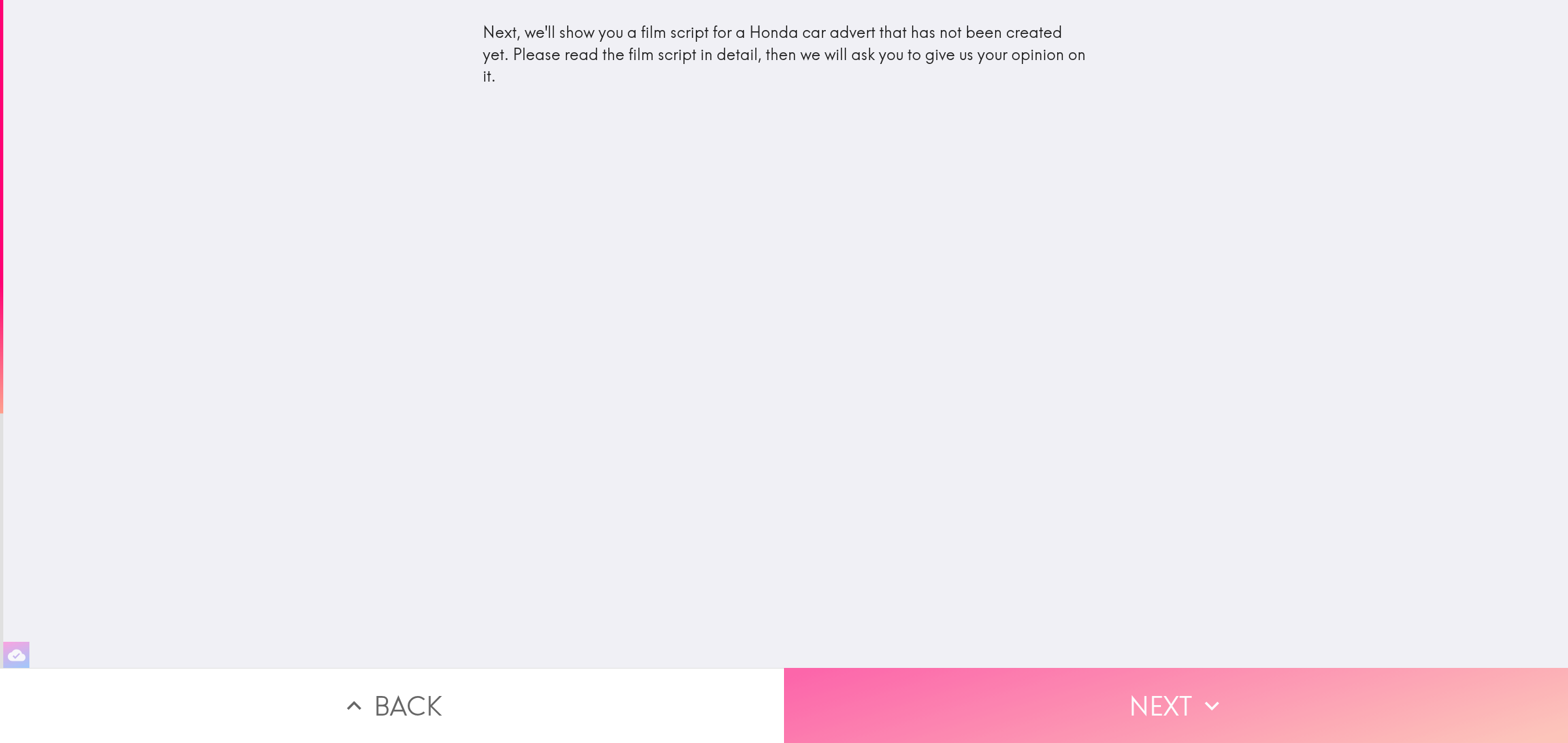
click at [1128, 706] on button "Next" at bounding box center [1176, 705] width 784 height 75
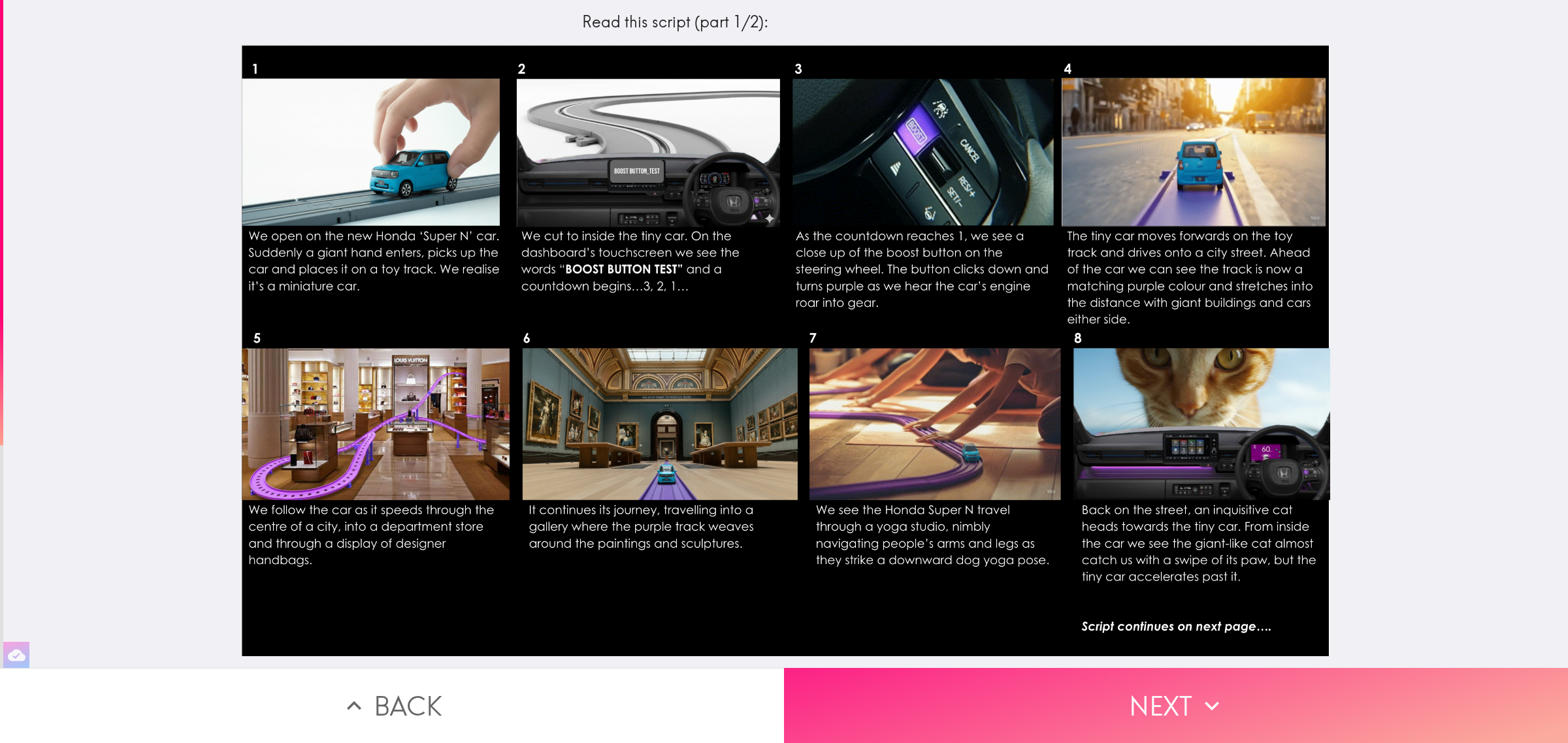
click at [1105, 690] on button "Next" at bounding box center [1176, 705] width 784 height 75
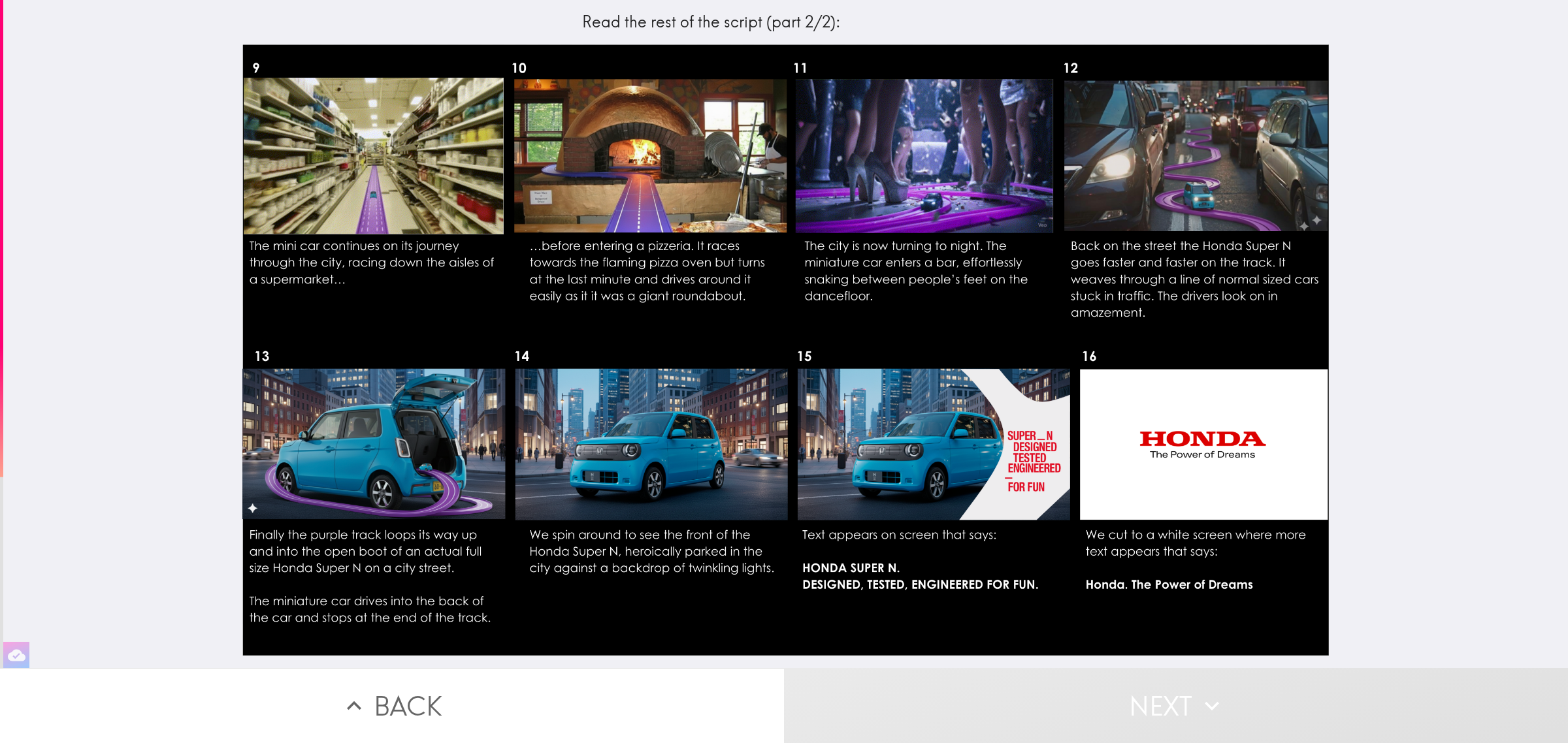
click at [1106, 695] on button "Next" at bounding box center [1176, 705] width 784 height 75
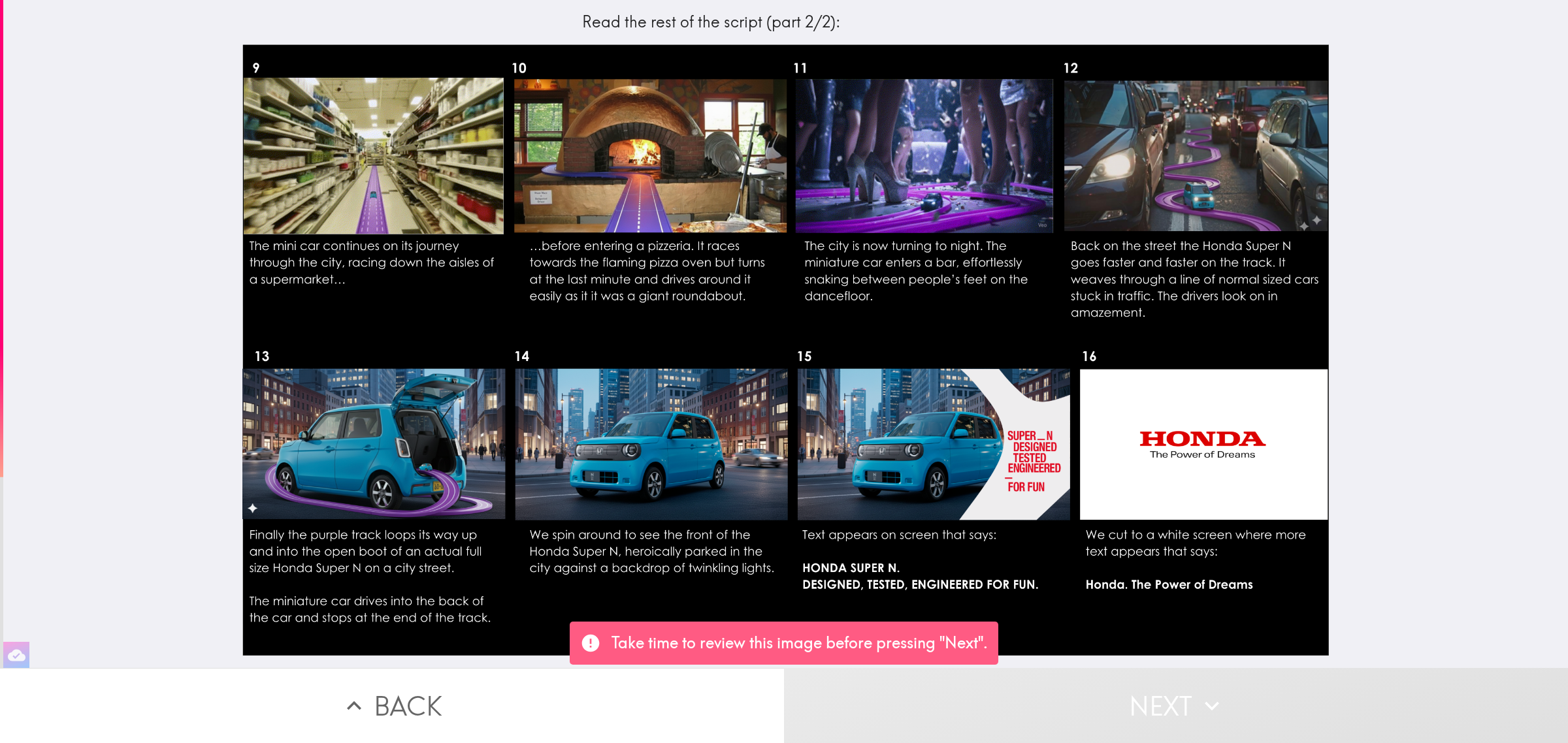
click at [1106, 697] on button "Next" at bounding box center [1176, 705] width 784 height 75
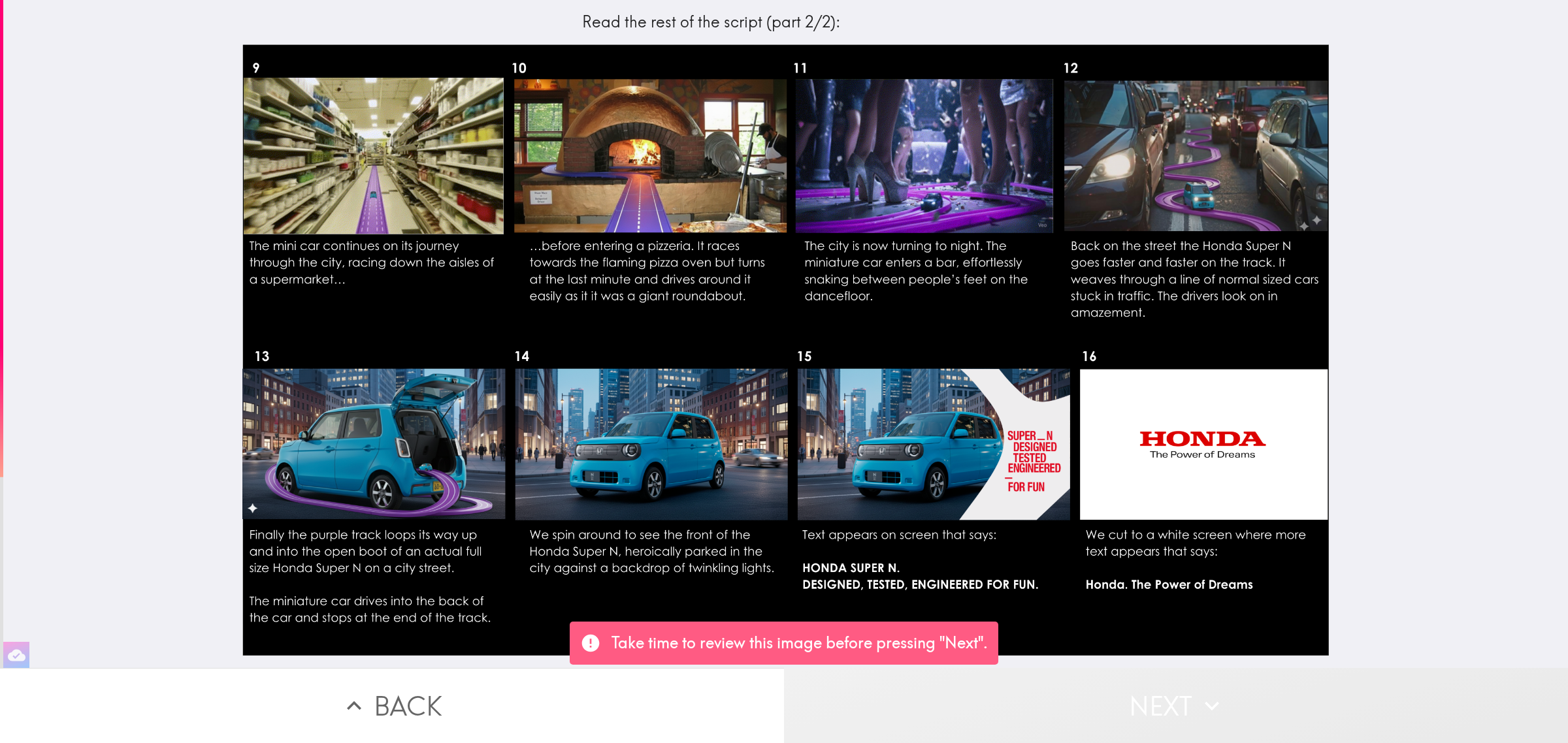
click at [1106, 697] on button "Next" at bounding box center [1176, 705] width 784 height 75
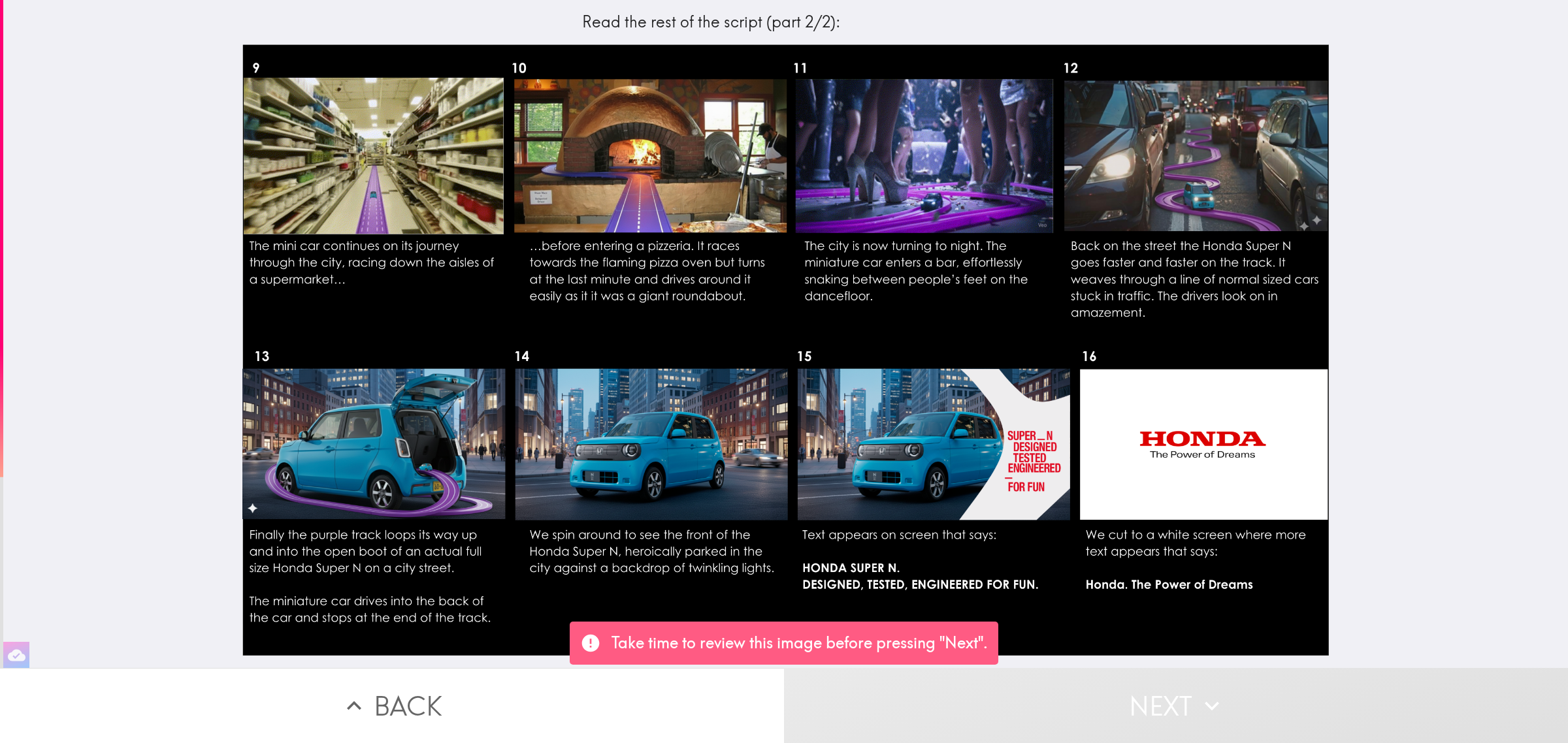
click at [1106, 697] on button "Next" at bounding box center [1176, 705] width 784 height 75
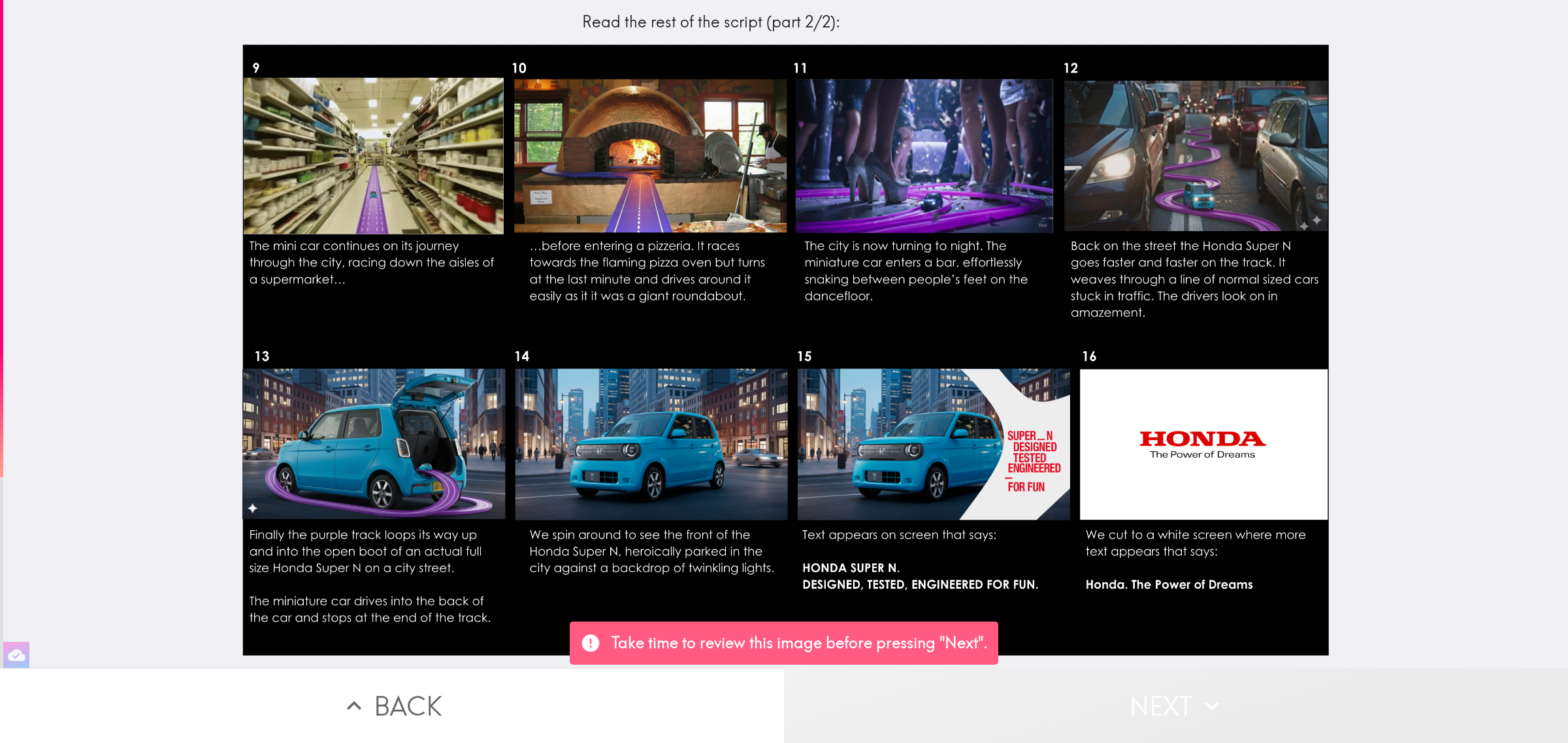
click at [1106, 697] on button "Next" at bounding box center [1176, 705] width 784 height 75
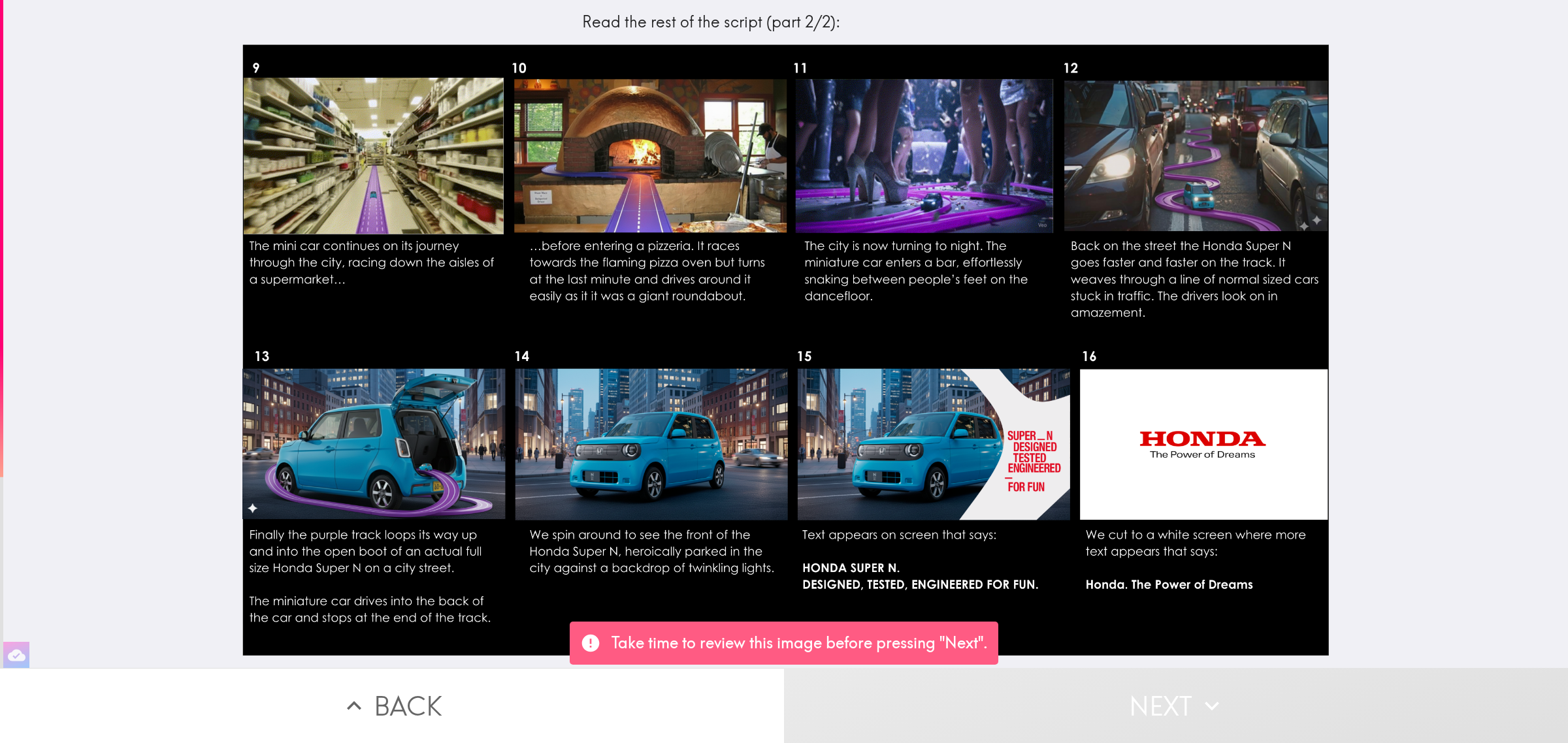
click at [1106, 700] on button "Next" at bounding box center [1176, 705] width 784 height 75
click at [1106, 700] on button "Next" at bounding box center [1176, 705] width 784 height 75
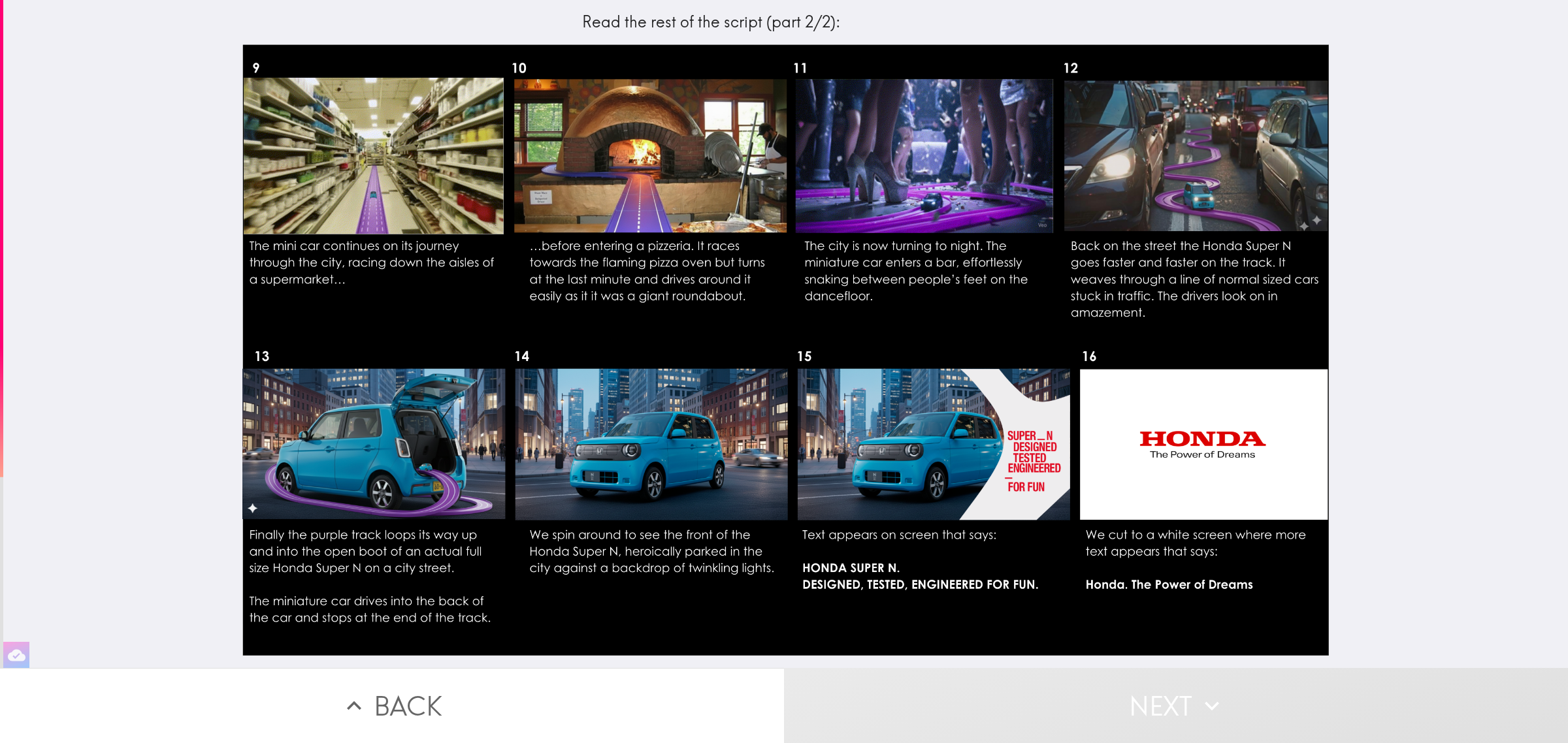
click at [1106, 702] on button "Next" at bounding box center [1176, 705] width 784 height 75
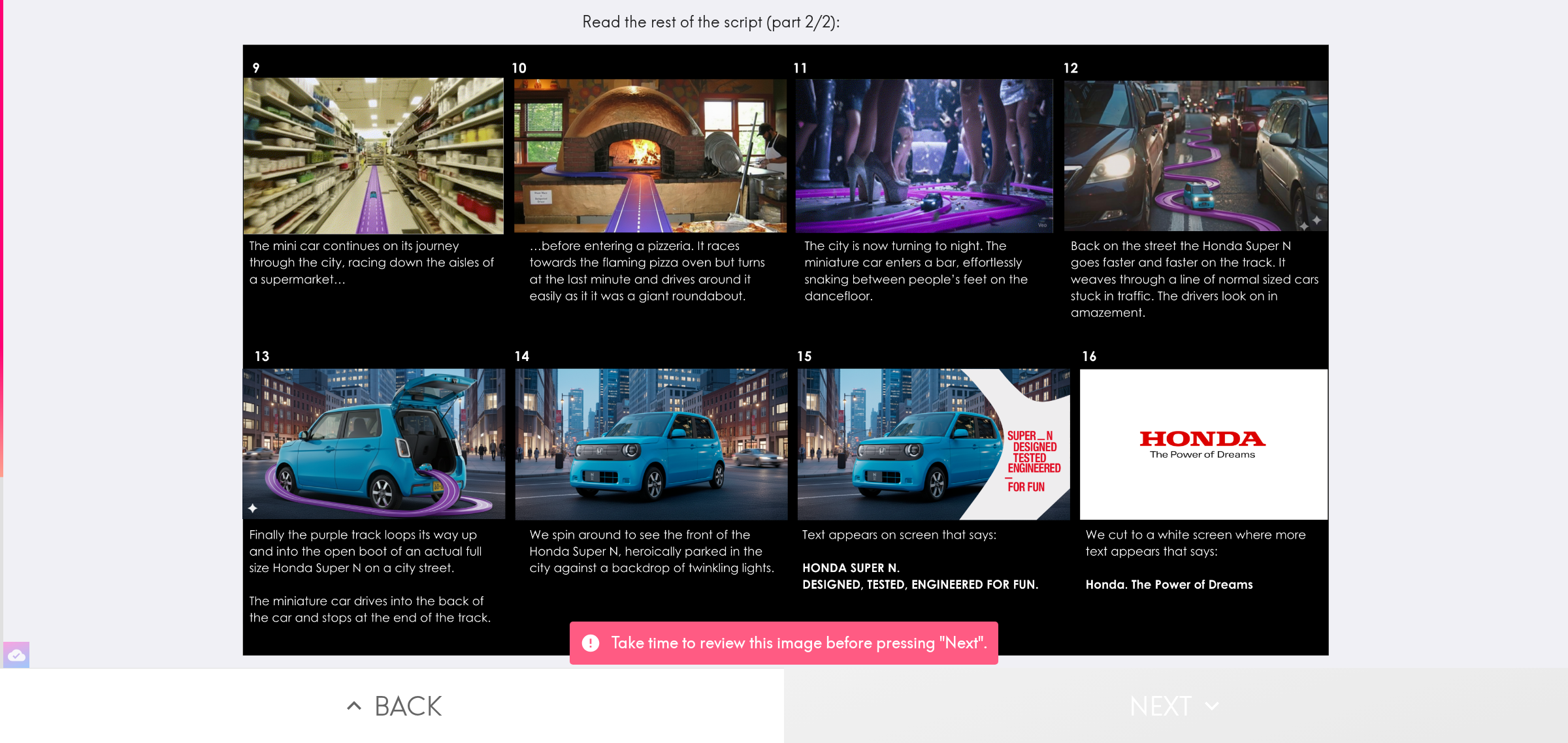
click at [1106, 703] on button "Next" at bounding box center [1176, 705] width 784 height 75
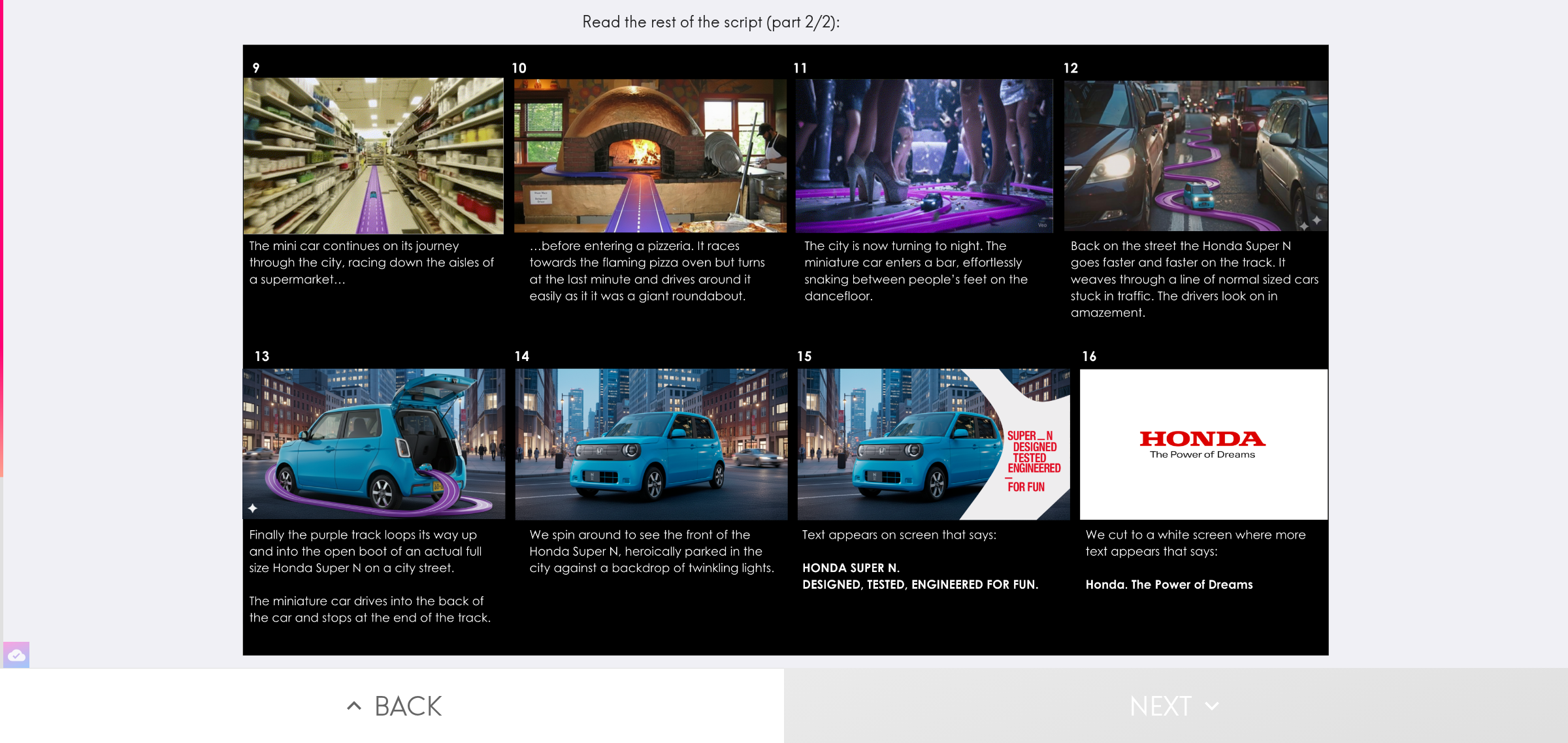
click at [1106, 703] on button "Next" at bounding box center [1176, 705] width 784 height 75
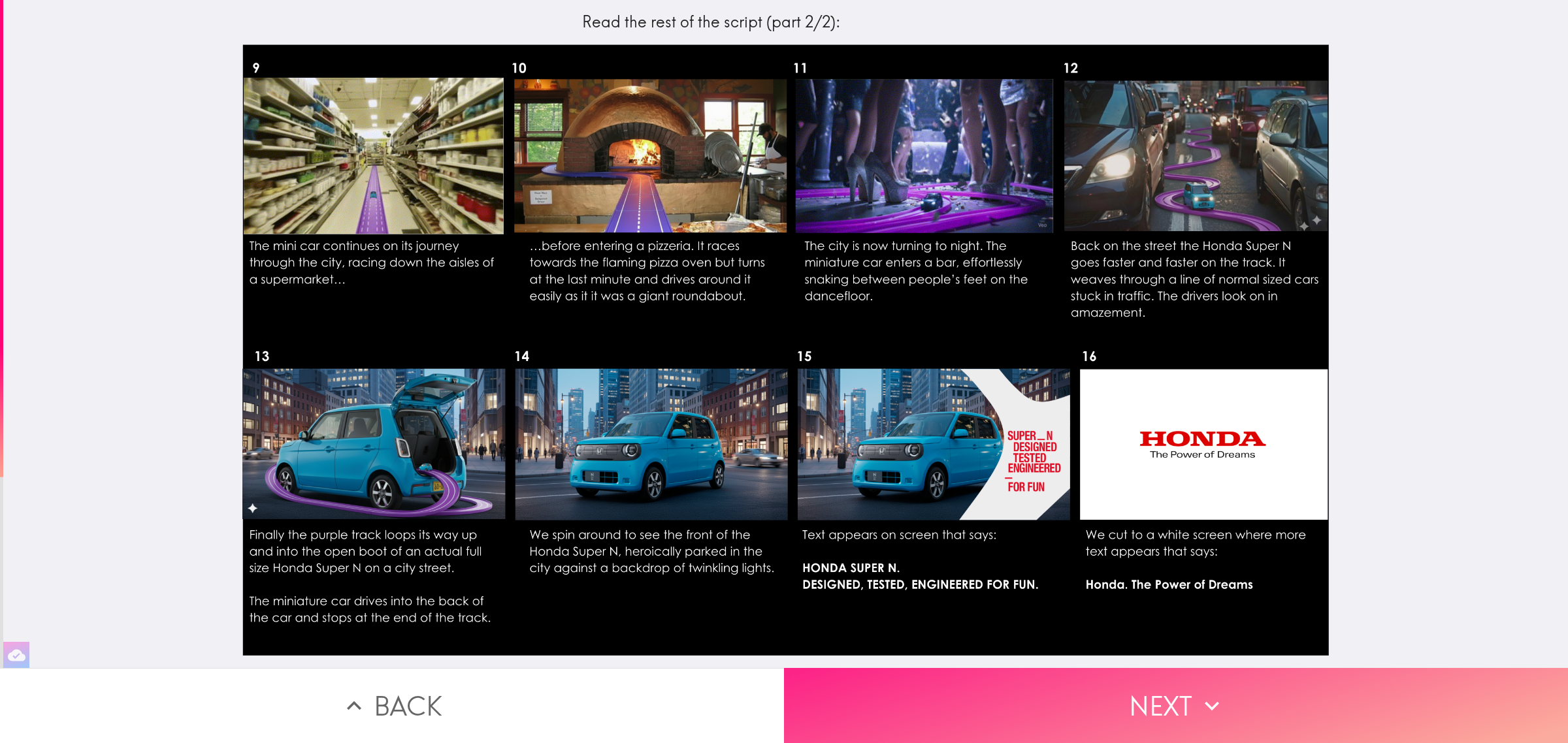
click at [1106, 705] on button "Next" at bounding box center [1176, 705] width 784 height 75
